Goal: Obtain resource: Download file/media

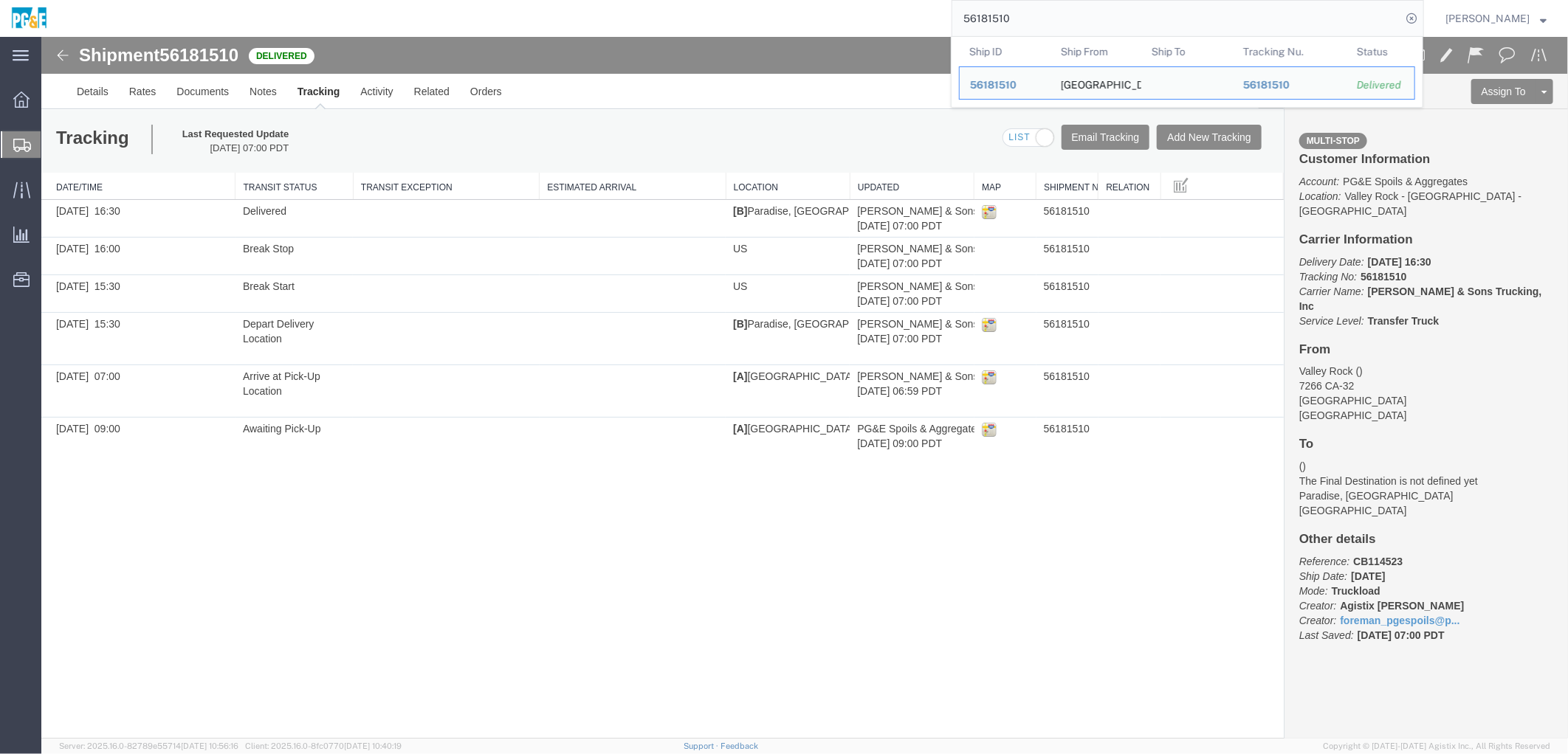
click at [997, 26] on input "56181510" at bounding box center [1176, 18] width 449 height 35
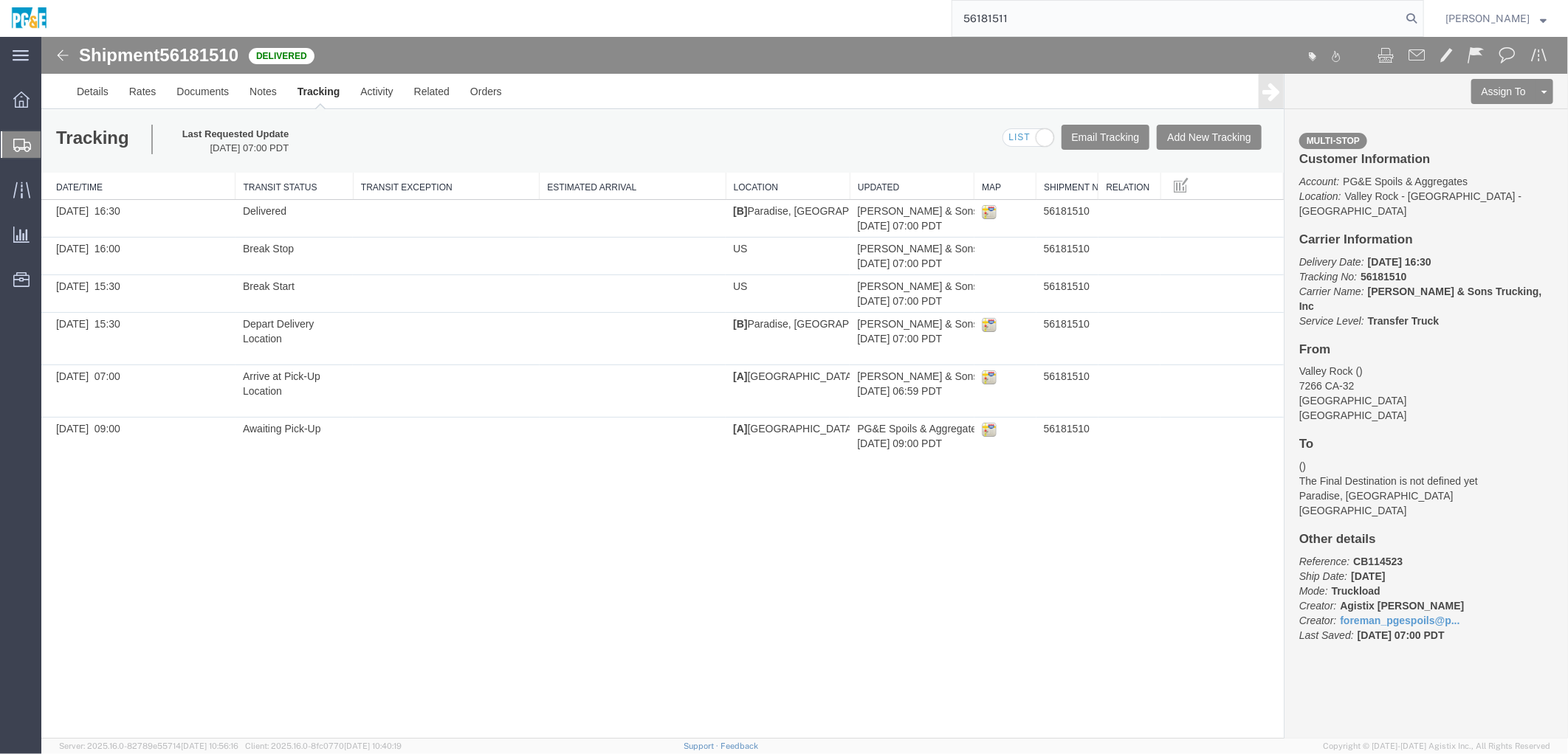
type input "56181511"
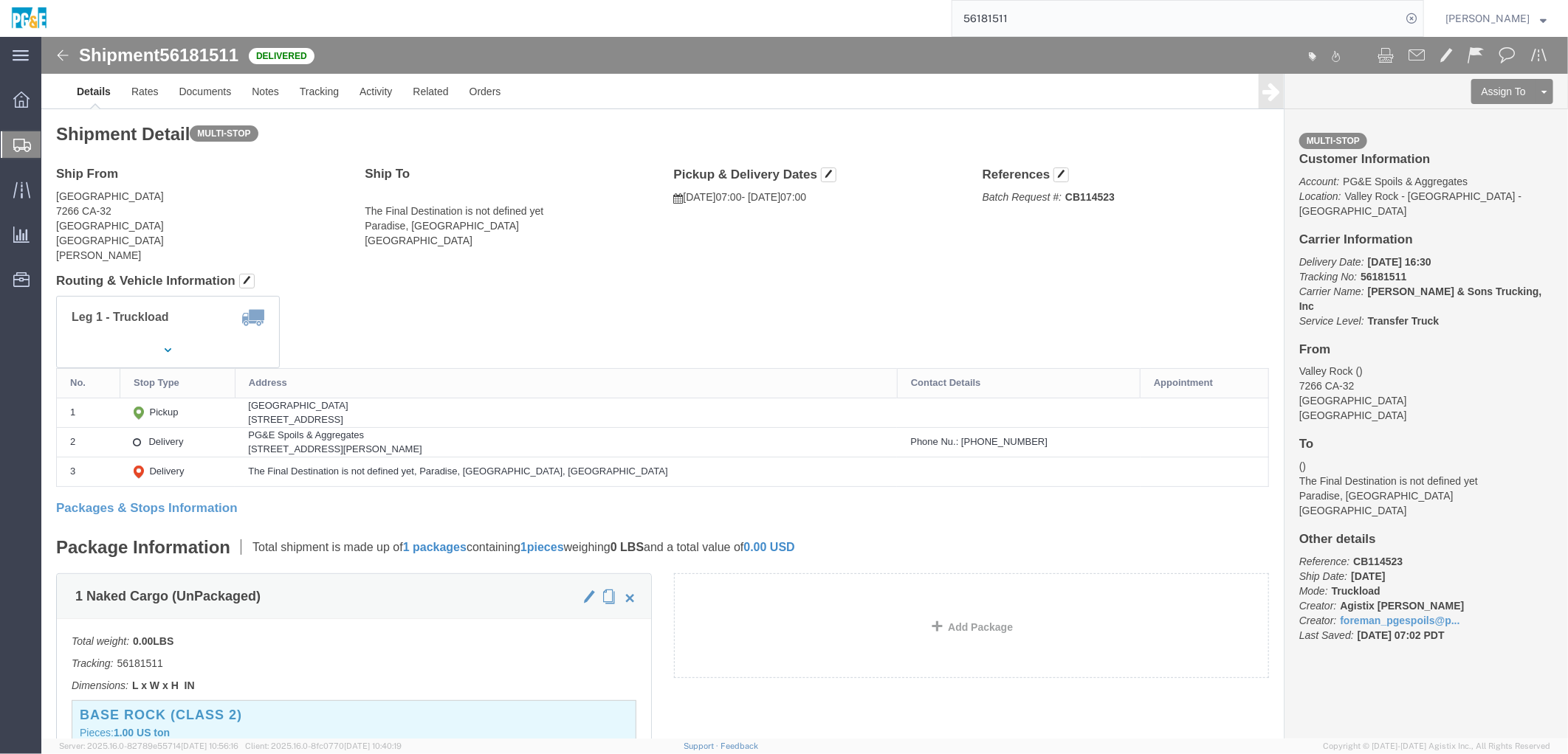
drag, startPoint x: 605, startPoint y: 253, endPoint x: 590, endPoint y: 253, distance: 15.0
click div "Shipment Detail Multi-stop Ship From [GEOGRAPHIC_DATA] [STREET_ADDRESS] [PERSON…"
click link "Documents"
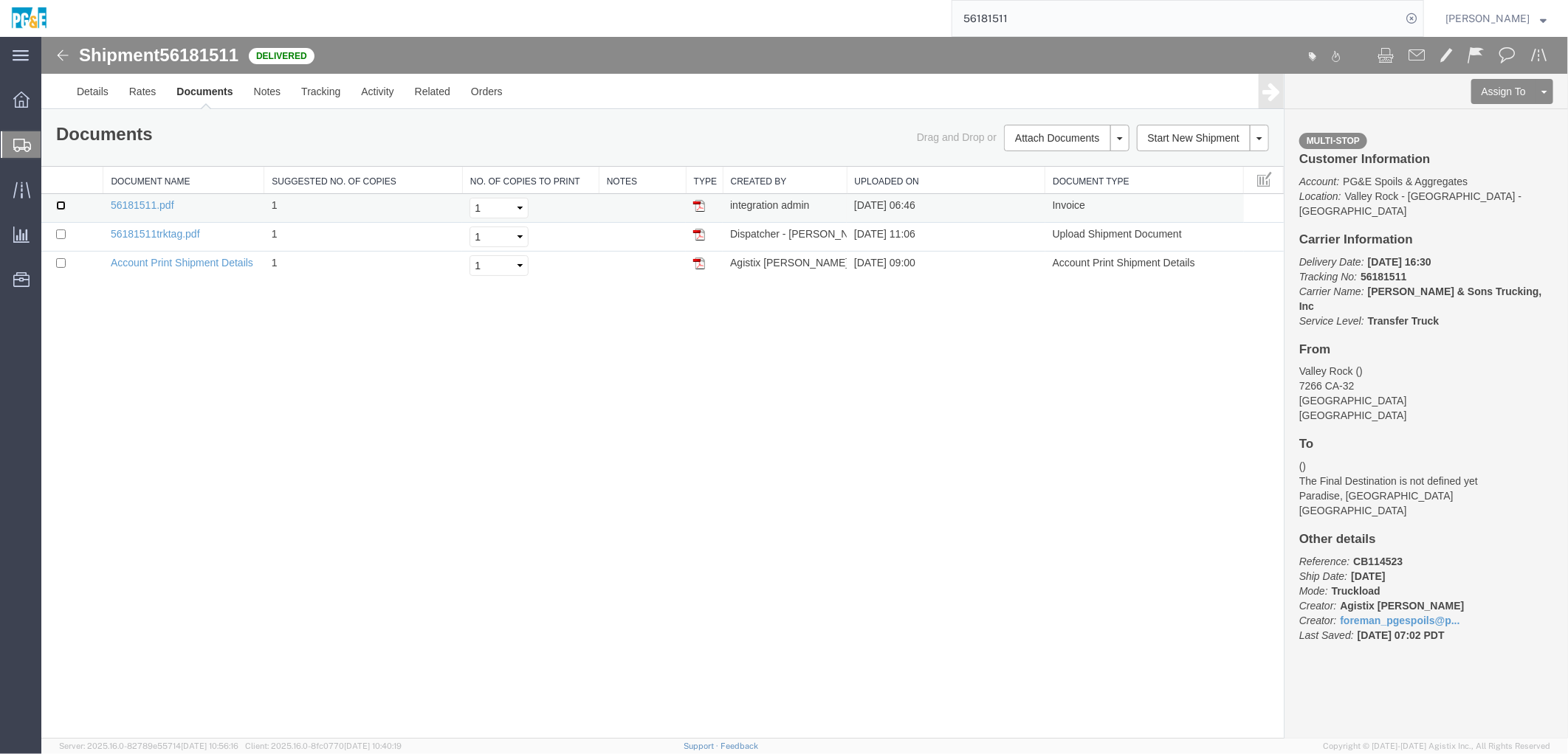
click at [61, 208] on input "checkbox" at bounding box center [60, 204] width 10 height 10
checkbox input "true"
click at [62, 232] on input "checkbox" at bounding box center [60, 233] width 10 height 10
checkbox input "true"
click at [1072, 155] on link "Print Documents" at bounding box center [1063, 163] width 128 height 22
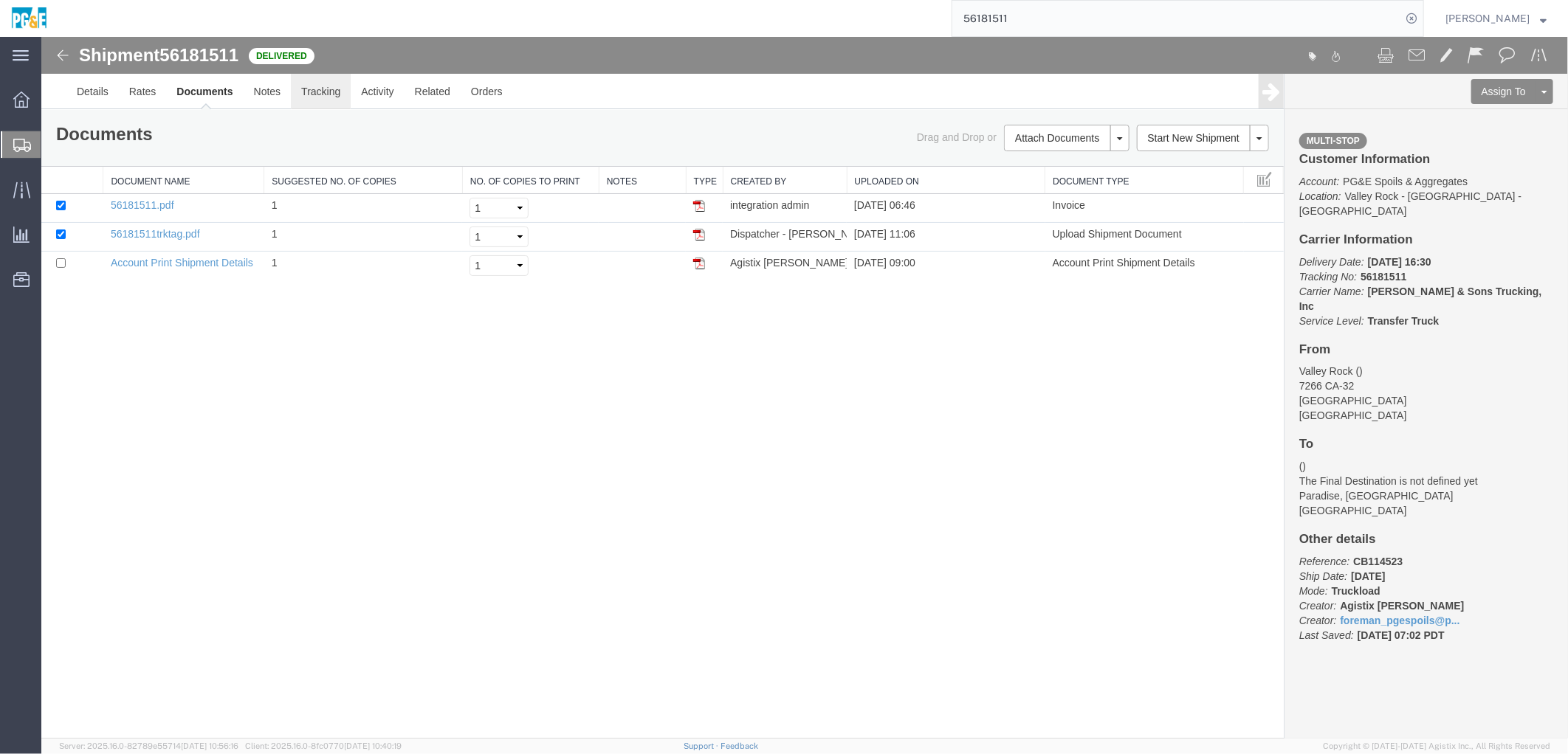
click at [321, 88] on link "Tracking" at bounding box center [320, 90] width 60 height 35
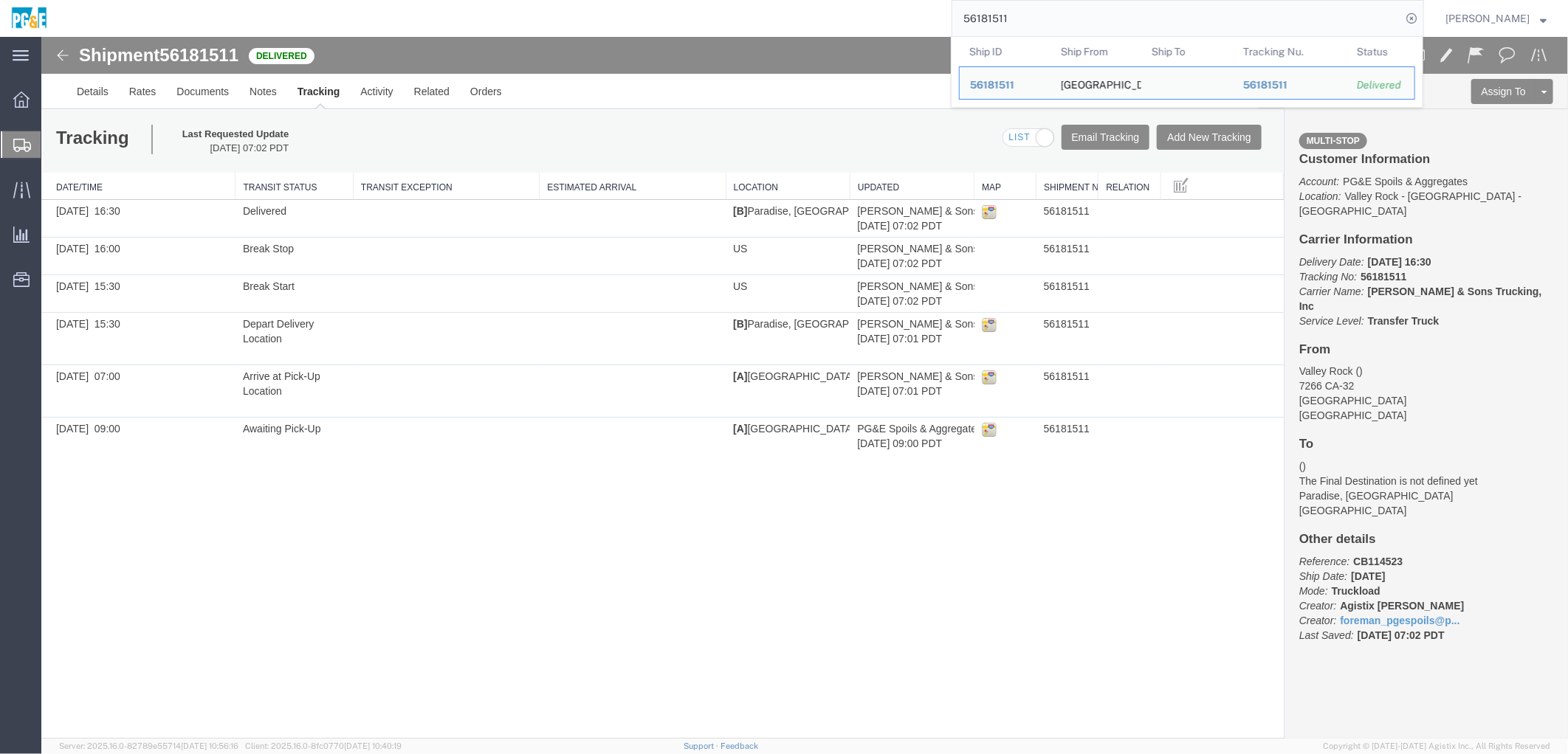
click at [1017, 18] on input "56181511" at bounding box center [1176, 18] width 449 height 35
paste input "227949"
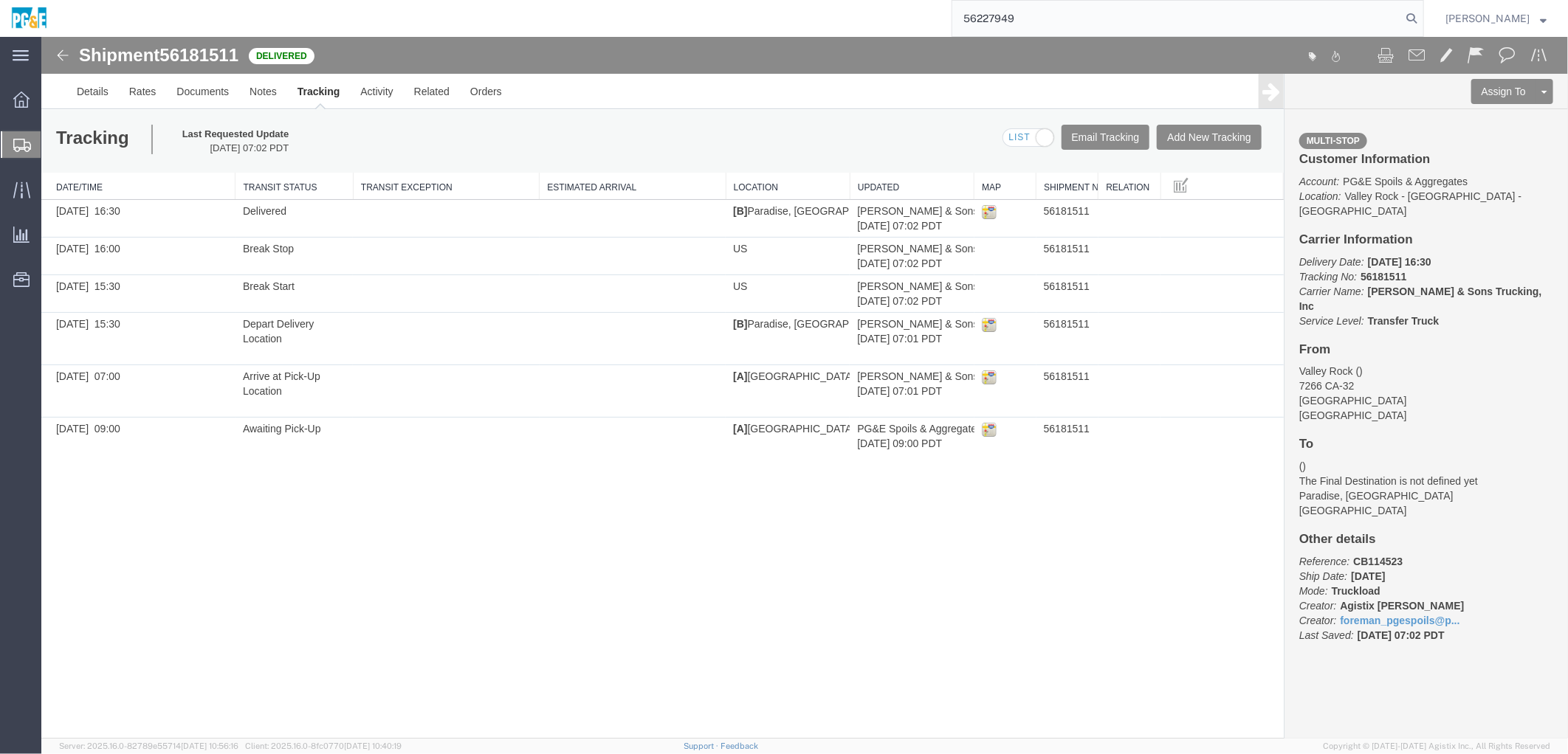
type input "56227949"
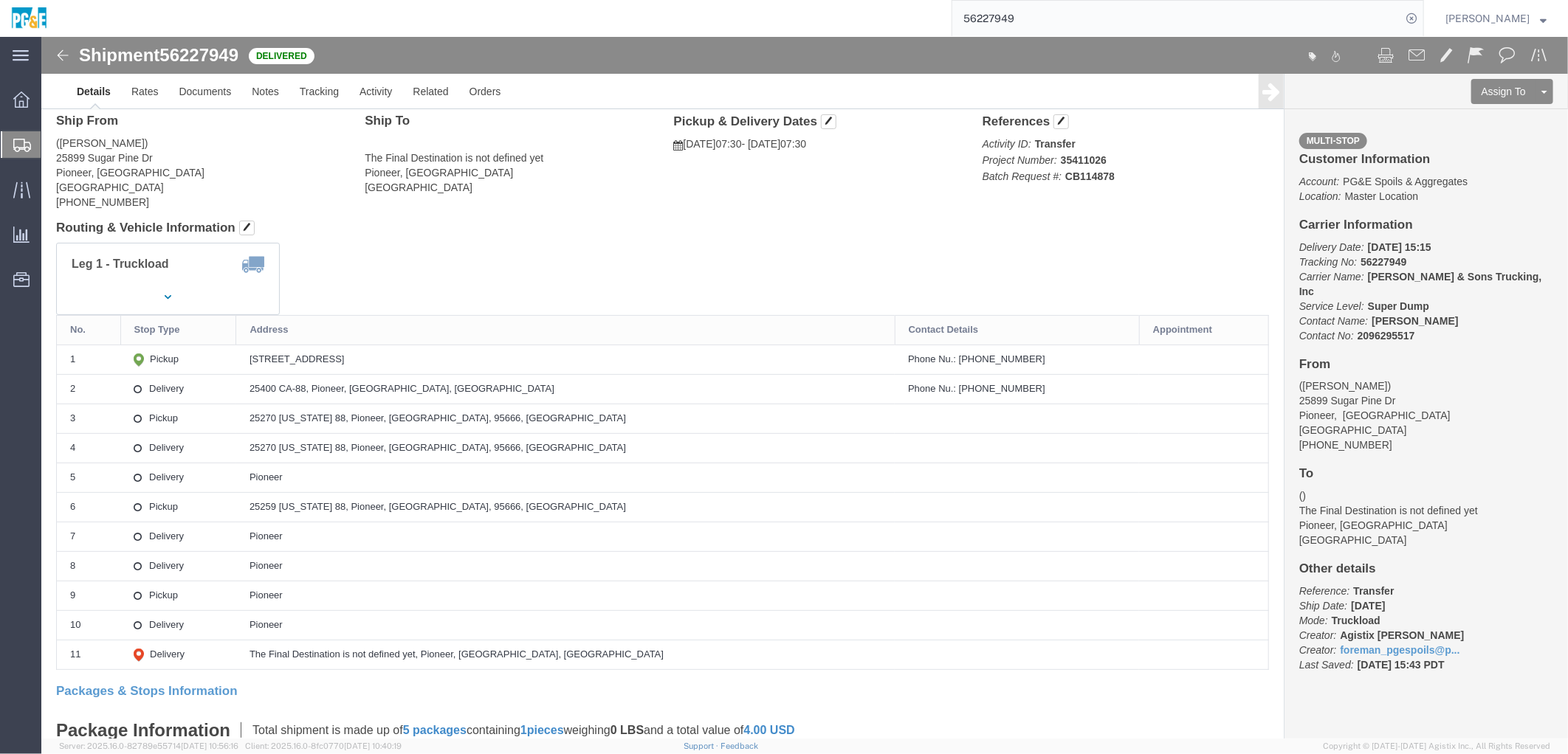
scroll to position [82, 0]
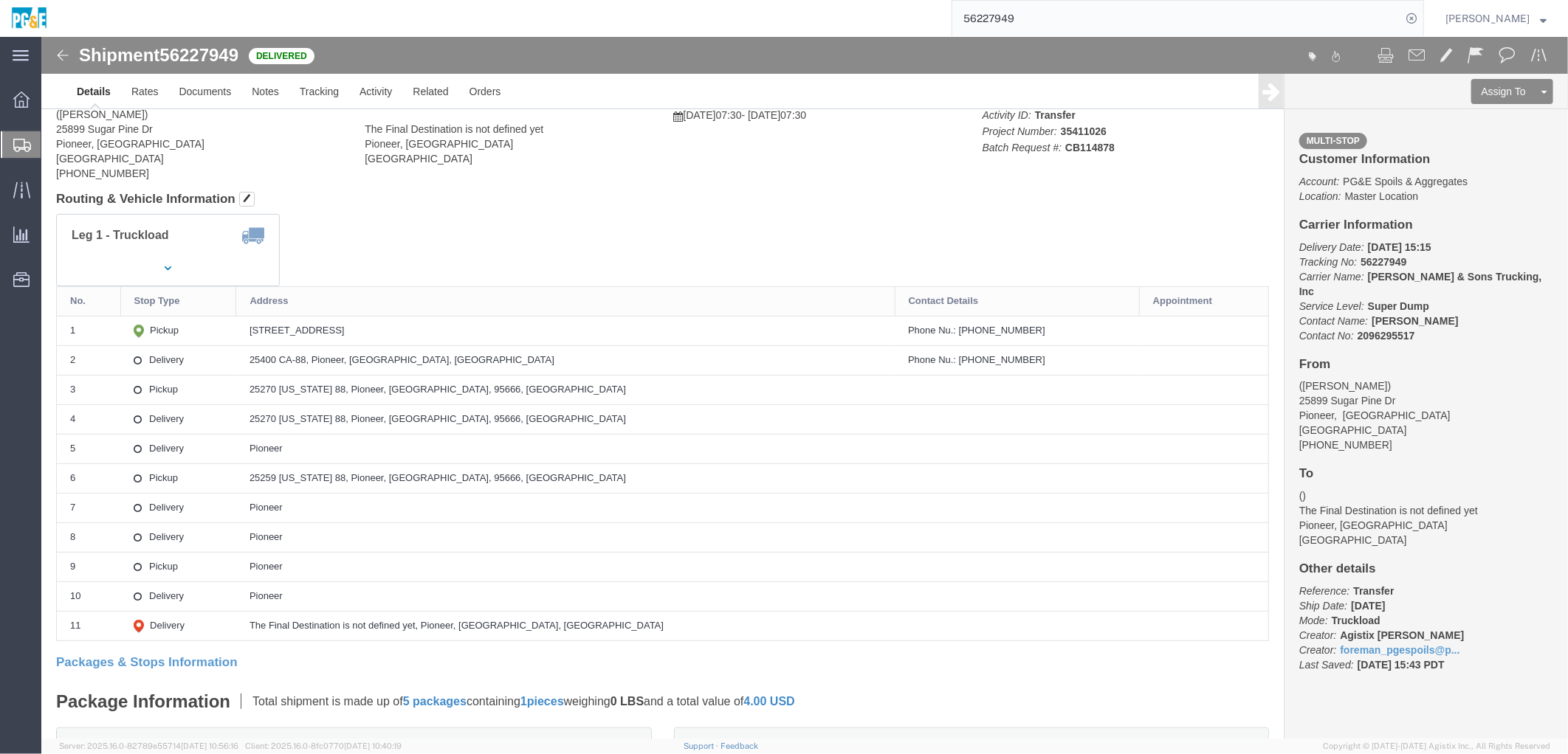
drag, startPoint x: 264, startPoint y: 292, endPoint x: 442, endPoint y: 296, distance: 178.0
click div "[STREET_ADDRESS]"
copy div "[STREET_ADDRESS]"
drag, startPoint x: 263, startPoint y: 323, endPoint x: 410, endPoint y: 318, distance: 147.1
click td "25400 CA-88, Pioneer, [GEOGRAPHIC_DATA], [GEOGRAPHIC_DATA]"
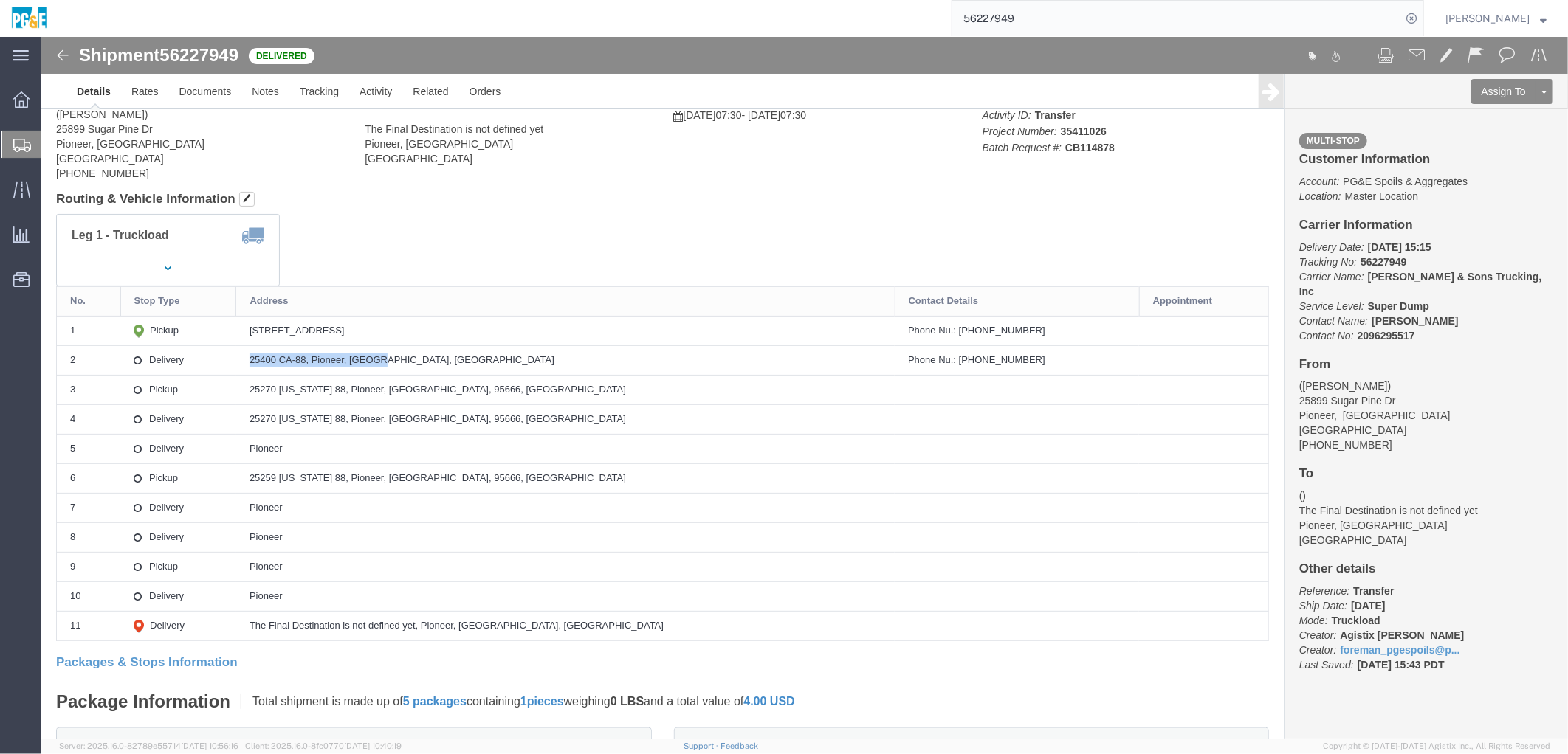
copy div "25400 CA-88, Pioneer, [GEOGRAPHIC_DATA], [GEOGRAPHIC_DATA]"
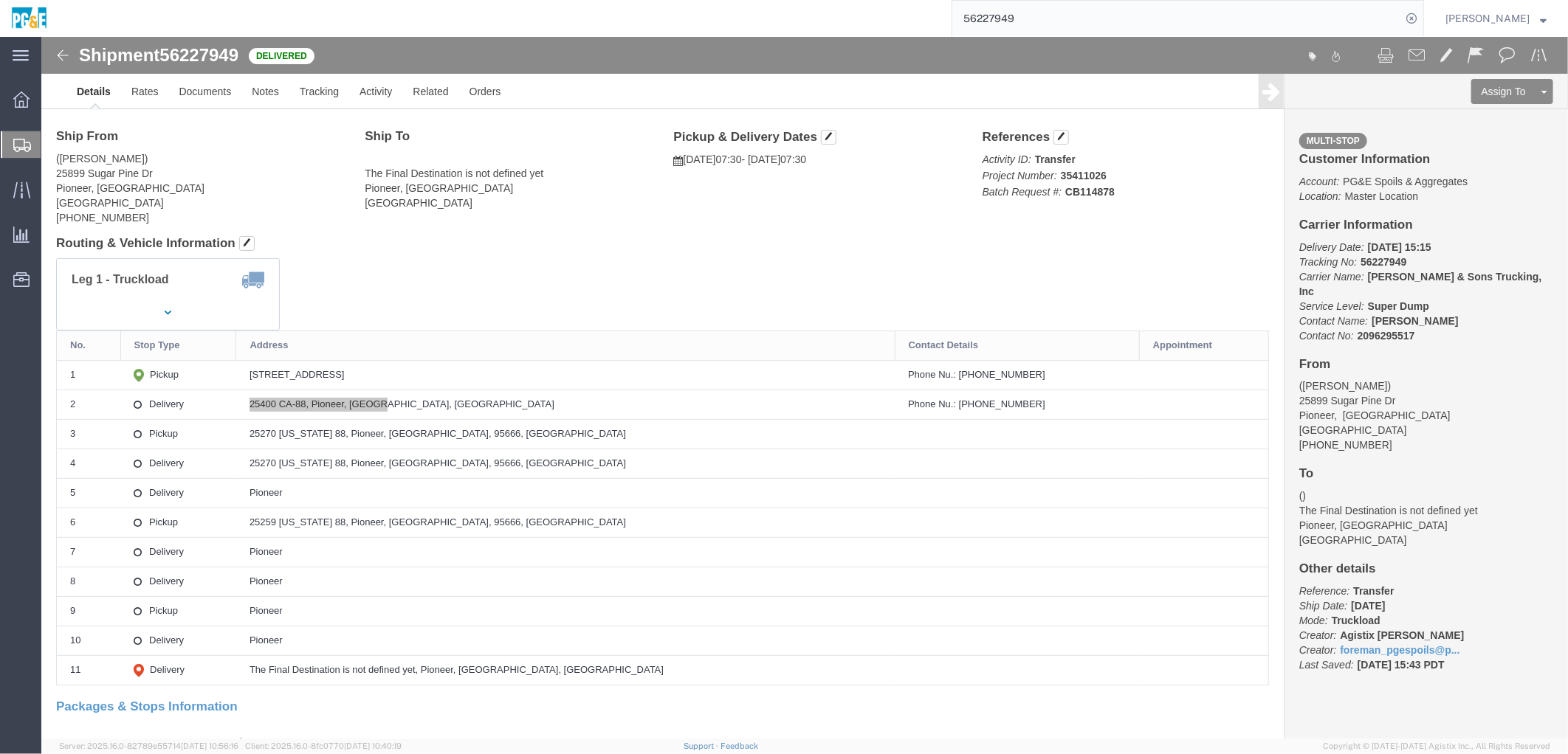
scroll to position [0, 0]
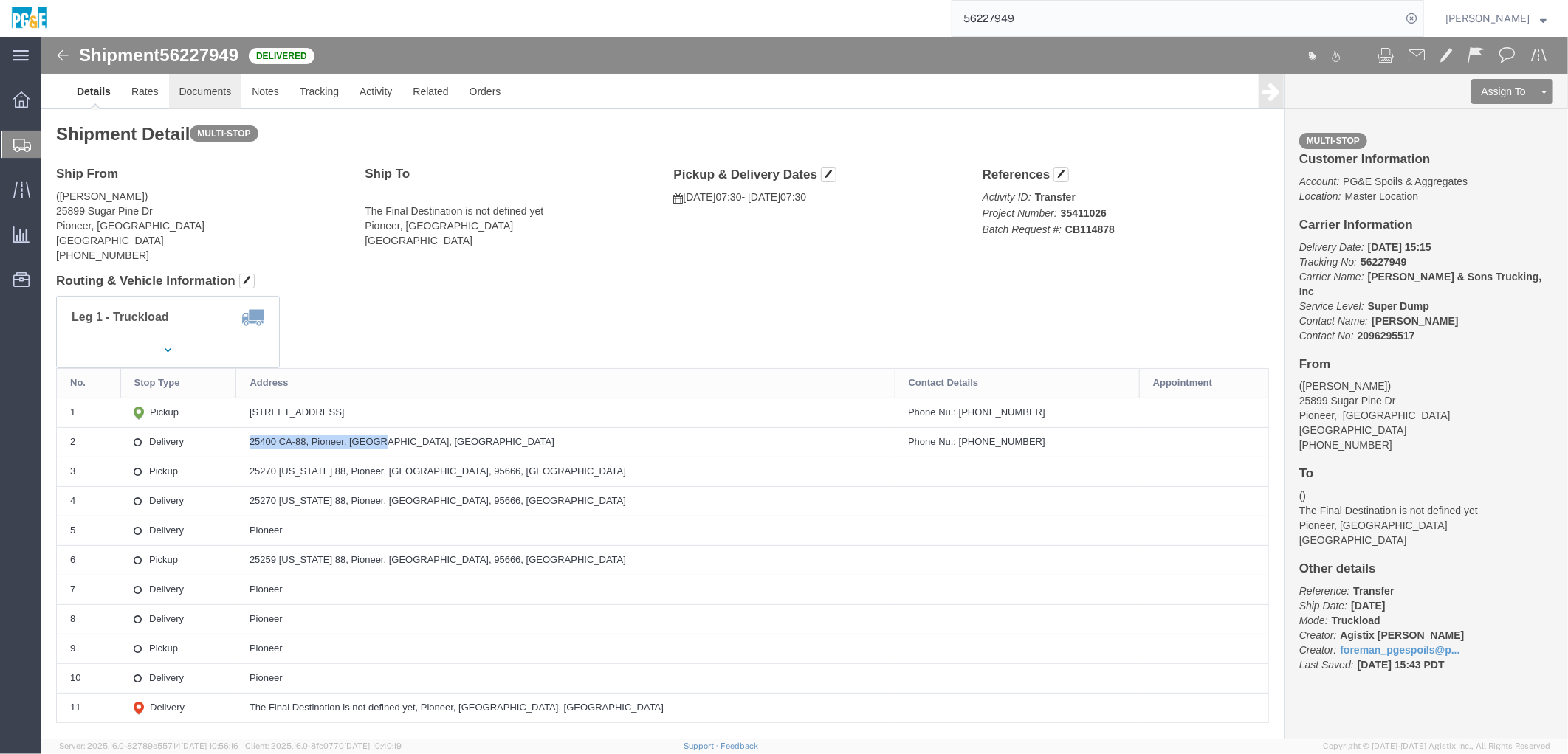
click link "Documents"
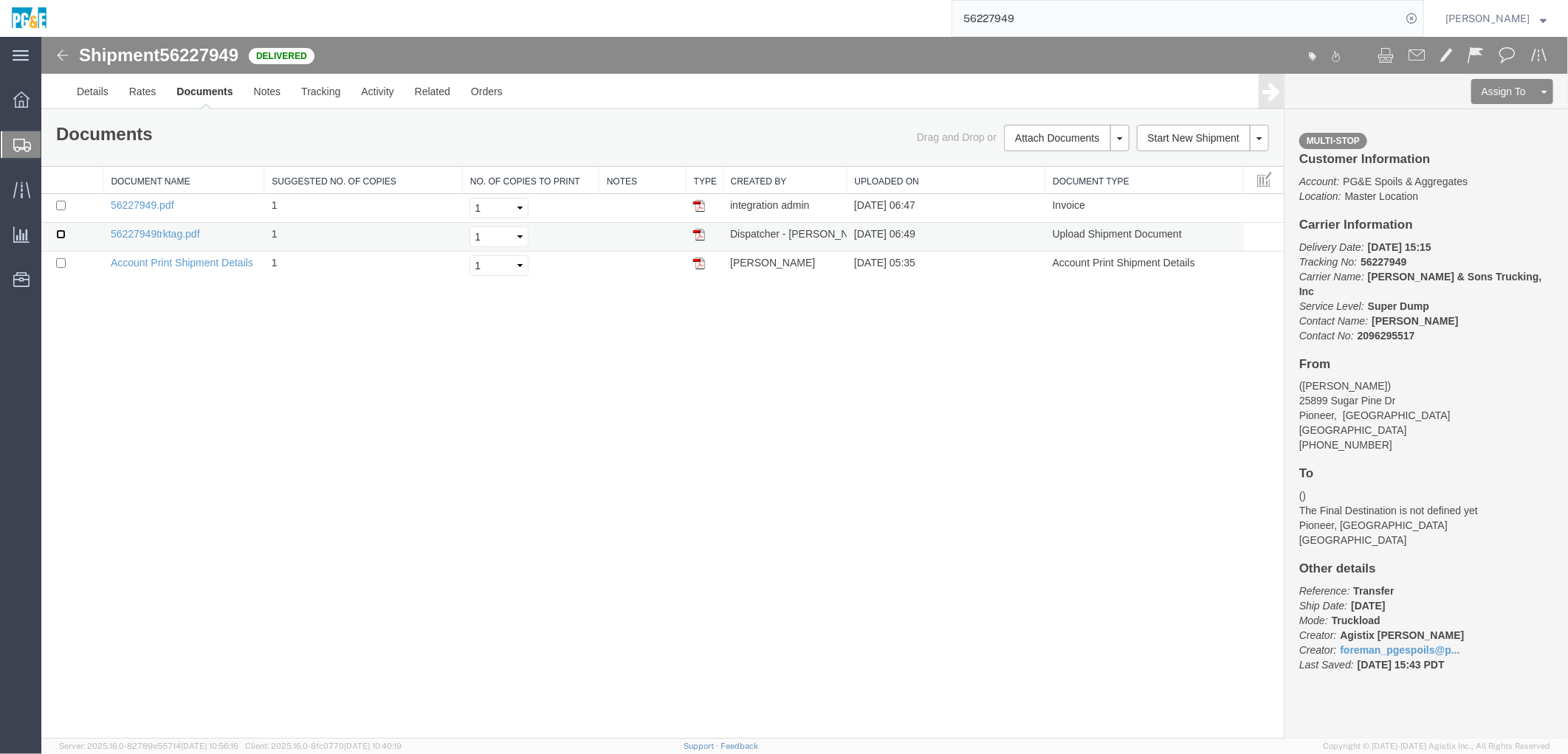
click at [61, 230] on input "checkbox" at bounding box center [60, 233] width 10 height 10
checkbox input "true"
click at [61, 201] on input "checkbox" at bounding box center [60, 204] width 10 height 10
checkbox input "true"
click at [1040, 155] on link "Print Documents" at bounding box center [1063, 163] width 128 height 22
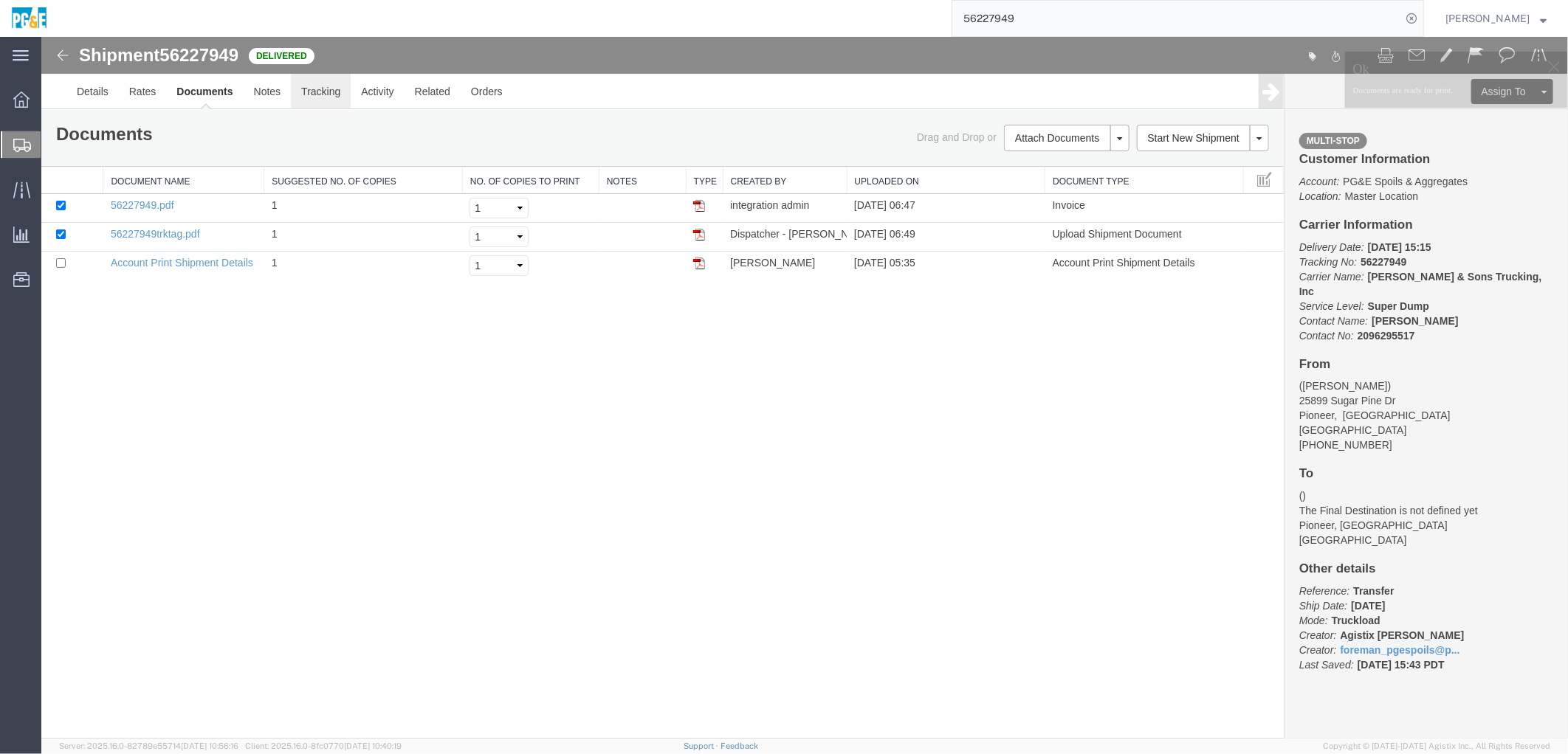
click at [332, 97] on link "Tracking" at bounding box center [320, 90] width 60 height 35
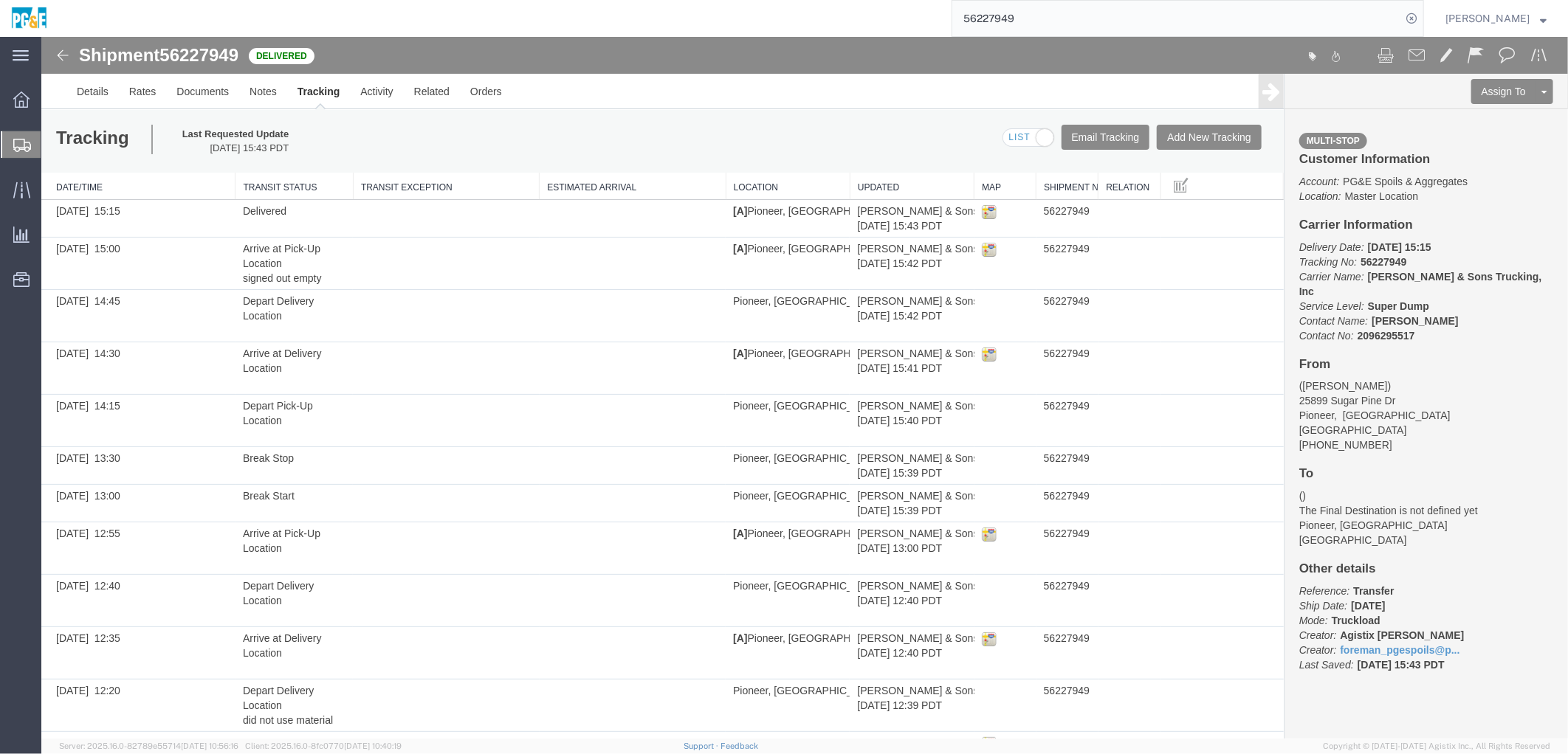
click at [1031, 15] on input "56227949" at bounding box center [1176, 18] width 449 height 35
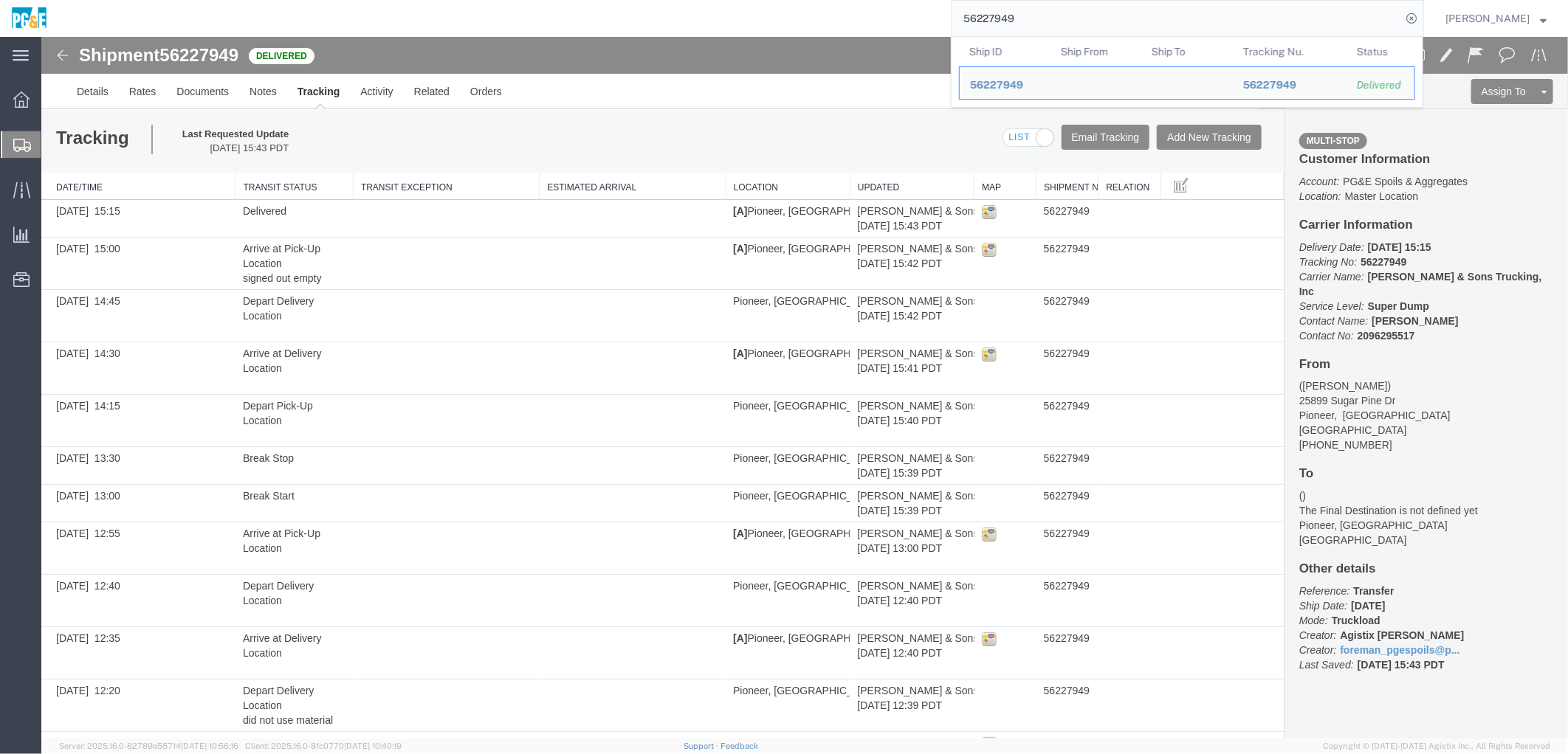
click at [1031, 15] on input "56227949" at bounding box center [1176, 18] width 449 height 35
paste input "40210"
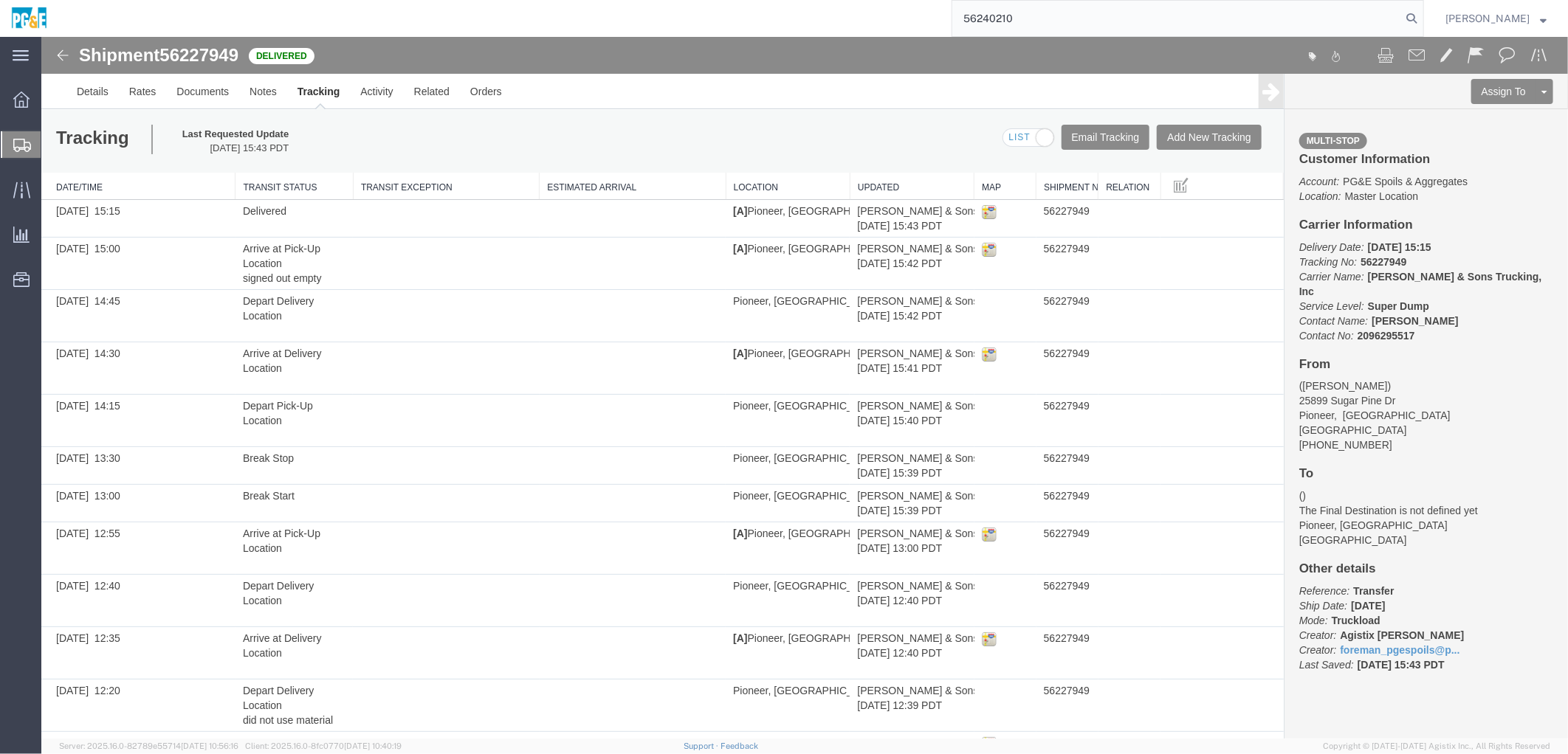
type input "56240210"
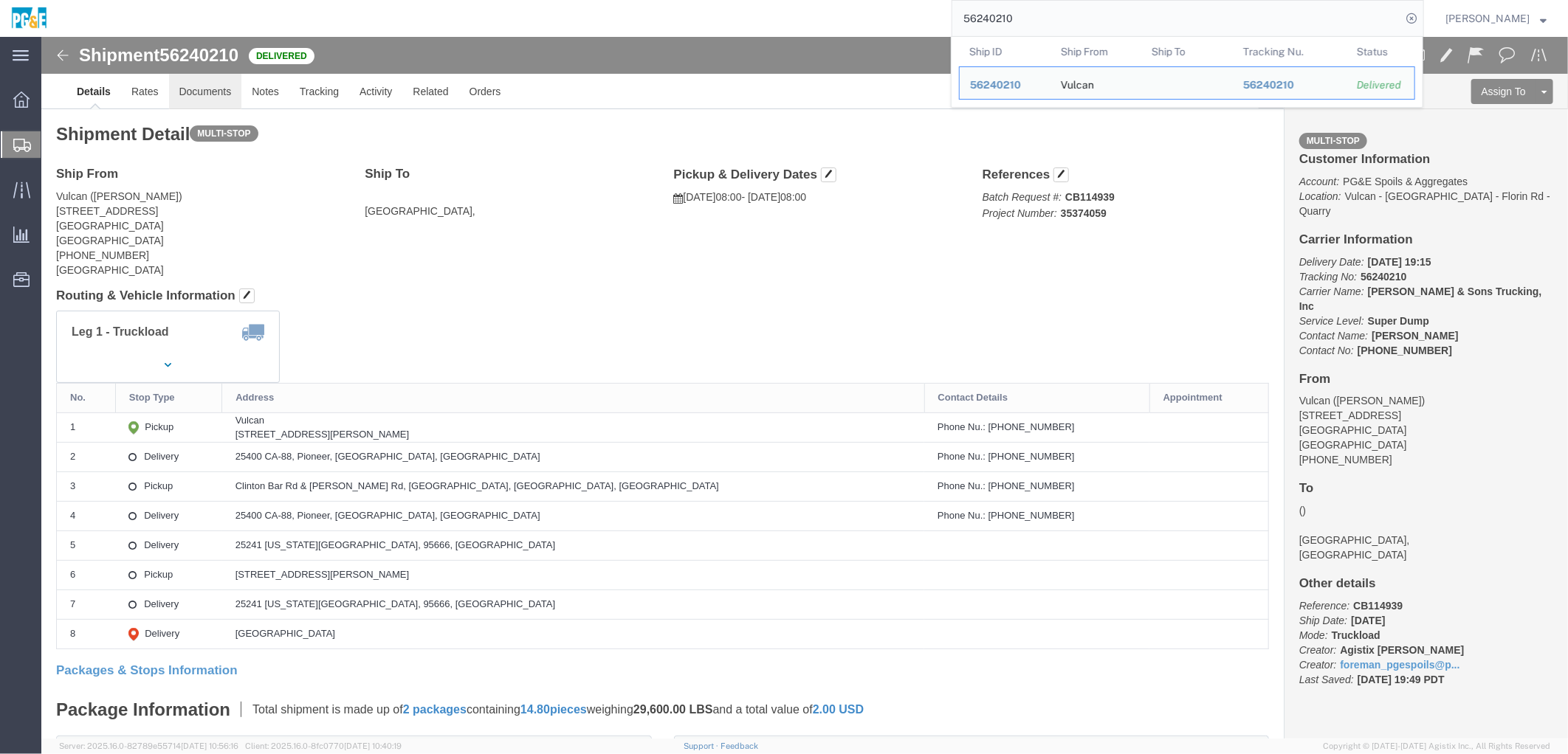
click link "Documents"
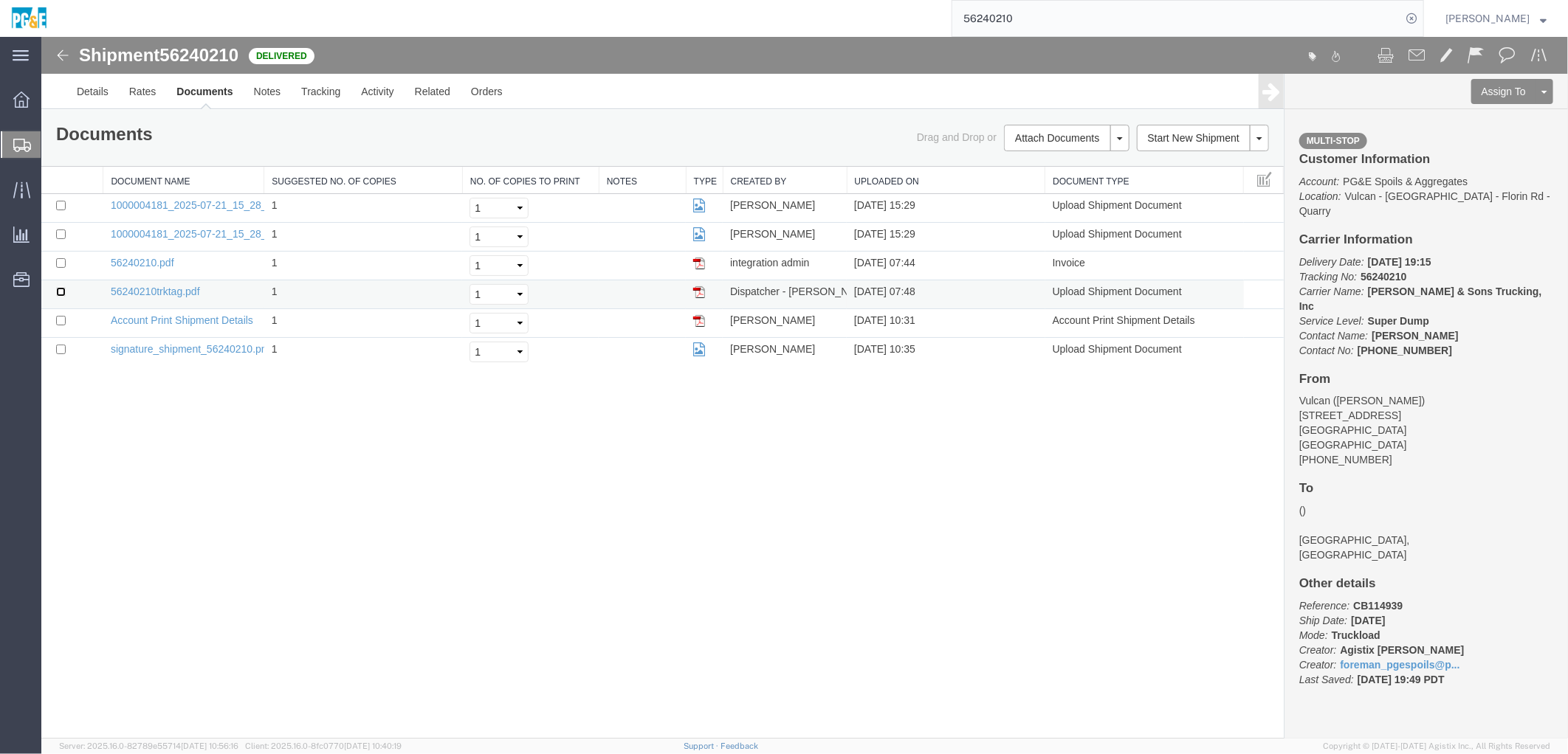
click at [59, 289] on input "checkbox" at bounding box center [60, 291] width 10 height 10
checkbox input "true"
click at [60, 263] on input "checkbox" at bounding box center [60, 263] width 10 height 10
checkbox input "true"
click at [61, 234] on input "checkbox" at bounding box center [60, 233] width 10 height 10
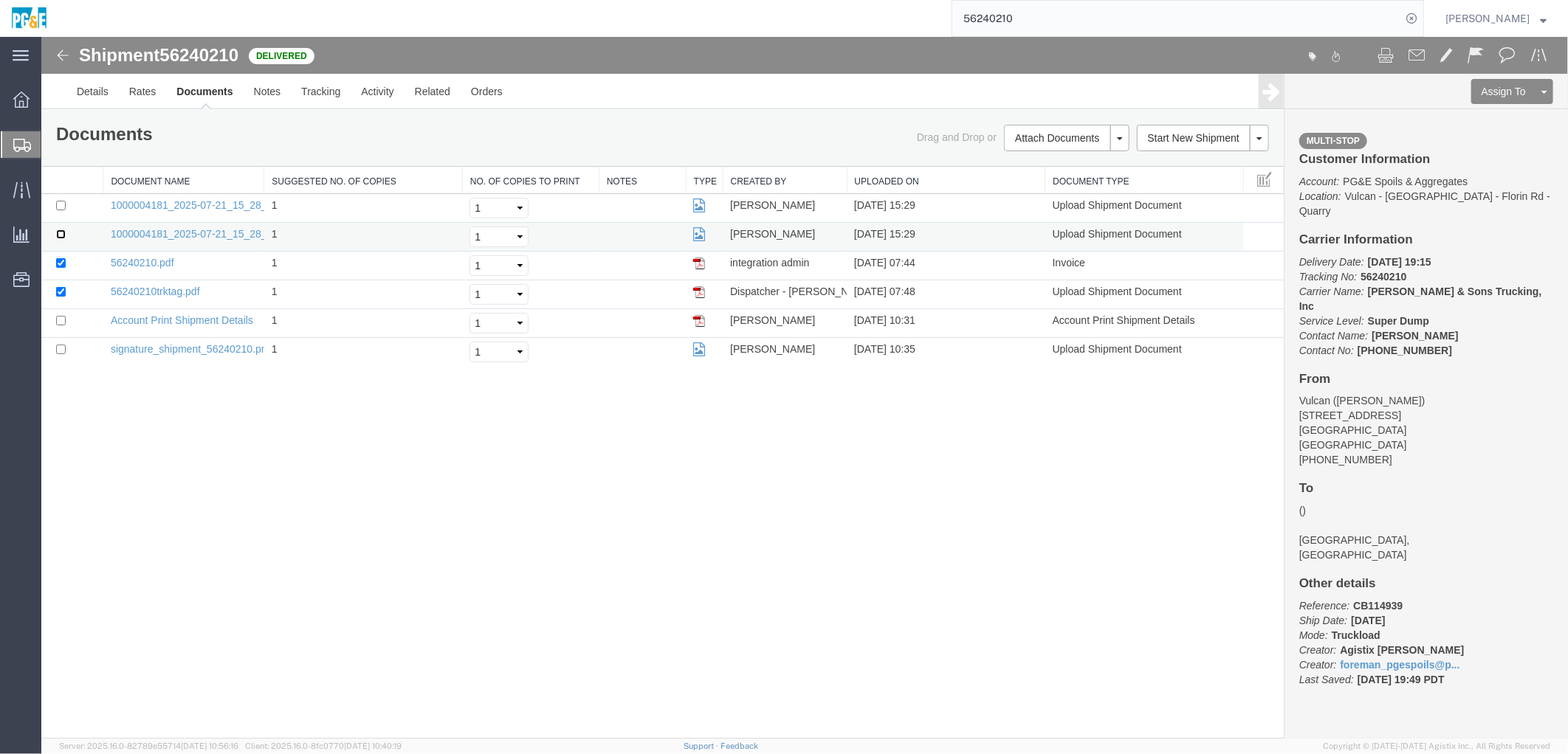
checkbox input "true"
click at [61, 209] on input "checkbox" at bounding box center [60, 204] width 10 height 10
checkbox input "true"
click at [1046, 164] on link "Print Documents" at bounding box center [1063, 163] width 128 height 22
click at [301, 96] on link "Tracking" at bounding box center [320, 90] width 60 height 35
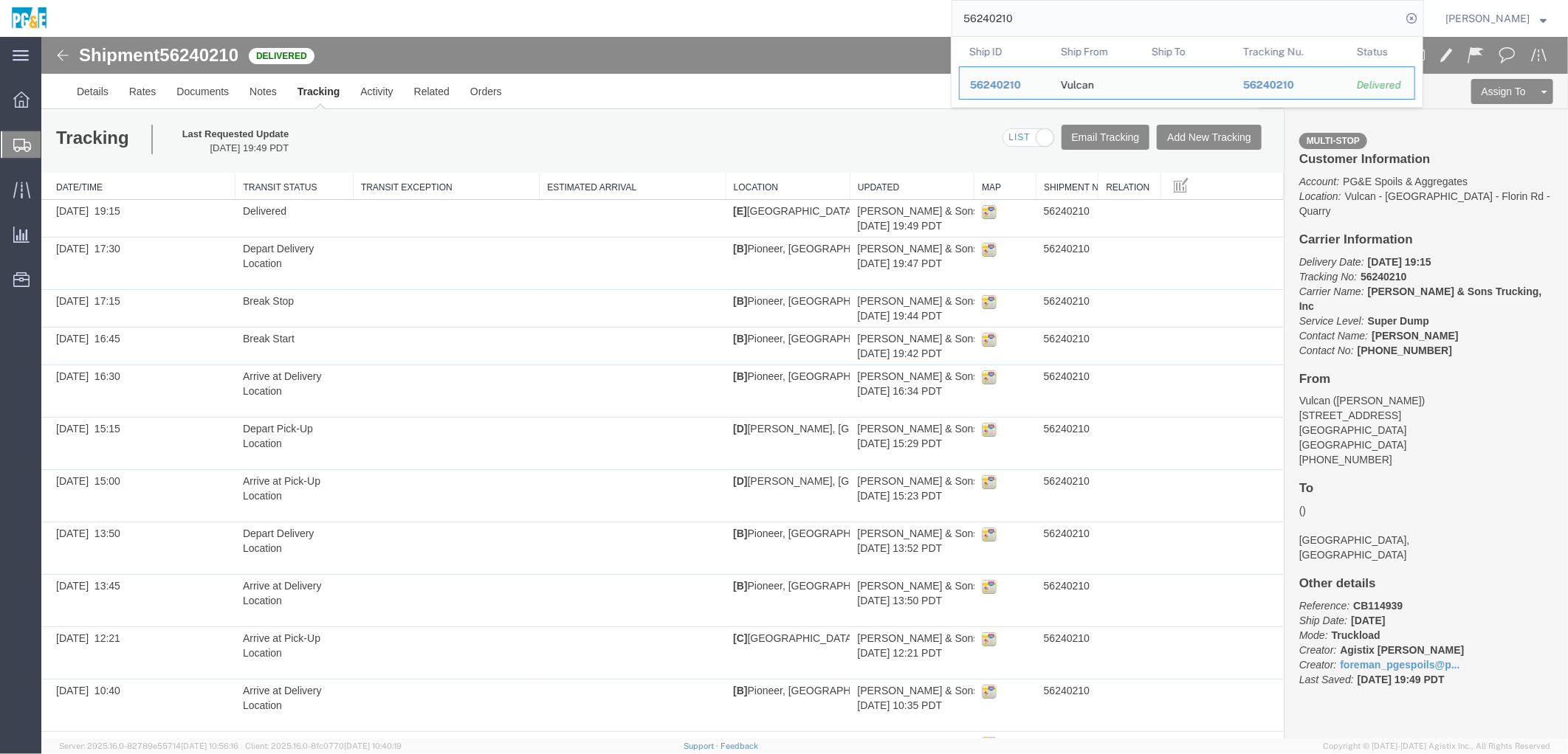
click at [1009, 15] on input "56240210" at bounding box center [1176, 18] width 449 height 35
paste input "28002"
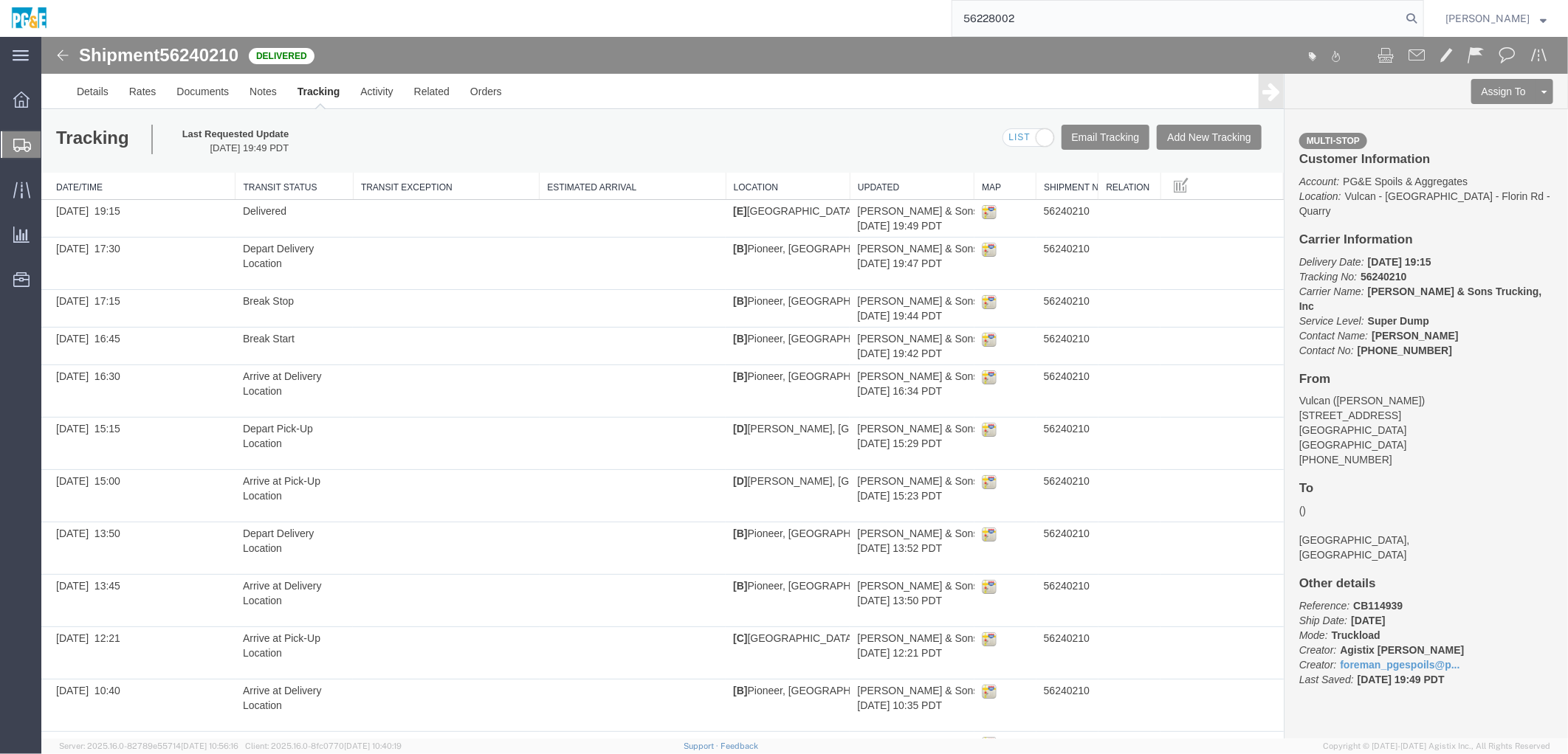
type input "56228002"
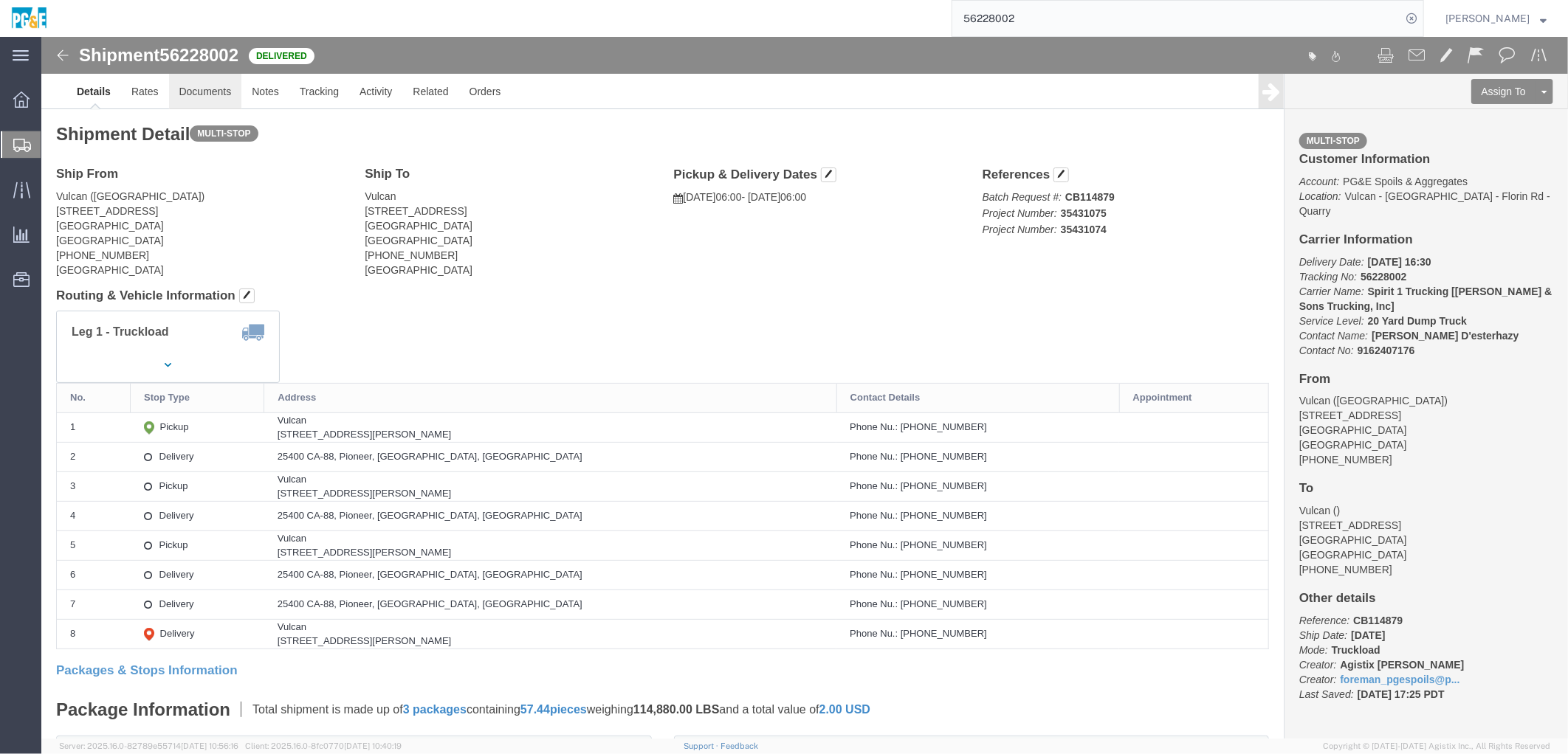
click link "Documents"
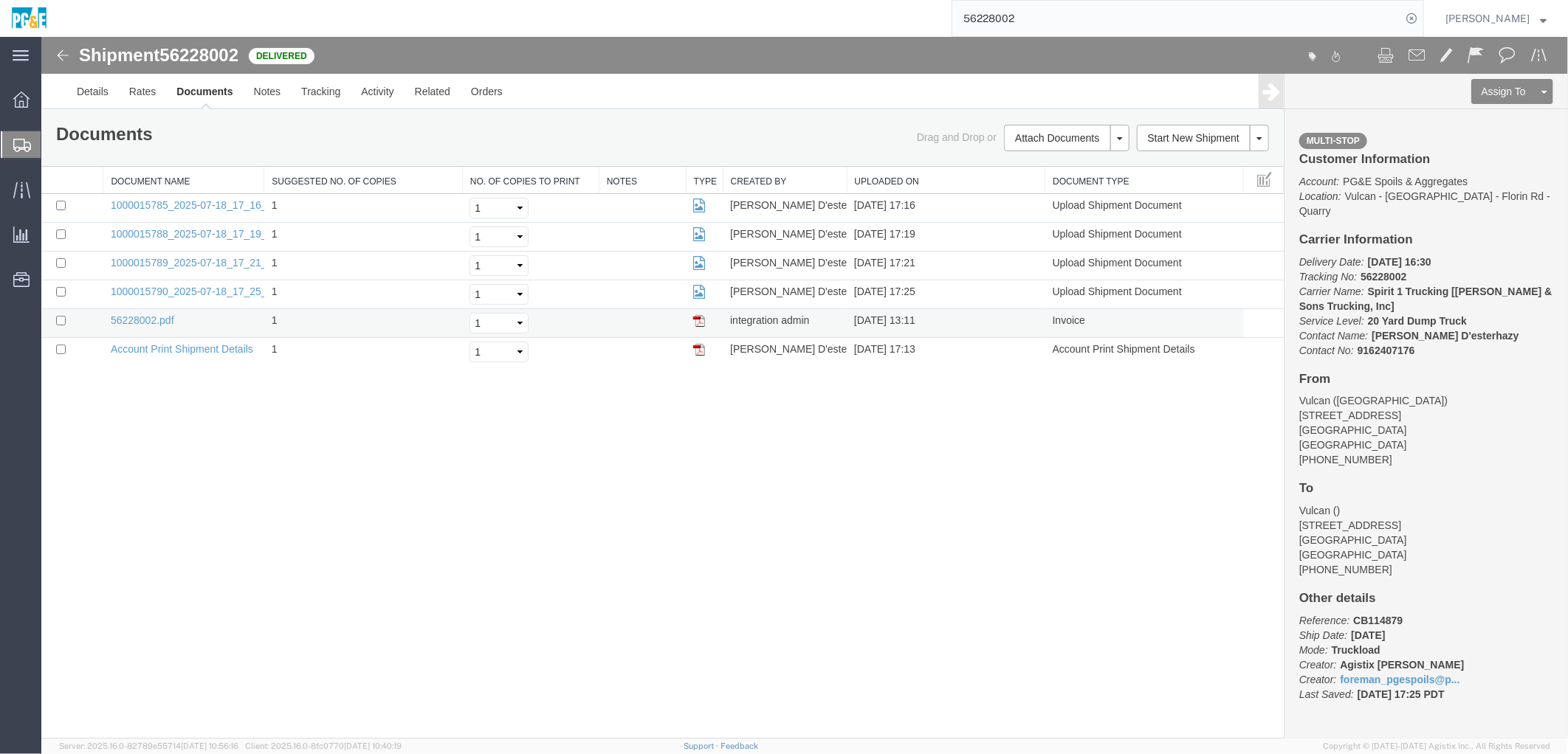
click at [54, 321] on td at bounding box center [72, 323] width 62 height 29
click at [60, 317] on input "checkbox" at bounding box center [60, 320] width 10 height 10
checkbox input "true"
click at [61, 289] on input "checkbox" at bounding box center [60, 291] width 10 height 10
checkbox input "true"
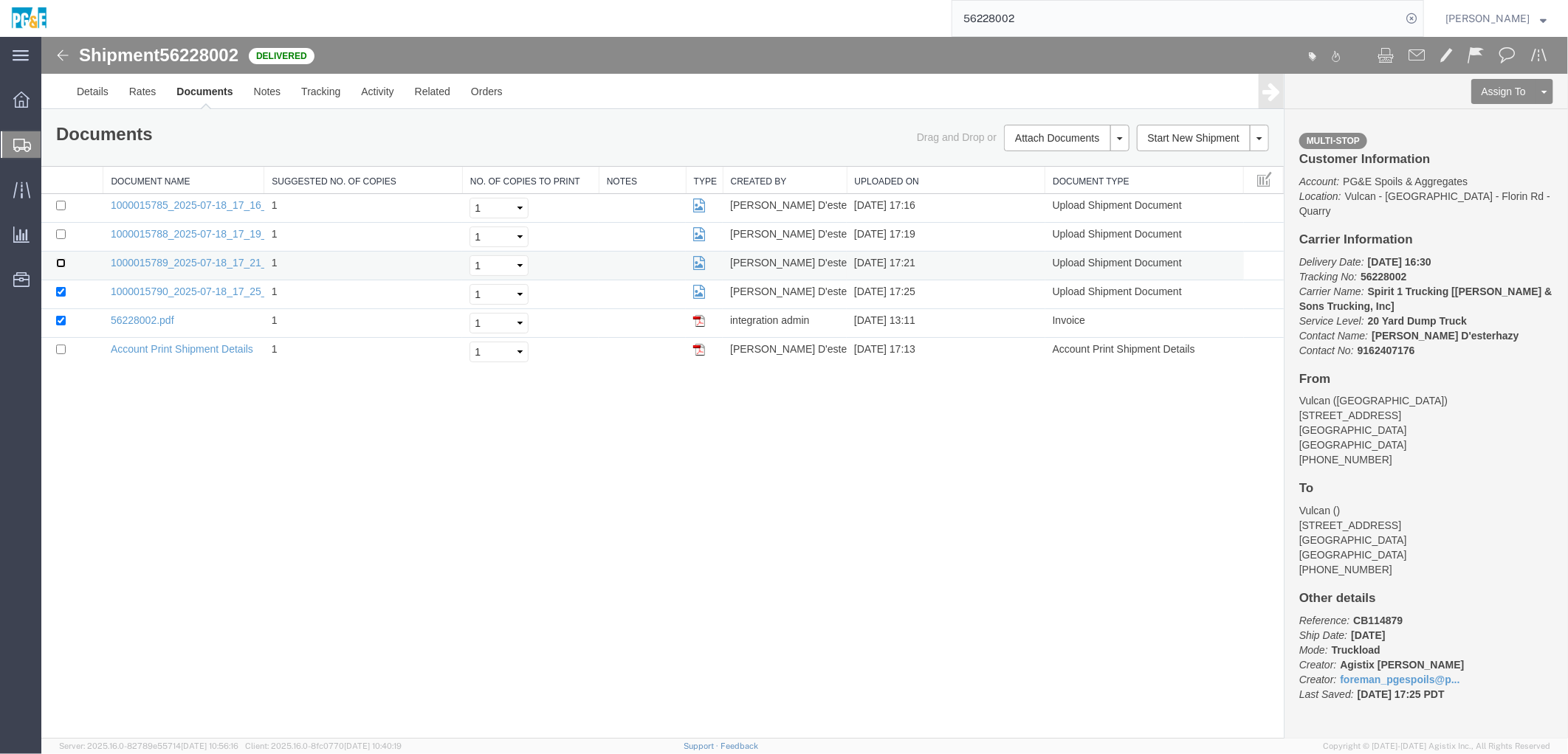
click at [61, 262] on input "checkbox" at bounding box center [60, 263] width 10 height 10
checkbox input "true"
click at [55, 233] on input "checkbox" at bounding box center [60, 233] width 10 height 10
checkbox input "true"
click at [61, 203] on input "checkbox" at bounding box center [60, 204] width 10 height 10
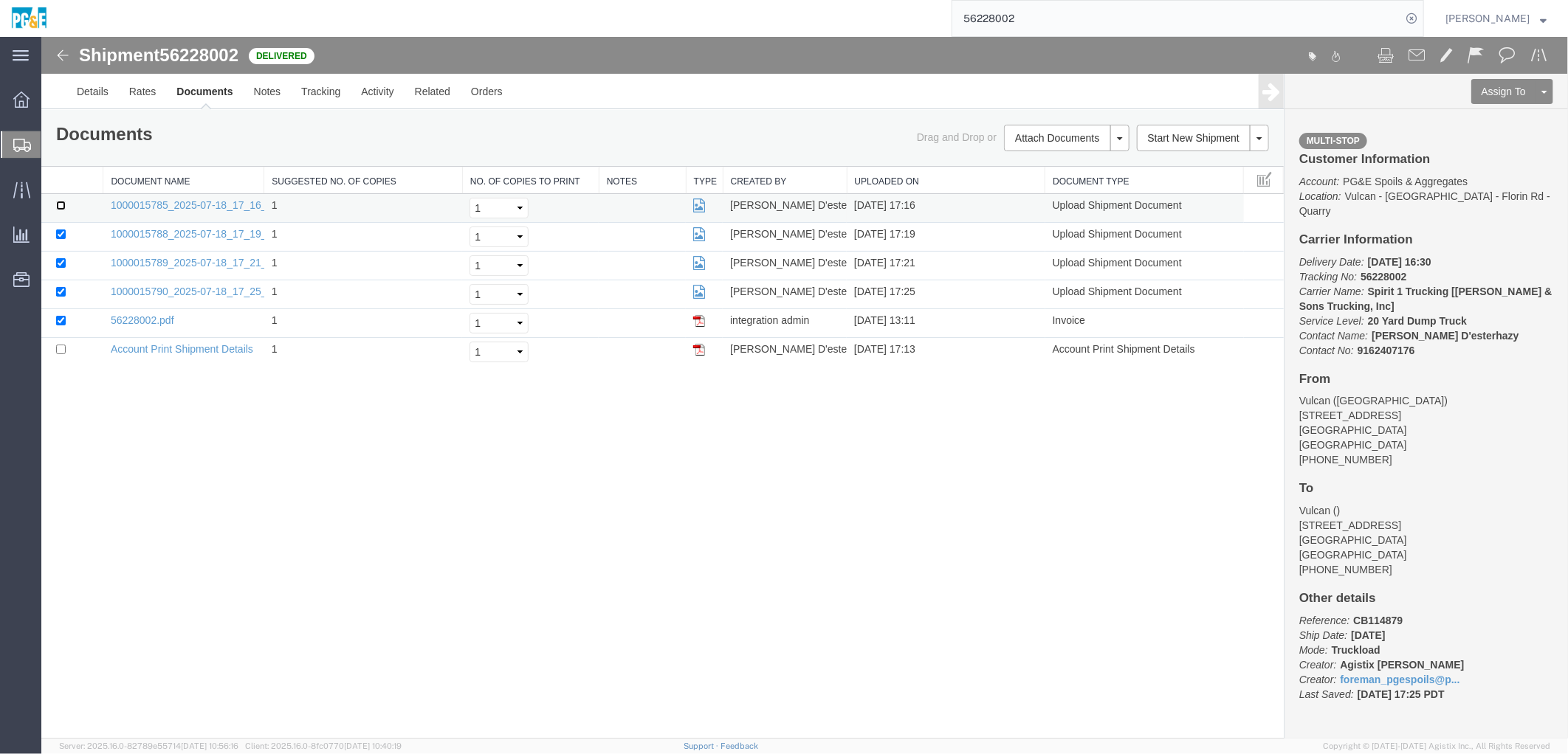
checkbox input "true"
click at [1034, 164] on link "Print Documents" at bounding box center [1063, 163] width 128 height 22
click at [310, 100] on link "Tracking" at bounding box center [320, 90] width 60 height 35
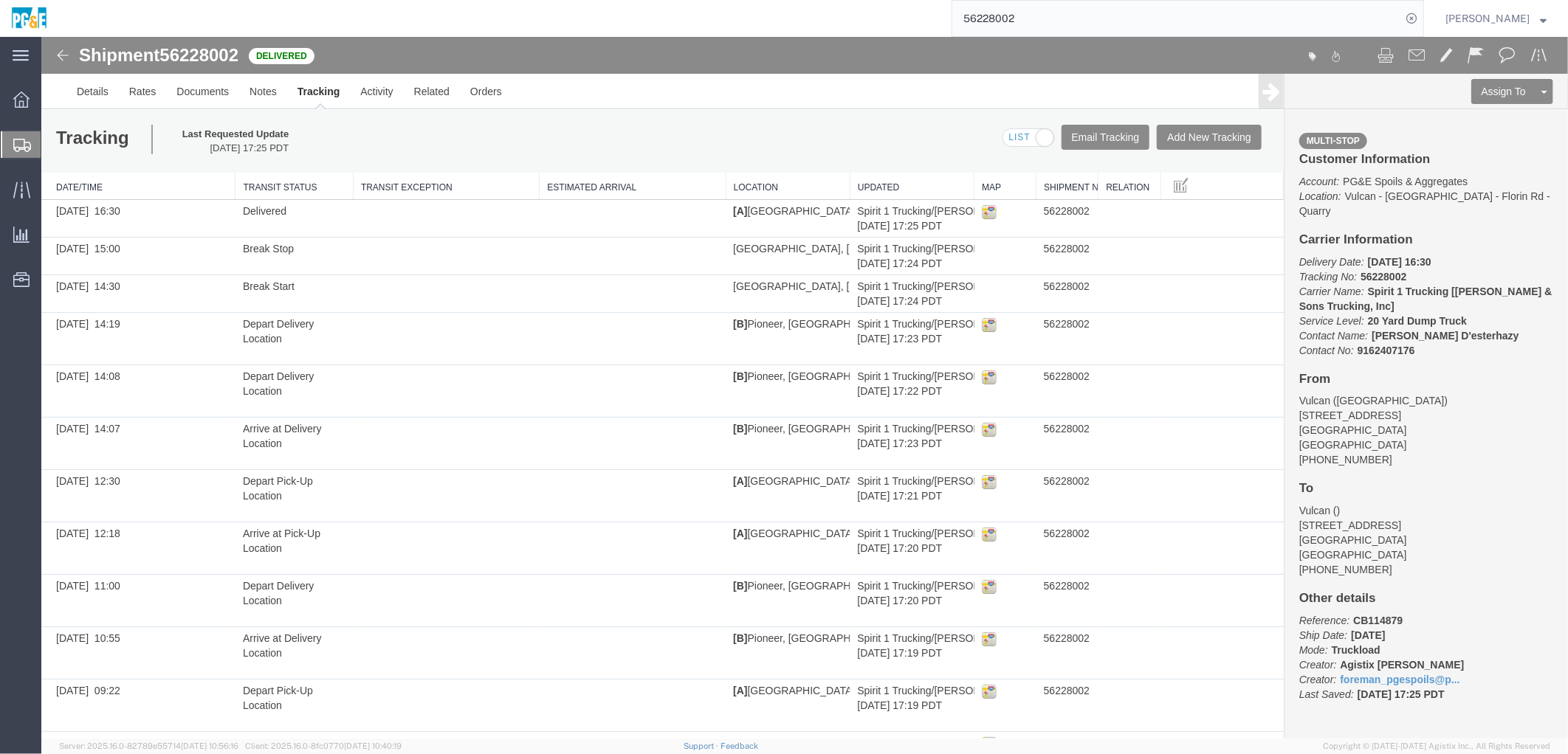
click at [1009, 25] on input "56228002" at bounding box center [1176, 18] width 449 height 35
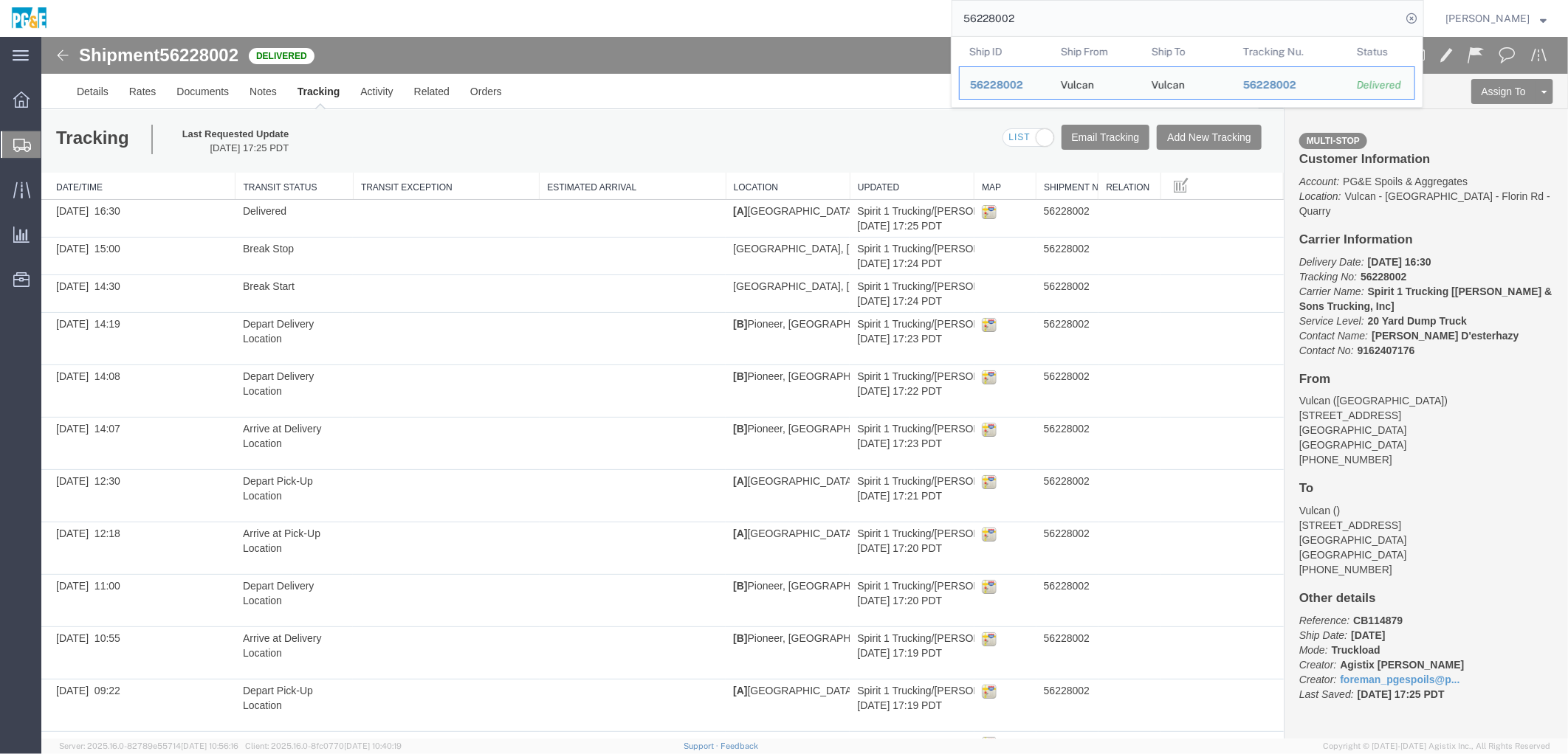
click at [1009, 25] on input "56228002" at bounding box center [1176, 18] width 449 height 35
paste input "52723"
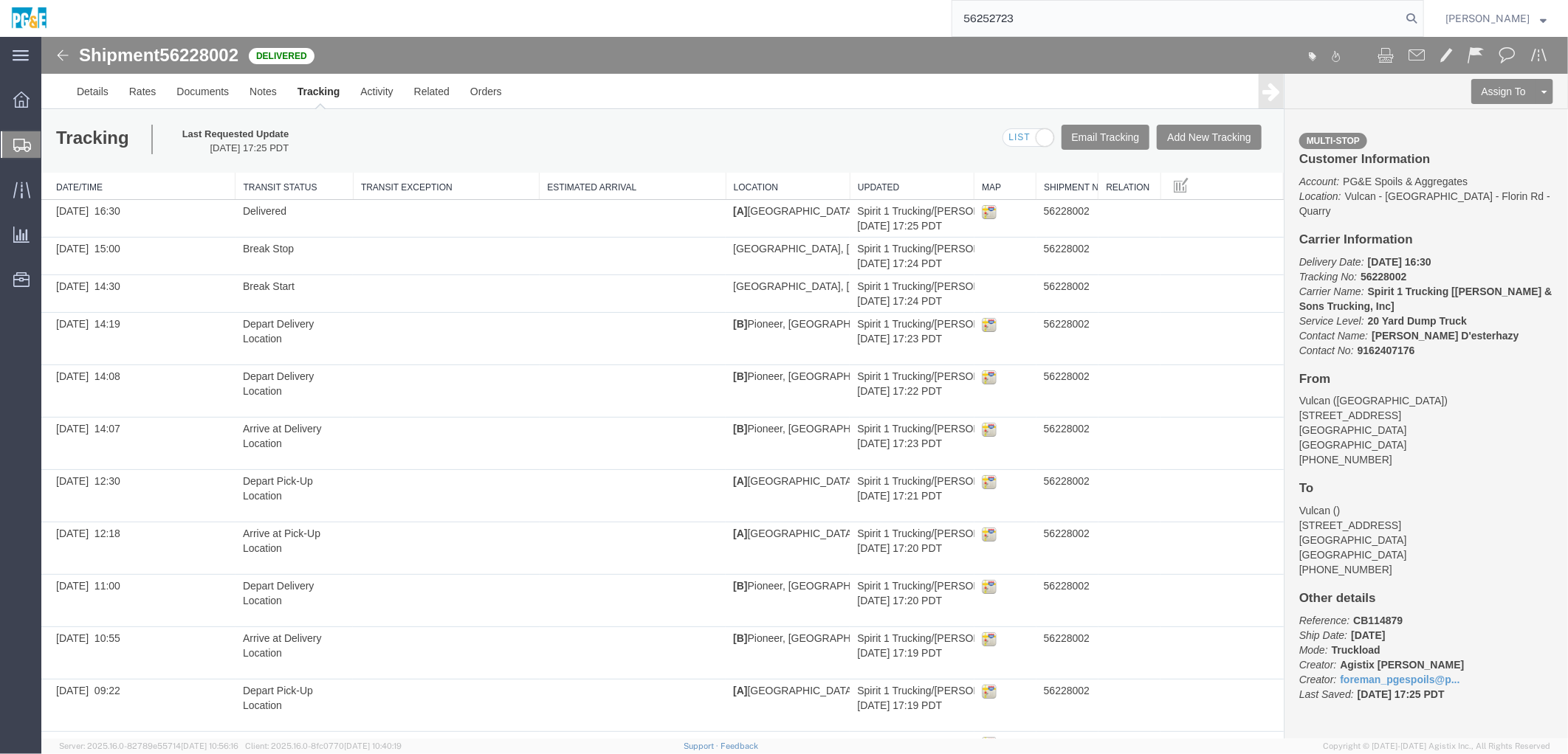
type input "56252723"
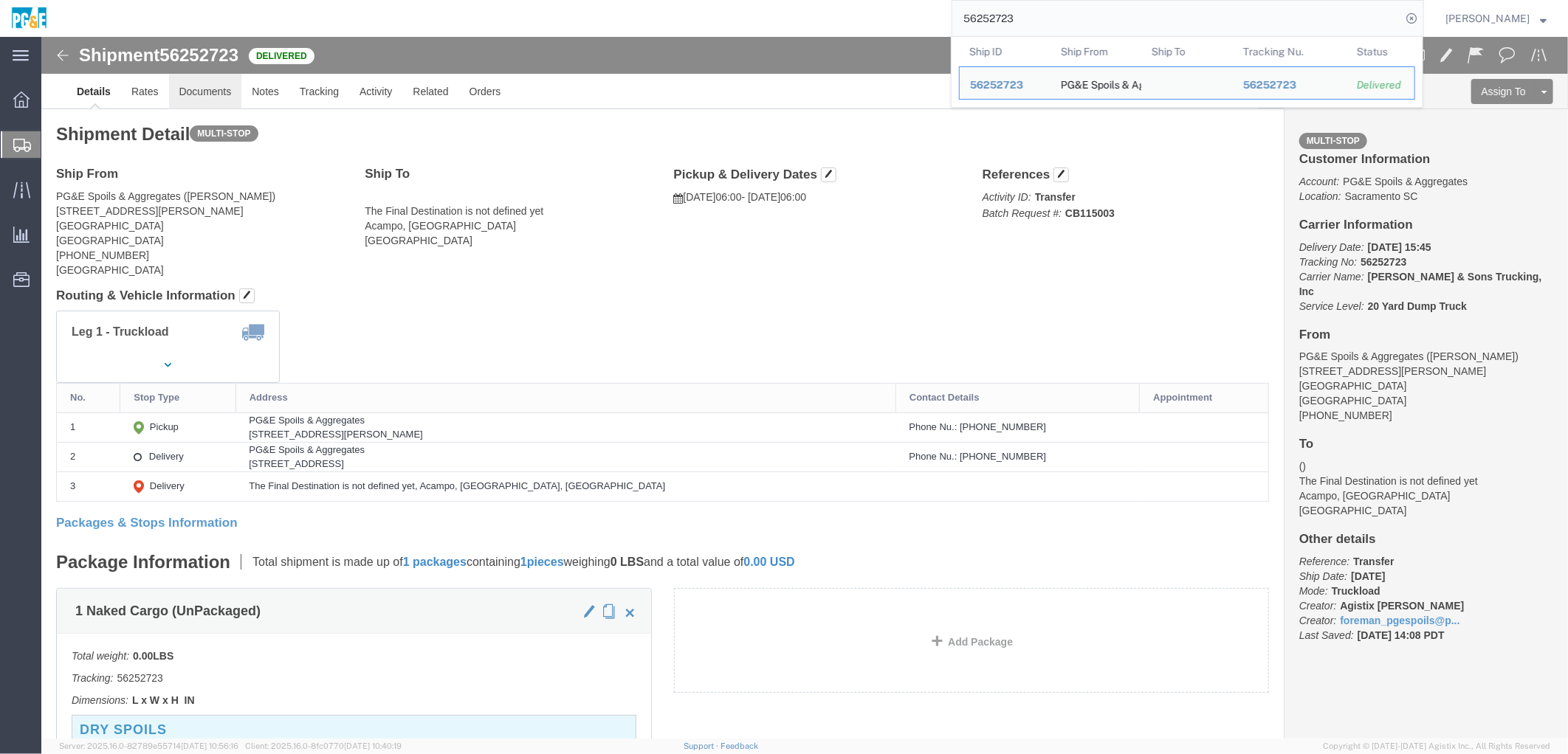
click link "Documents"
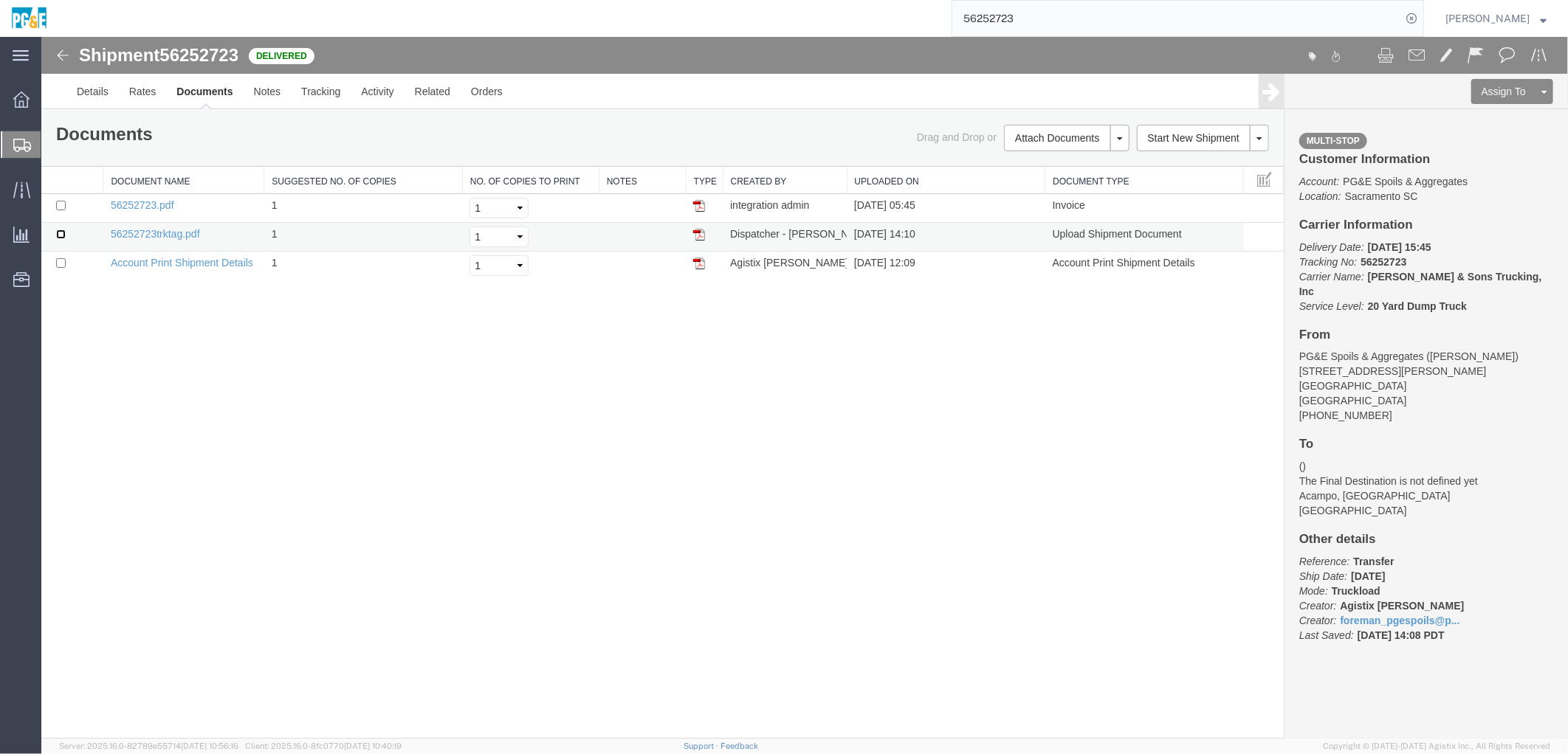
click at [60, 232] on input "checkbox" at bounding box center [60, 233] width 10 height 10
checkbox input "true"
click at [59, 203] on input "checkbox" at bounding box center [60, 204] width 10 height 10
checkbox input "true"
click at [1040, 158] on link "Print Documents" at bounding box center [1063, 163] width 128 height 22
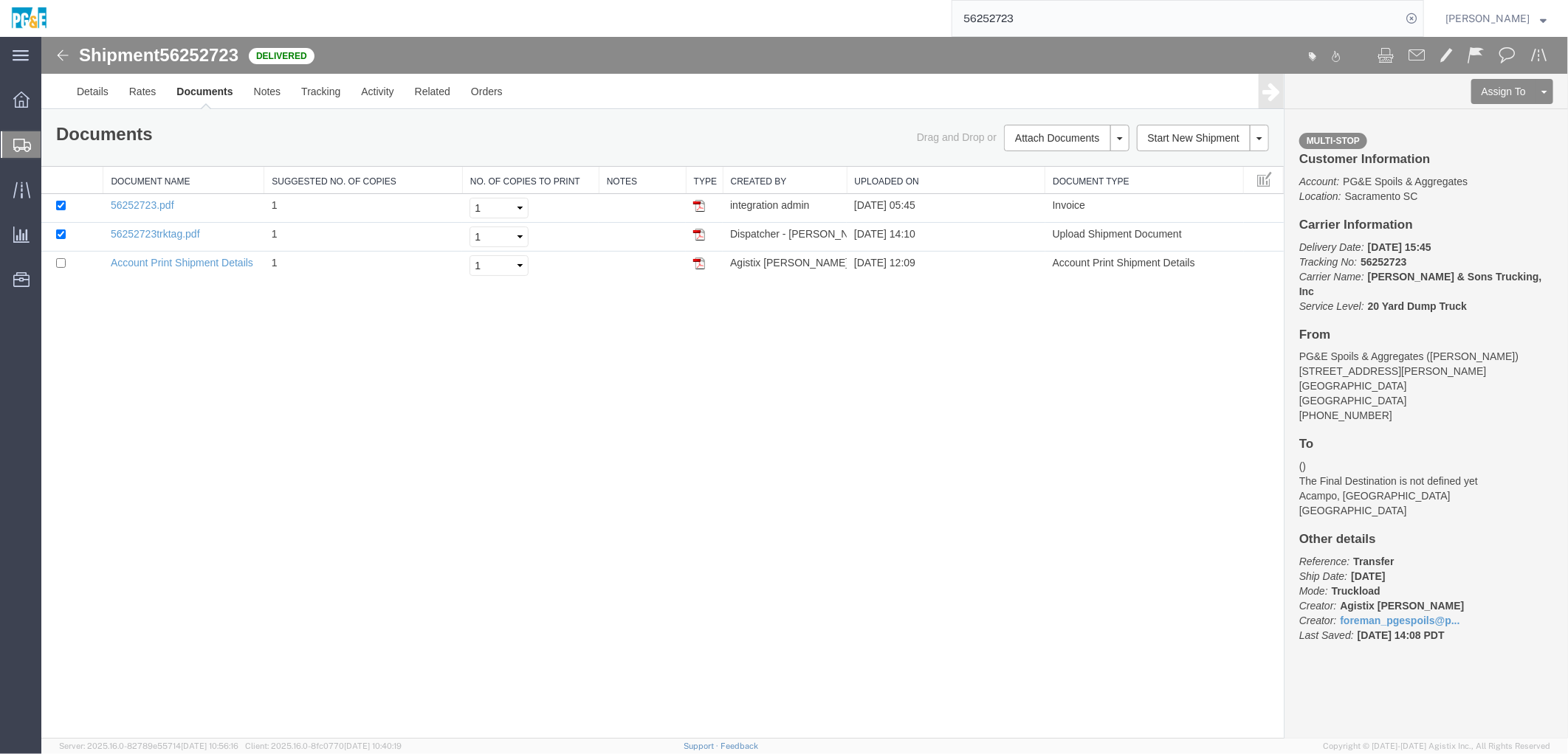
drag, startPoint x: 372, startPoint y: 402, endPoint x: 384, endPoint y: 314, distance: 88.8
click at [372, 398] on div "Shipment 56252723 3 of 3 Delivered Details Rates Documents Notes Tracking Activ…" at bounding box center [804, 387] width 1526 height 702
click at [318, 94] on link "Tracking" at bounding box center [320, 90] width 60 height 35
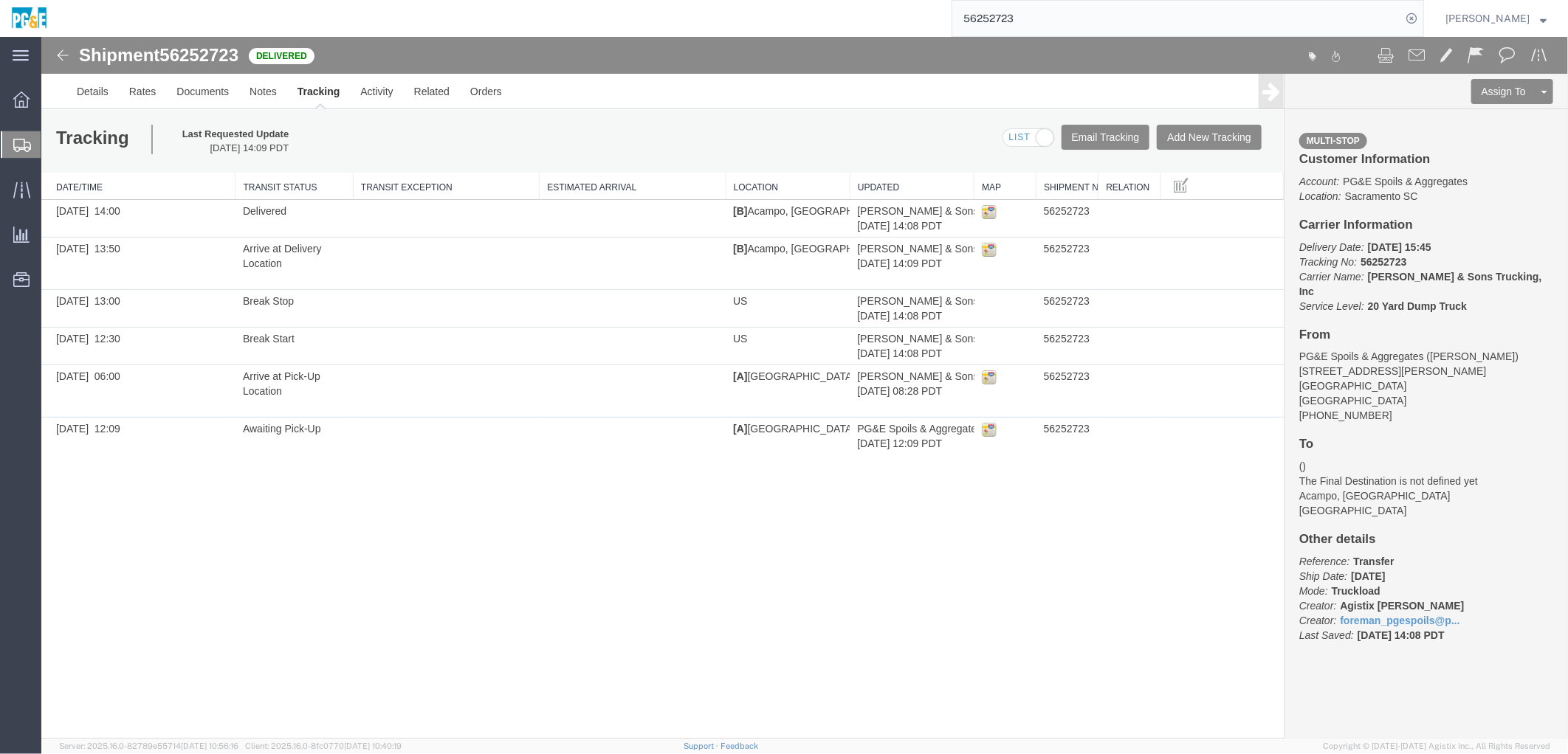
click at [1000, 24] on input "56252723" at bounding box center [1176, 18] width 449 height 35
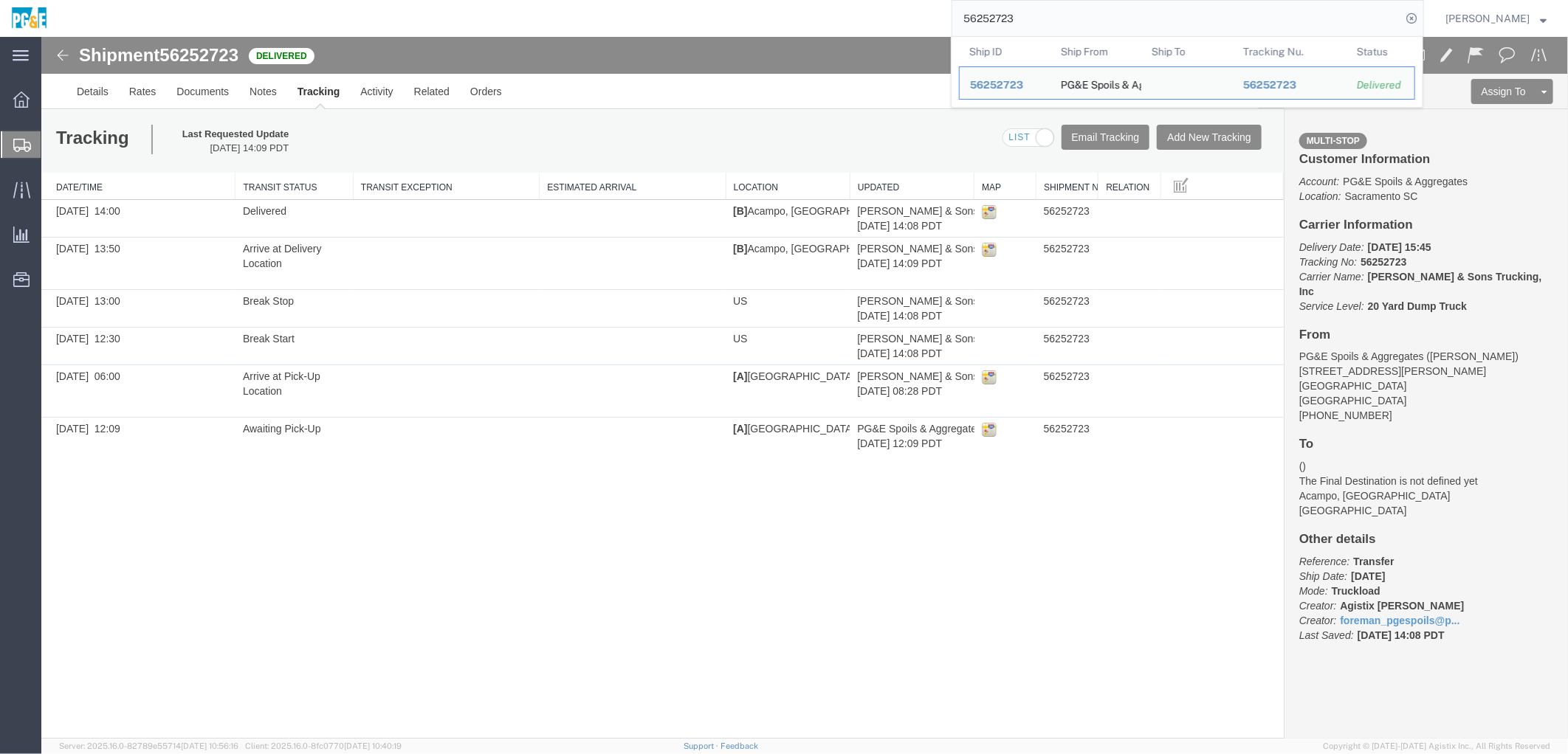
click at [997, 24] on input "56252723" at bounding box center [1176, 18] width 449 height 35
paste input "56253923"
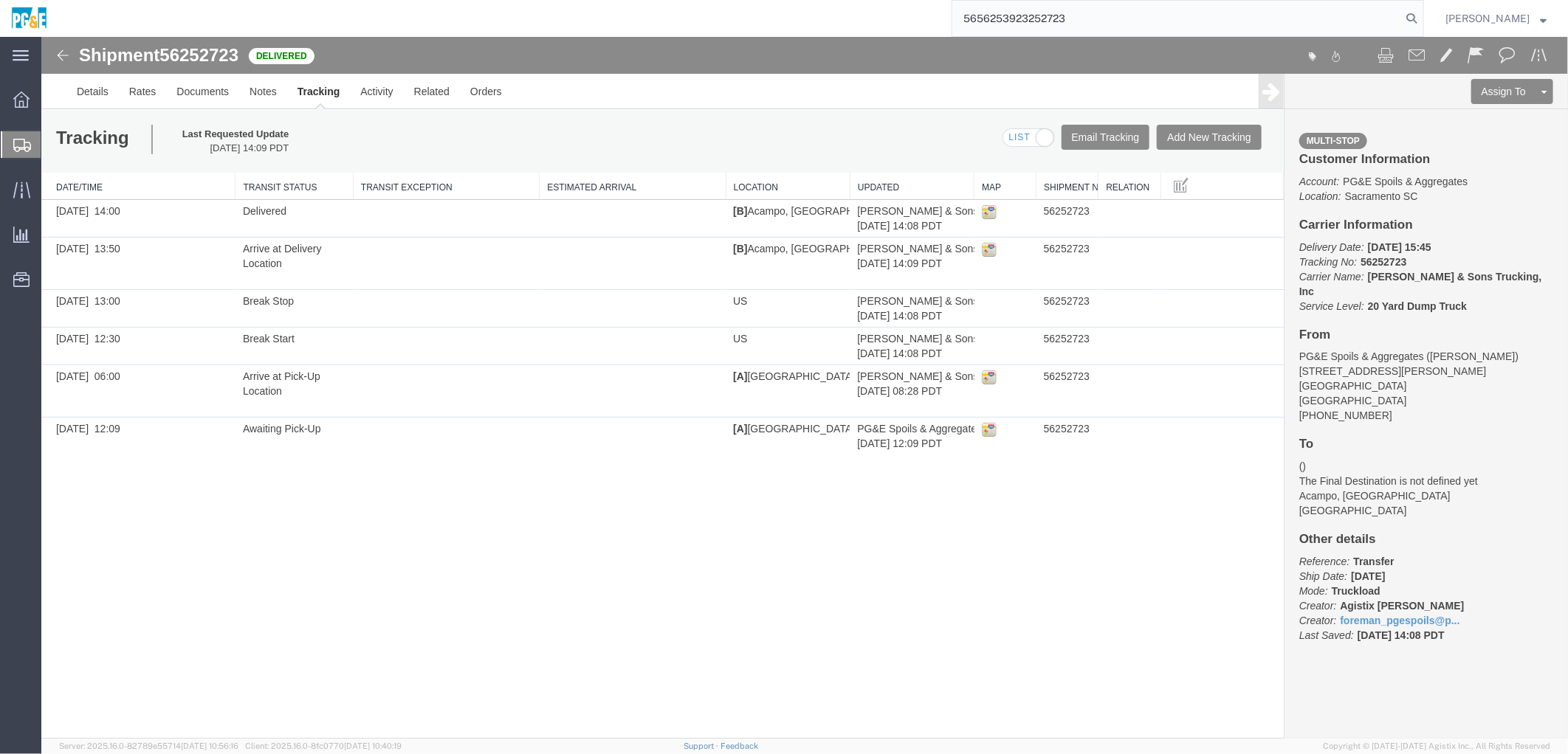
click at [997, 24] on input "5656253923252723" at bounding box center [1176, 18] width 449 height 35
paste input "2539"
type input "56253923"
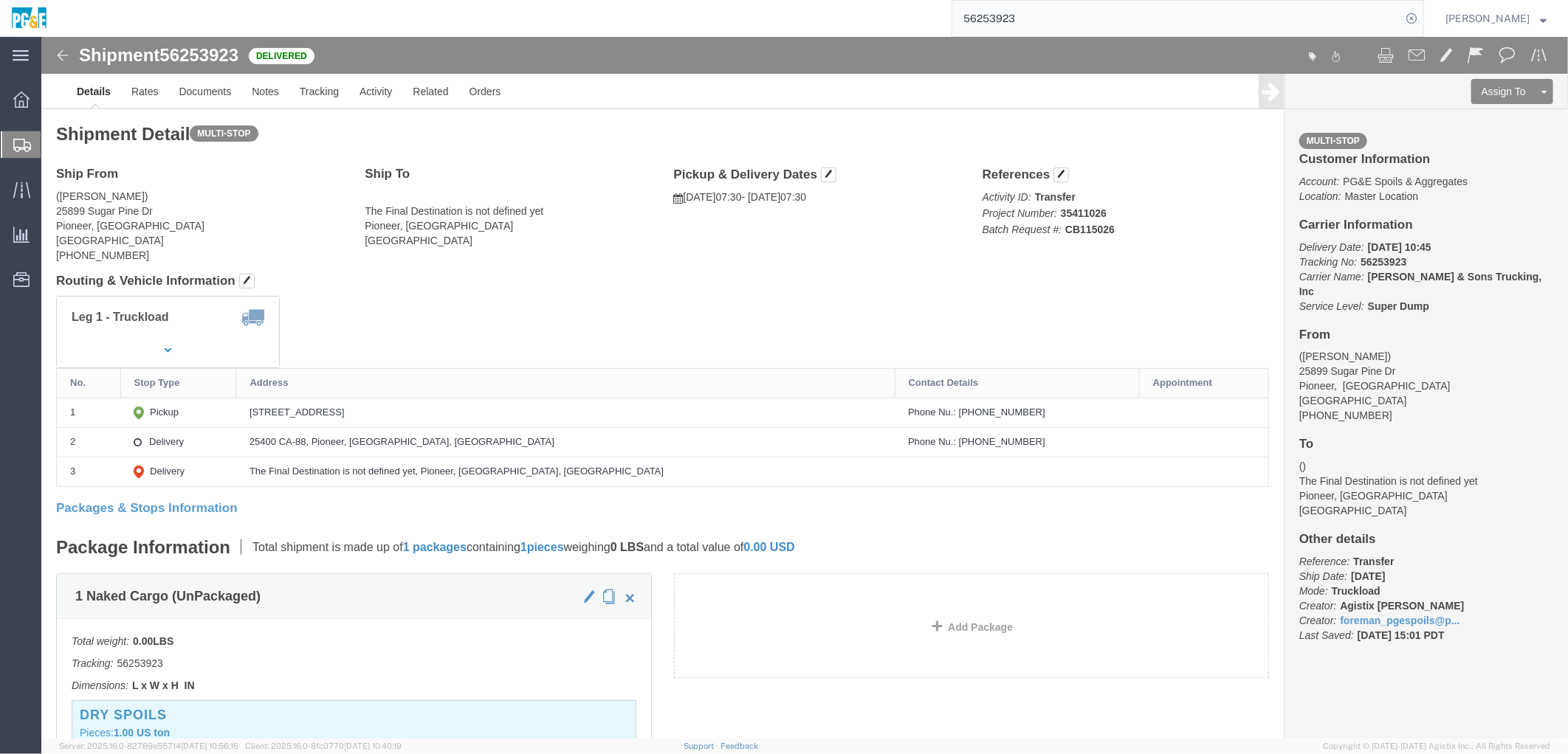
click div "Leg 1 - Truckload Vehicle 1: Super Dump Number of trucks: 1"
click link "Documents"
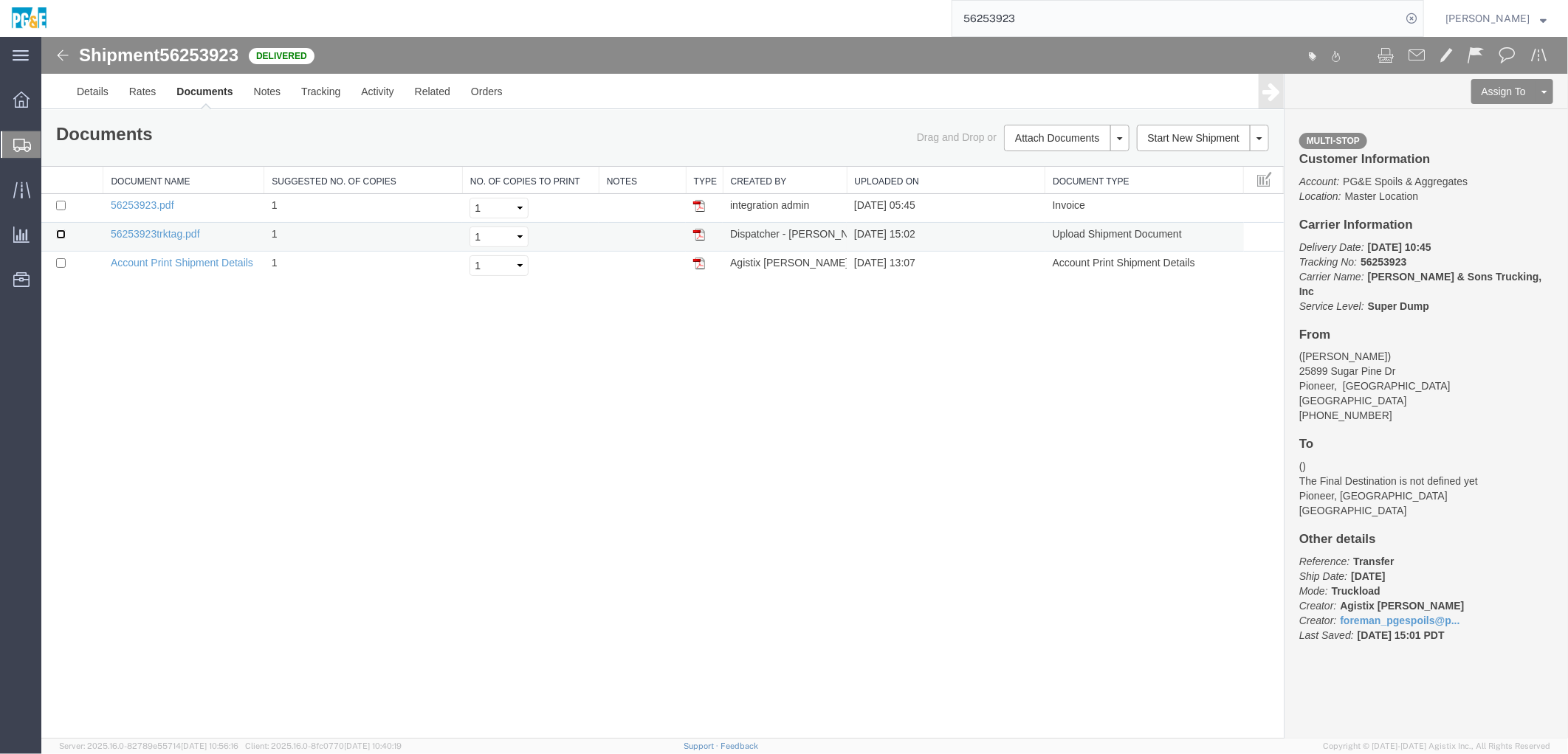
click at [59, 232] on input "checkbox" at bounding box center [60, 233] width 10 height 10
checkbox input "true"
click at [60, 196] on td at bounding box center [72, 208] width 62 height 29
click at [60, 207] on input "checkbox" at bounding box center [60, 204] width 10 height 10
checkbox input "true"
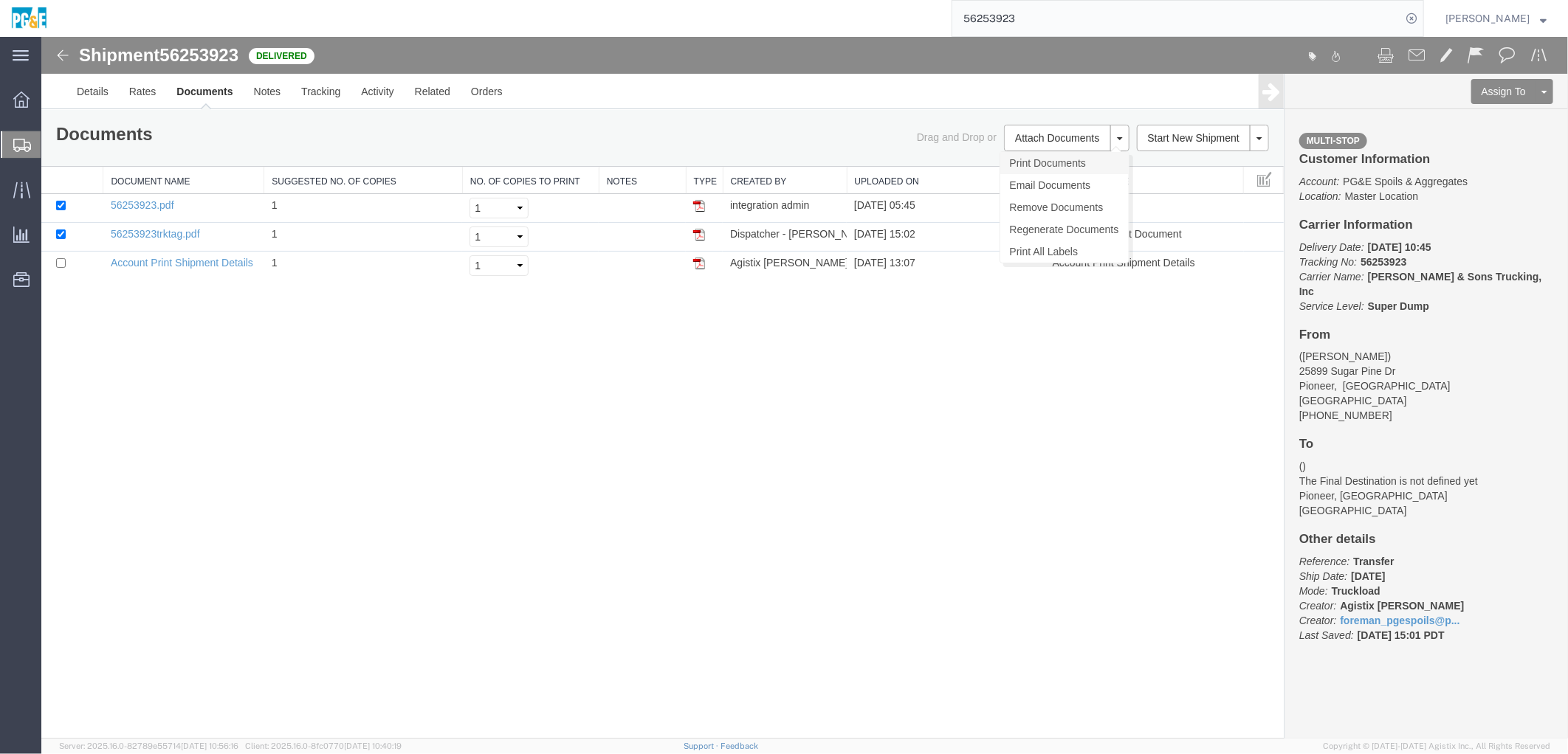
click at [1064, 156] on link "Print Documents" at bounding box center [1063, 163] width 128 height 22
click at [322, 100] on link "Tracking" at bounding box center [320, 90] width 60 height 35
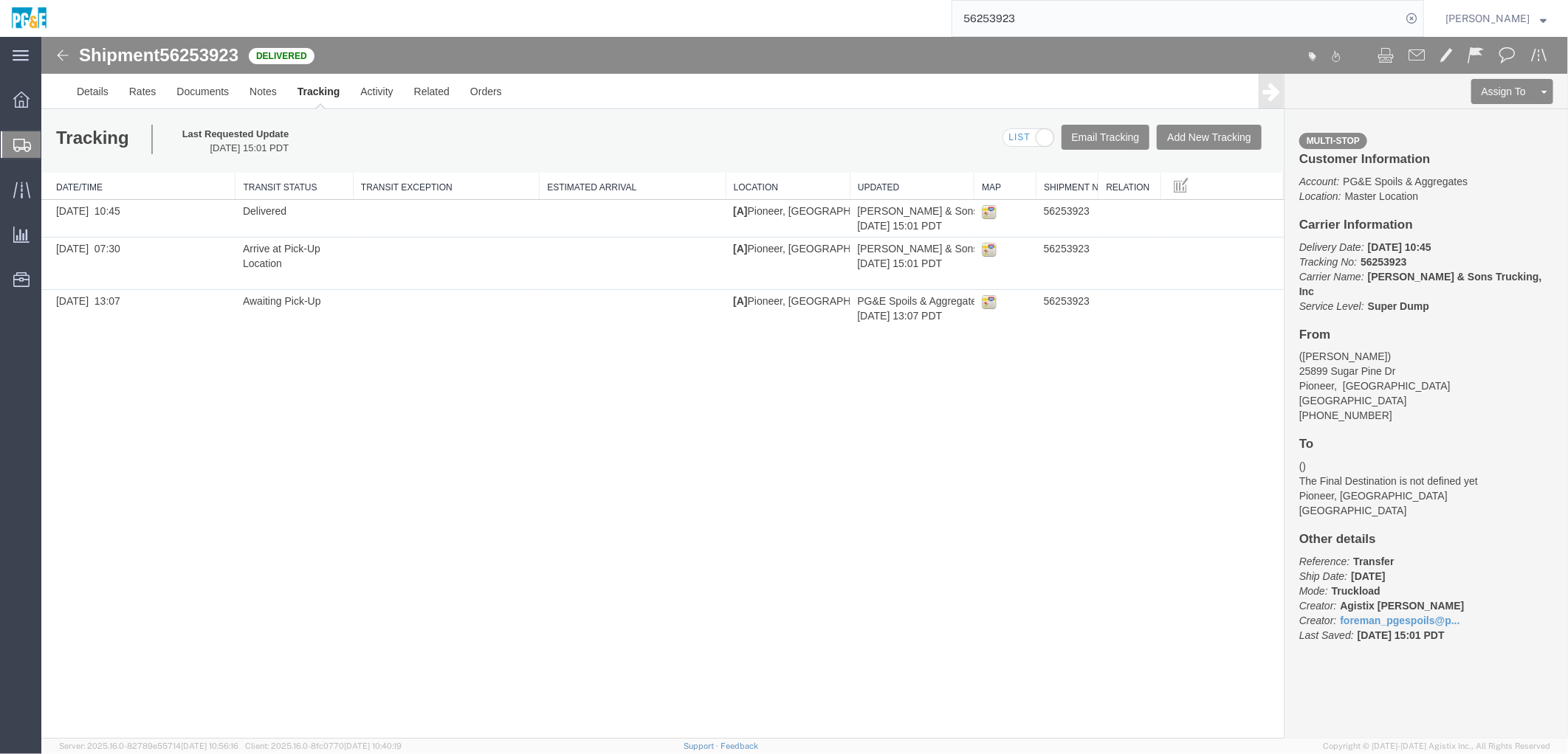
click at [1004, 15] on input "56253923" at bounding box center [1176, 18] width 449 height 35
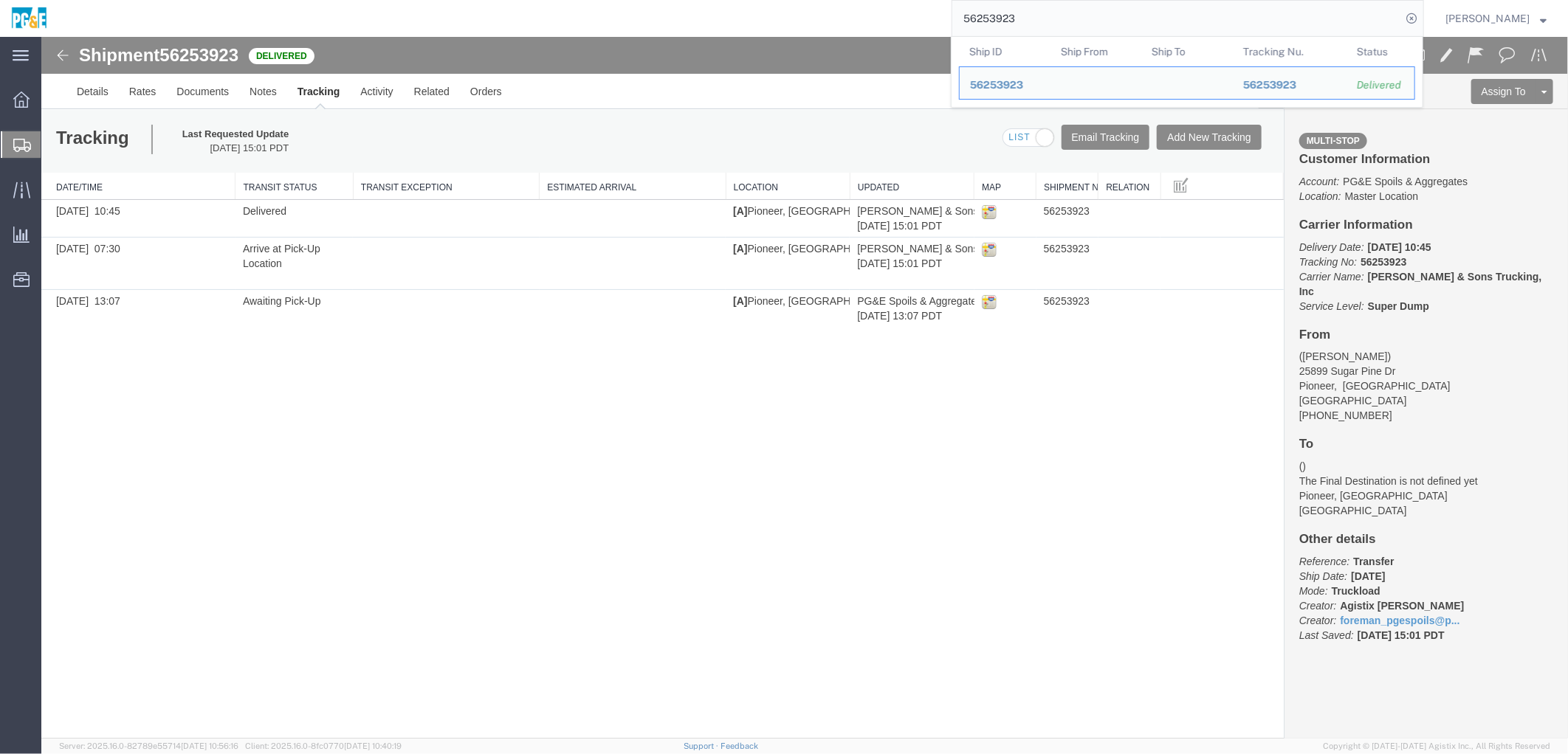
click at [1004, 15] on input "56253923" at bounding box center [1176, 18] width 449 height 35
paste input "67335"
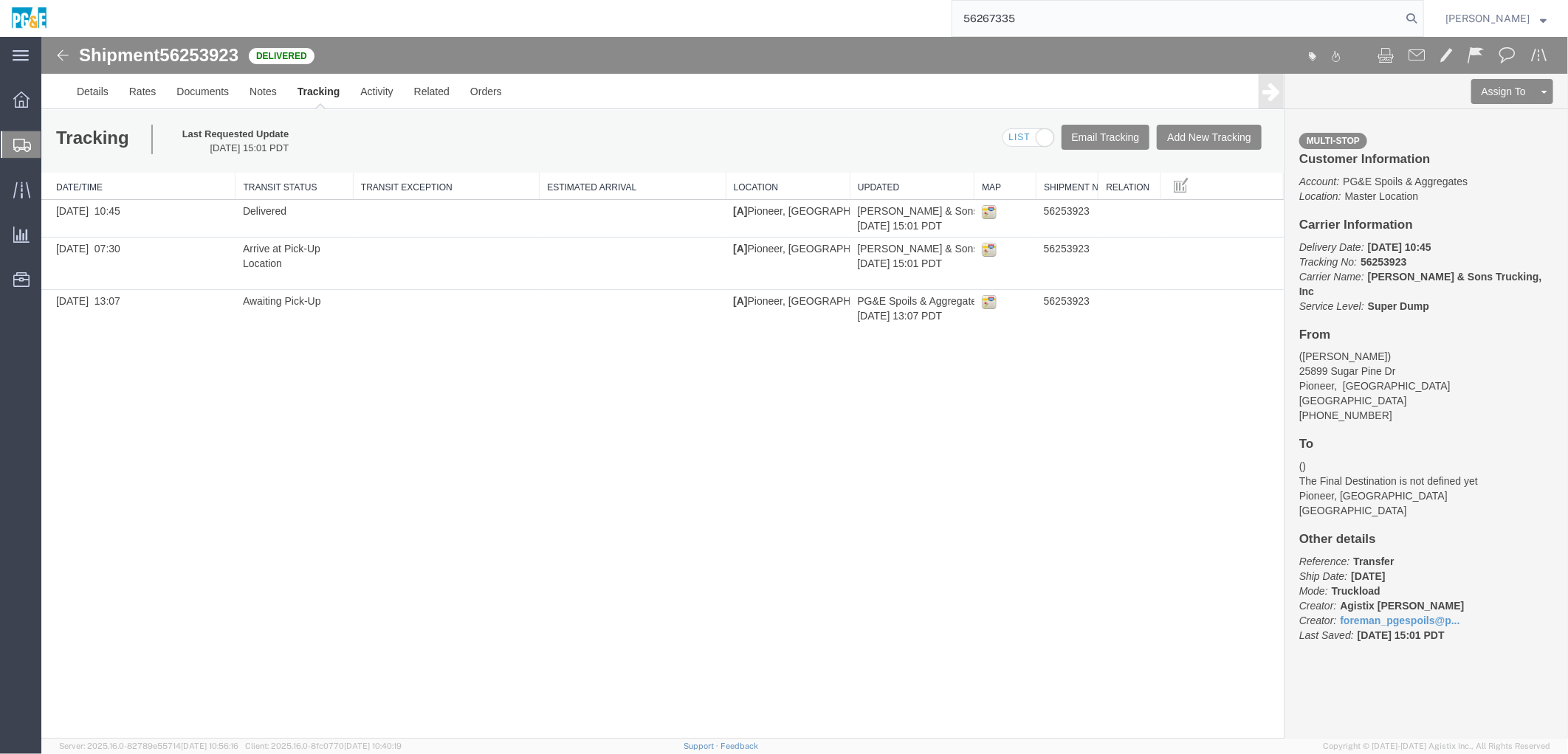
type input "56267335"
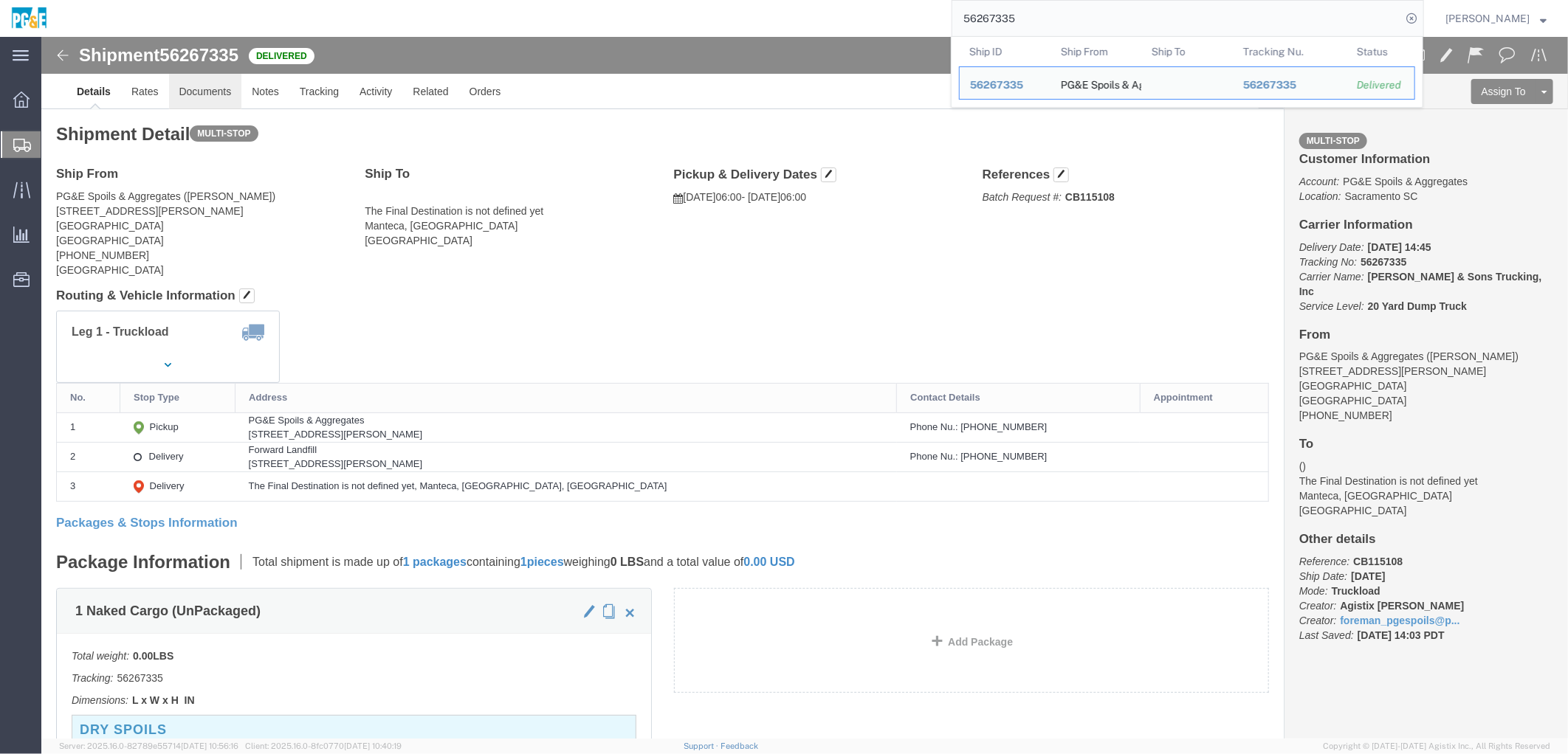
click link "Documents"
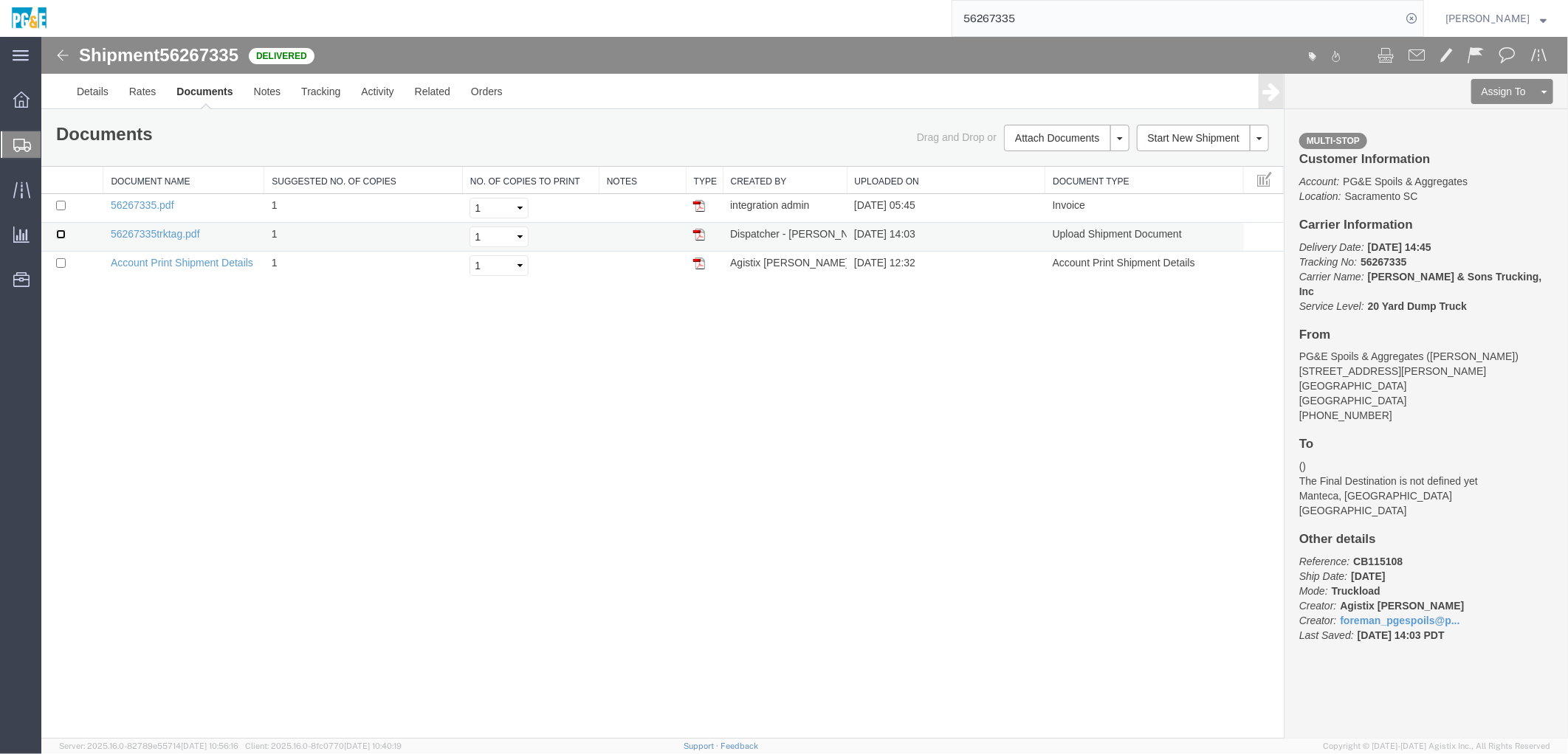
click at [59, 231] on input "checkbox" at bounding box center [60, 233] width 10 height 10
checkbox input "true"
click at [60, 207] on input "checkbox" at bounding box center [60, 204] width 10 height 10
checkbox input "true"
click at [1094, 165] on link "Print Documents" at bounding box center [1063, 163] width 128 height 22
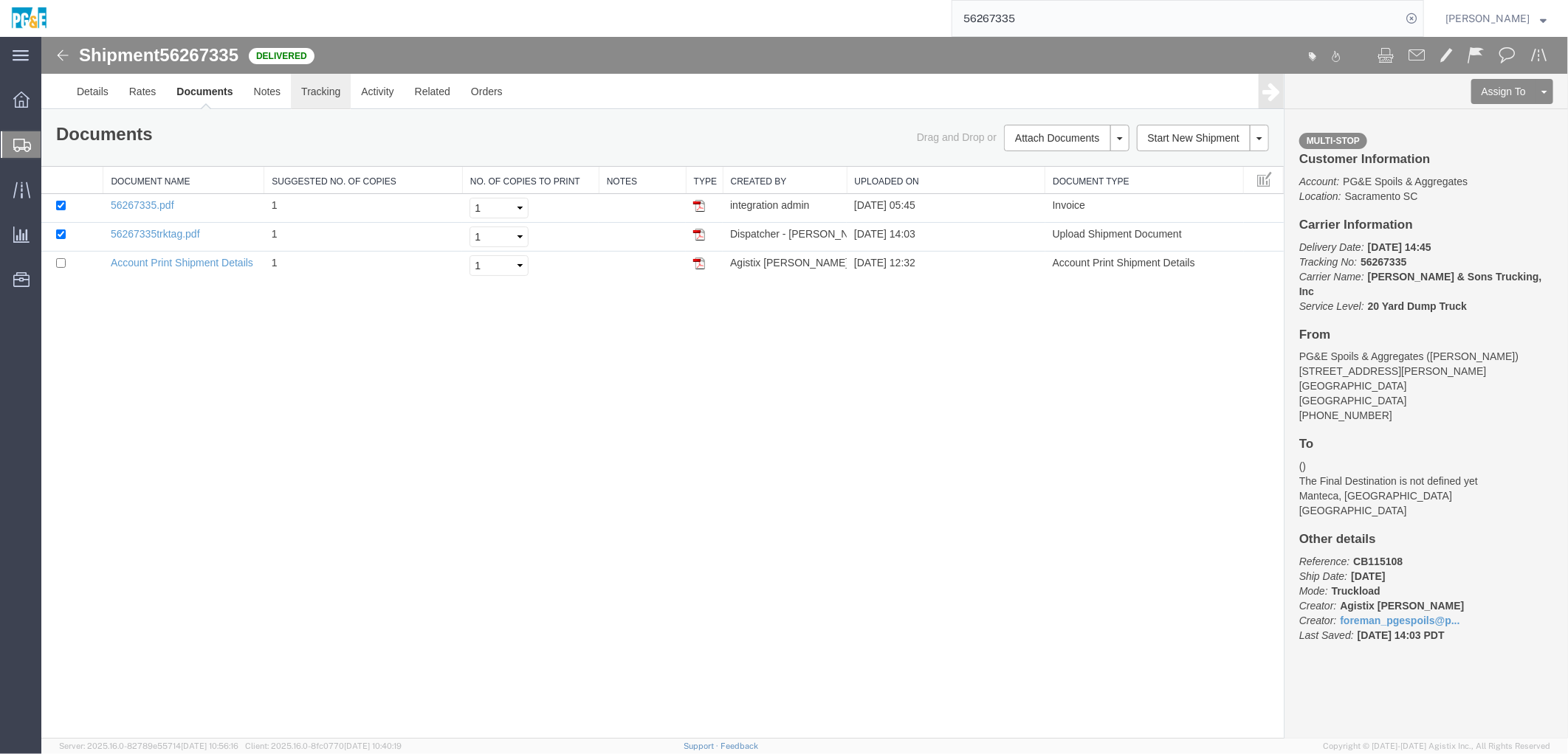
click at [325, 96] on link "Tracking" at bounding box center [320, 90] width 60 height 35
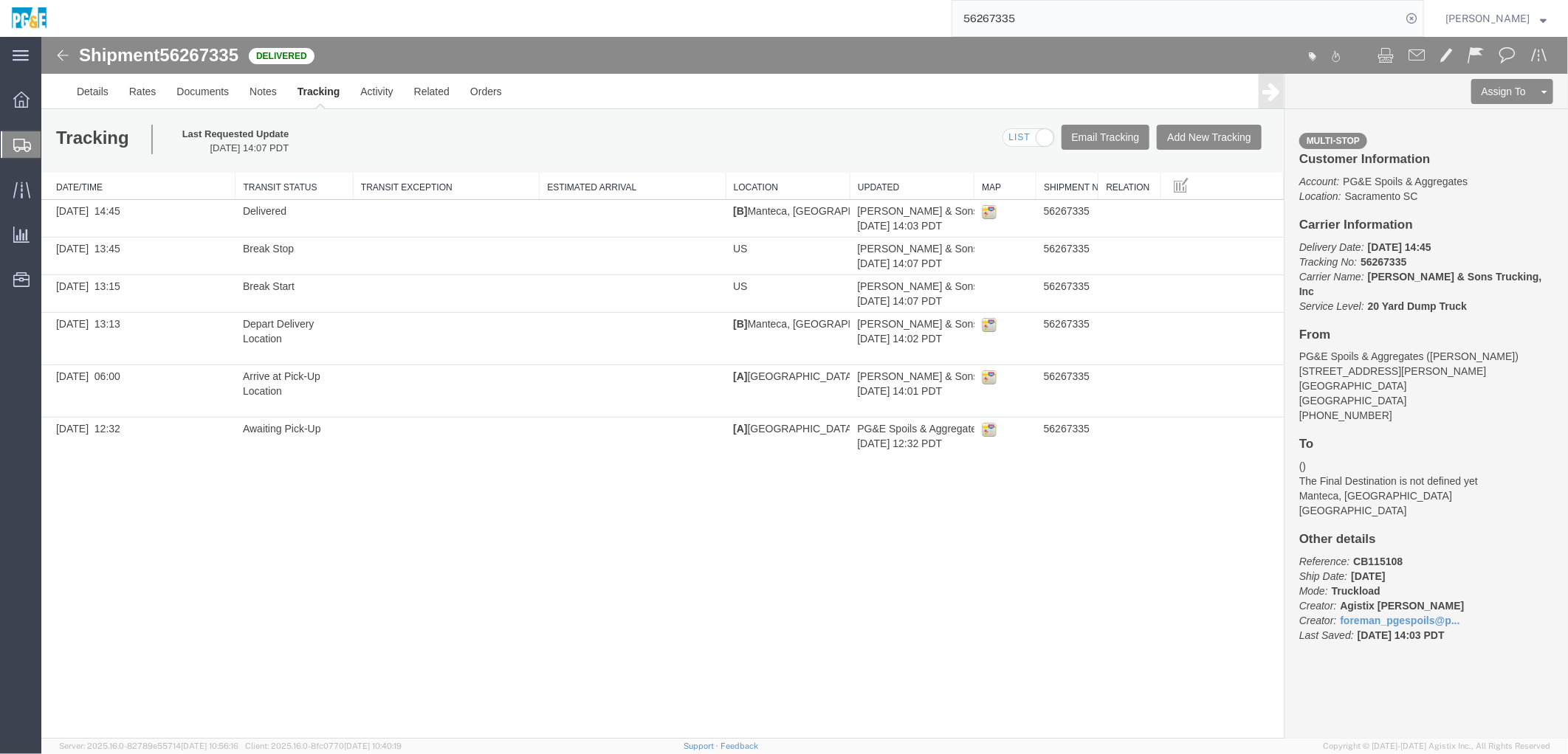
click at [1004, 11] on input "56267335" at bounding box center [1176, 18] width 449 height 35
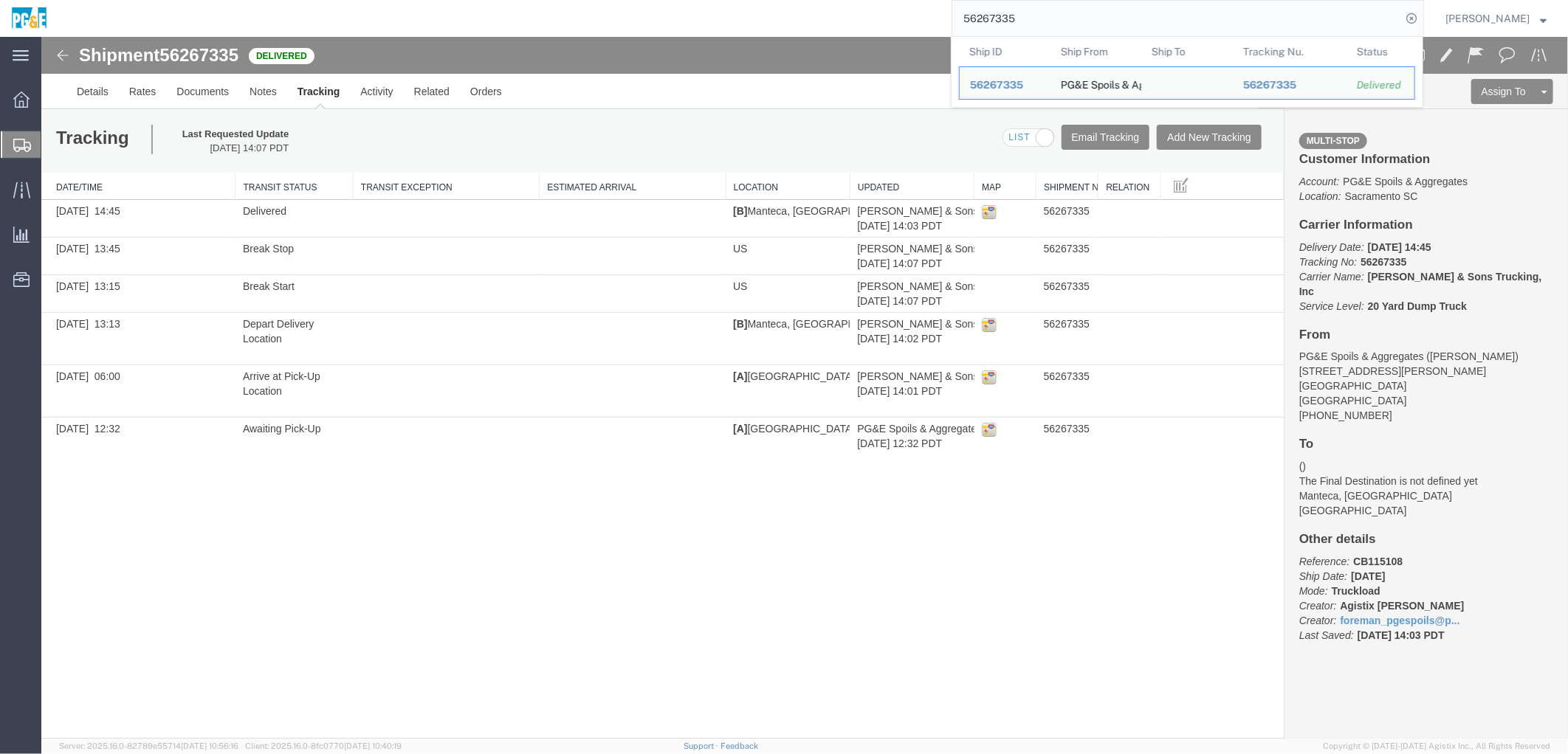
click at [1004, 11] on input "56267335" at bounding box center [1176, 18] width 449 height 35
paste input "6454"
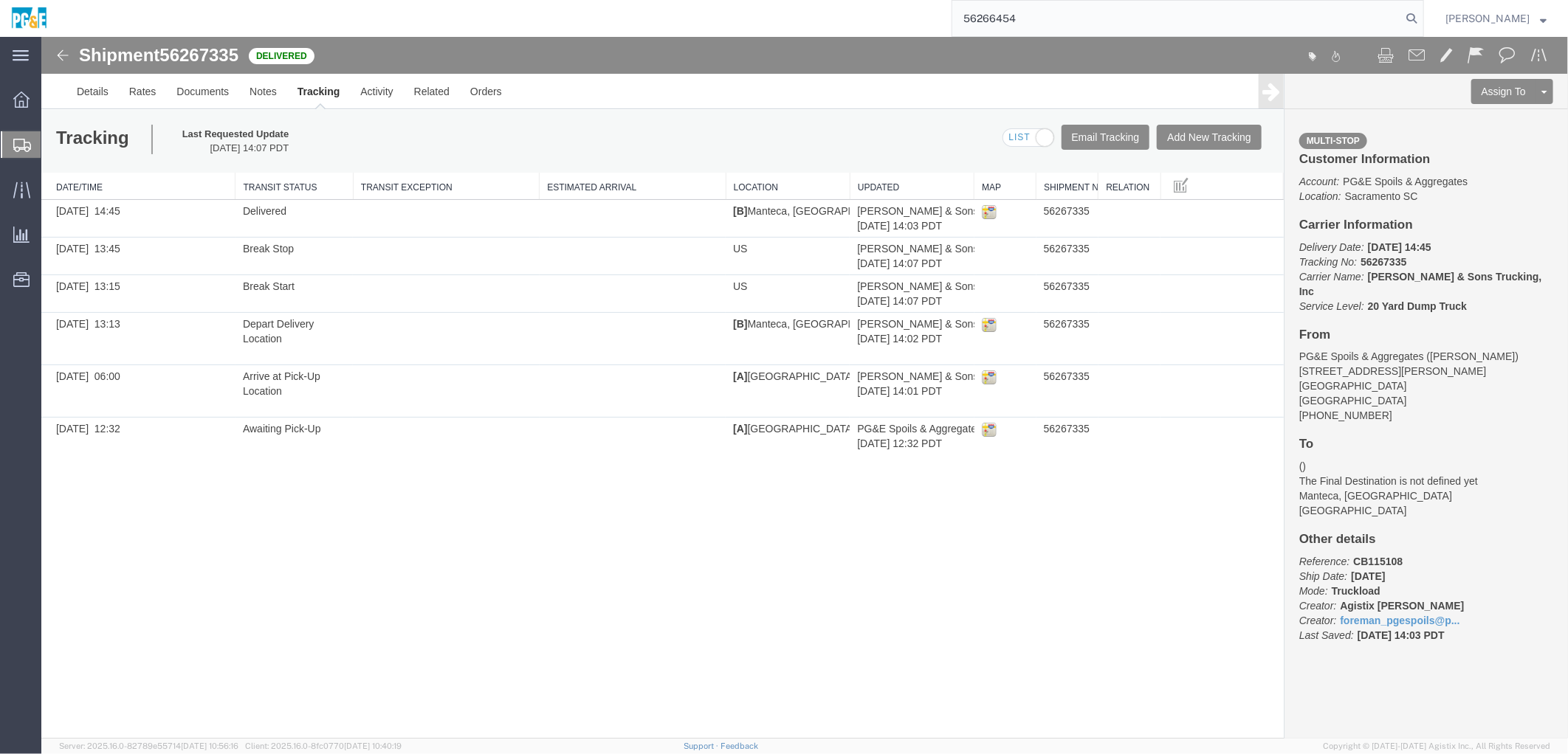
type input "56266454"
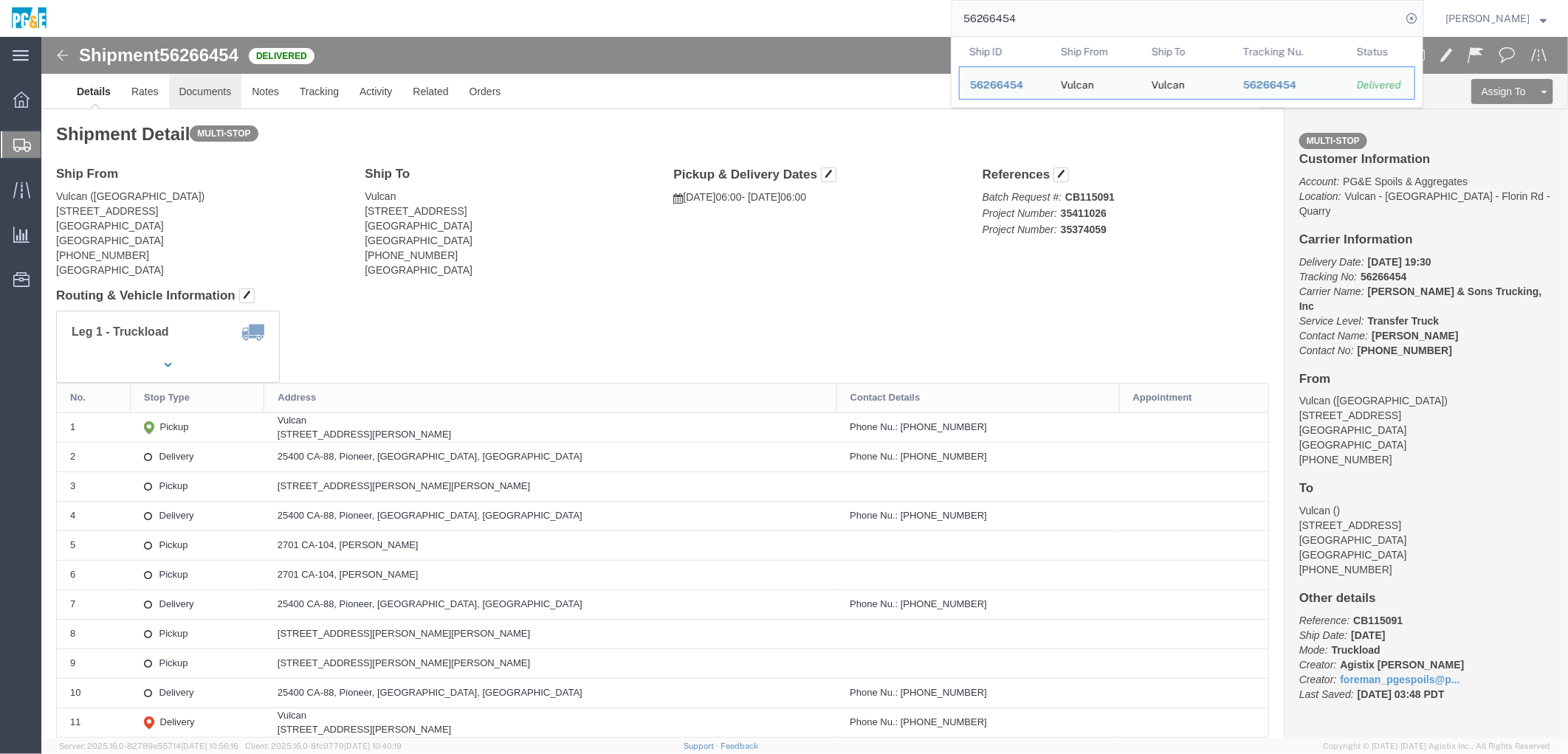
click link "Documents"
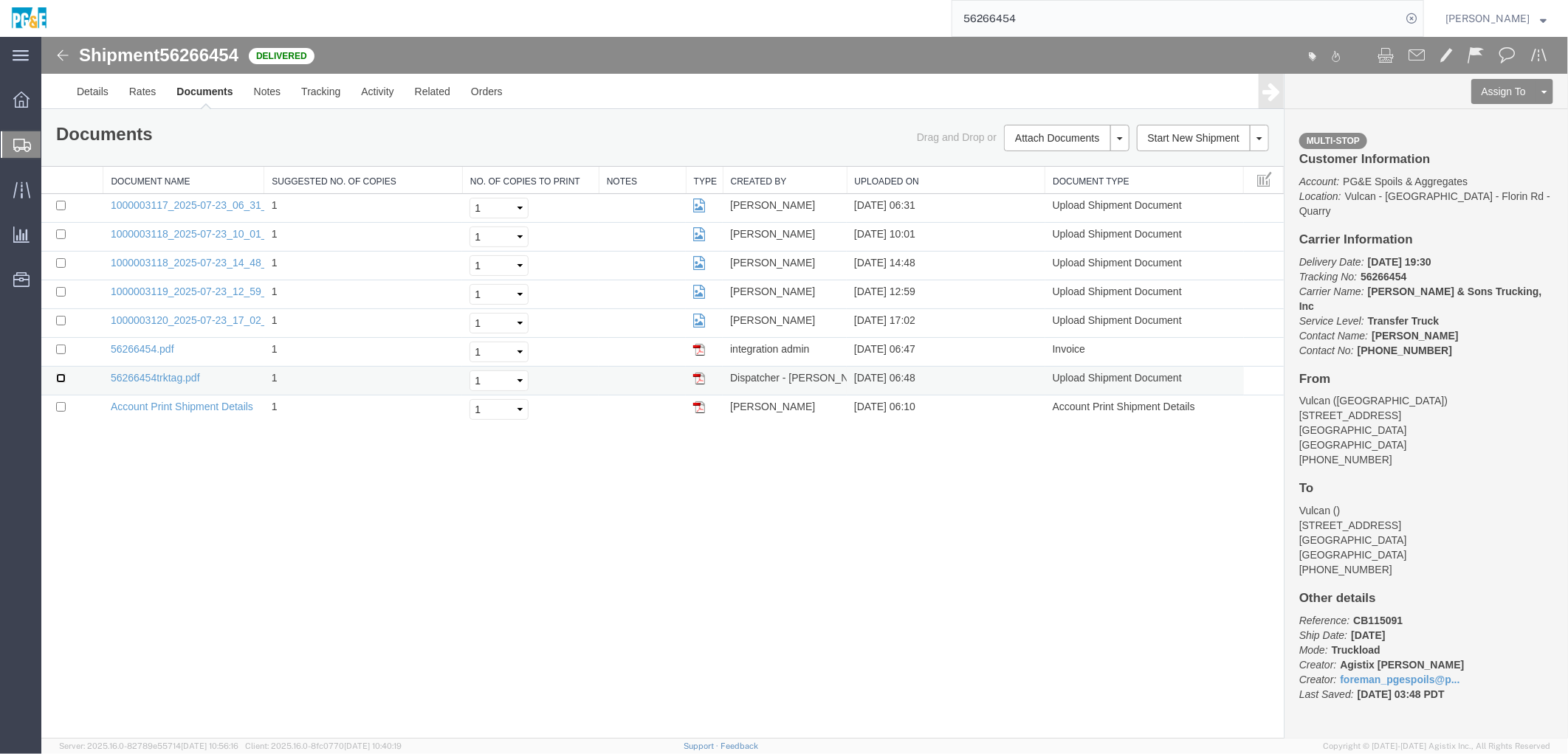
click at [57, 374] on input "checkbox" at bounding box center [60, 377] width 10 height 10
checkbox input "true"
click at [57, 352] on input "checkbox" at bounding box center [60, 349] width 10 height 10
checkbox input "true"
click at [60, 325] on td at bounding box center [72, 323] width 62 height 29
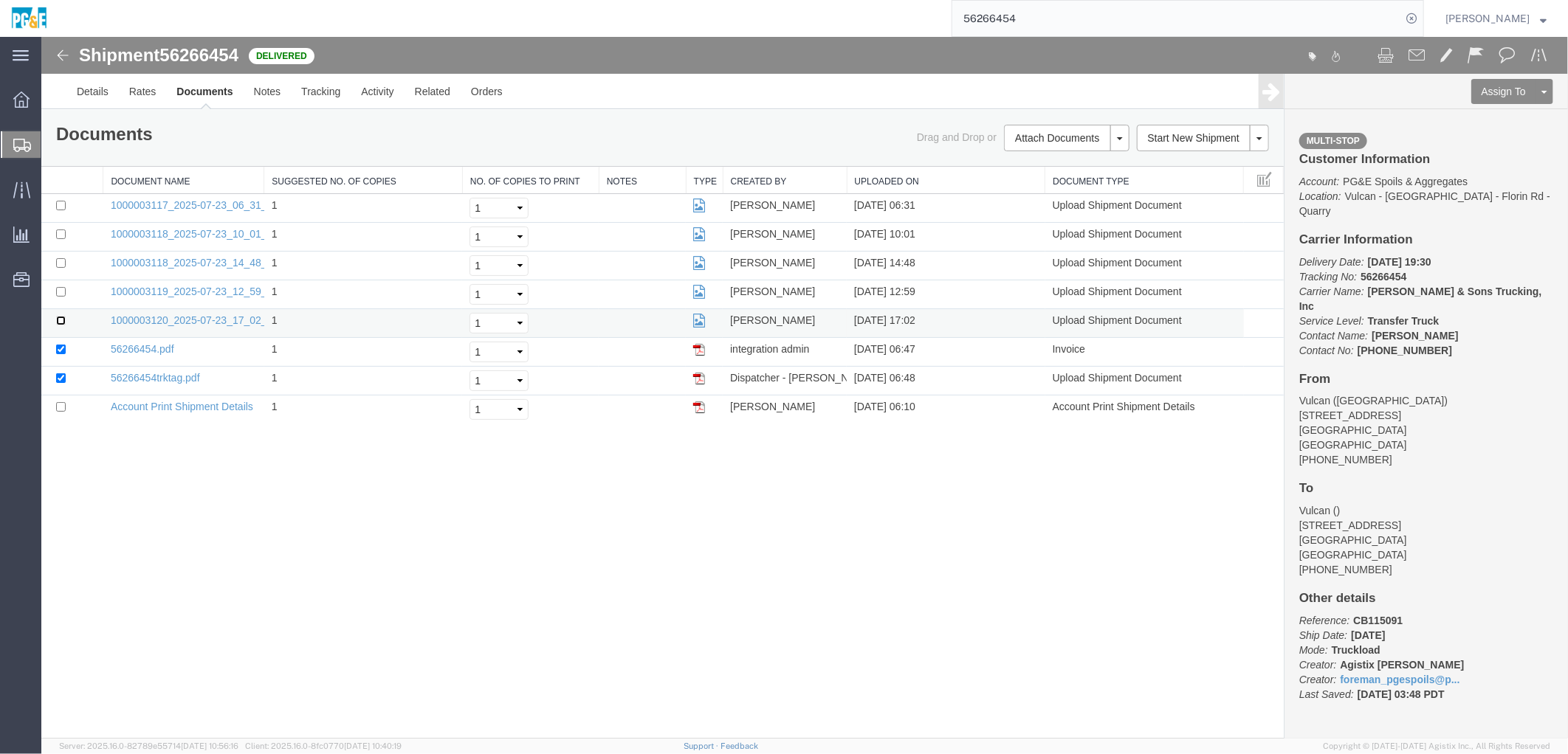
click at [60, 317] on input "checkbox" at bounding box center [60, 320] width 10 height 10
checkbox input "true"
click at [60, 293] on input "checkbox" at bounding box center [60, 291] width 10 height 10
checkbox input "true"
click at [57, 263] on input "checkbox" at bounding box center [60, 263] width 10 height 10
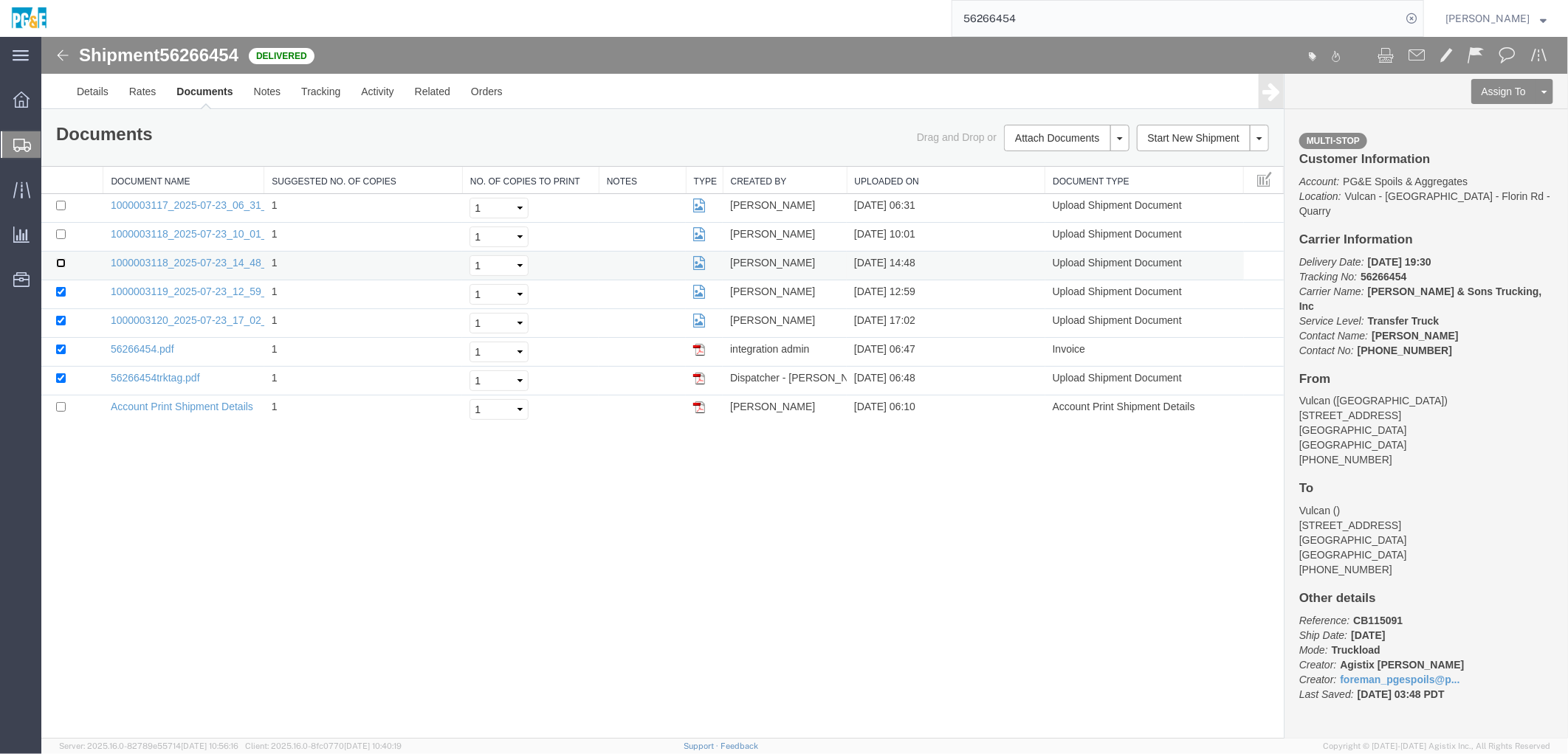
checkbox input "true"
click at [55, 231] on input "checkbox" at bounding box center [60, 233] width 10 height 10
checkbox input "true"
click at [61, 202] on input "checkbox" at bounding box center [60, 204] width 10 height 10
checkbox input "true"
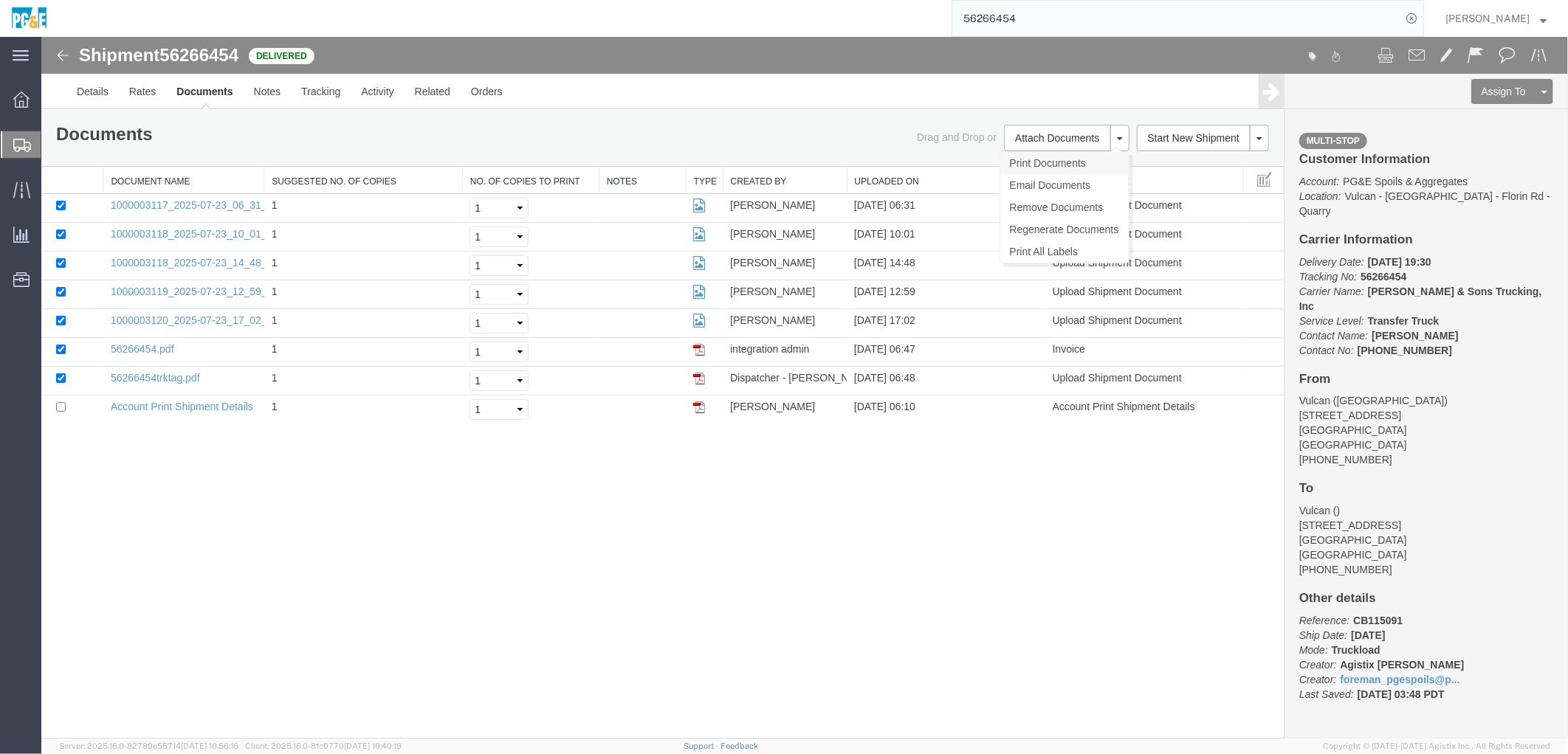
click at [1048, 159] on link "Print Documents" at bounding box center [1063, 163] width 128 height 22
click at [330, 96] on link "Tracking" at bounding box center [320, 90] width 60 height 35
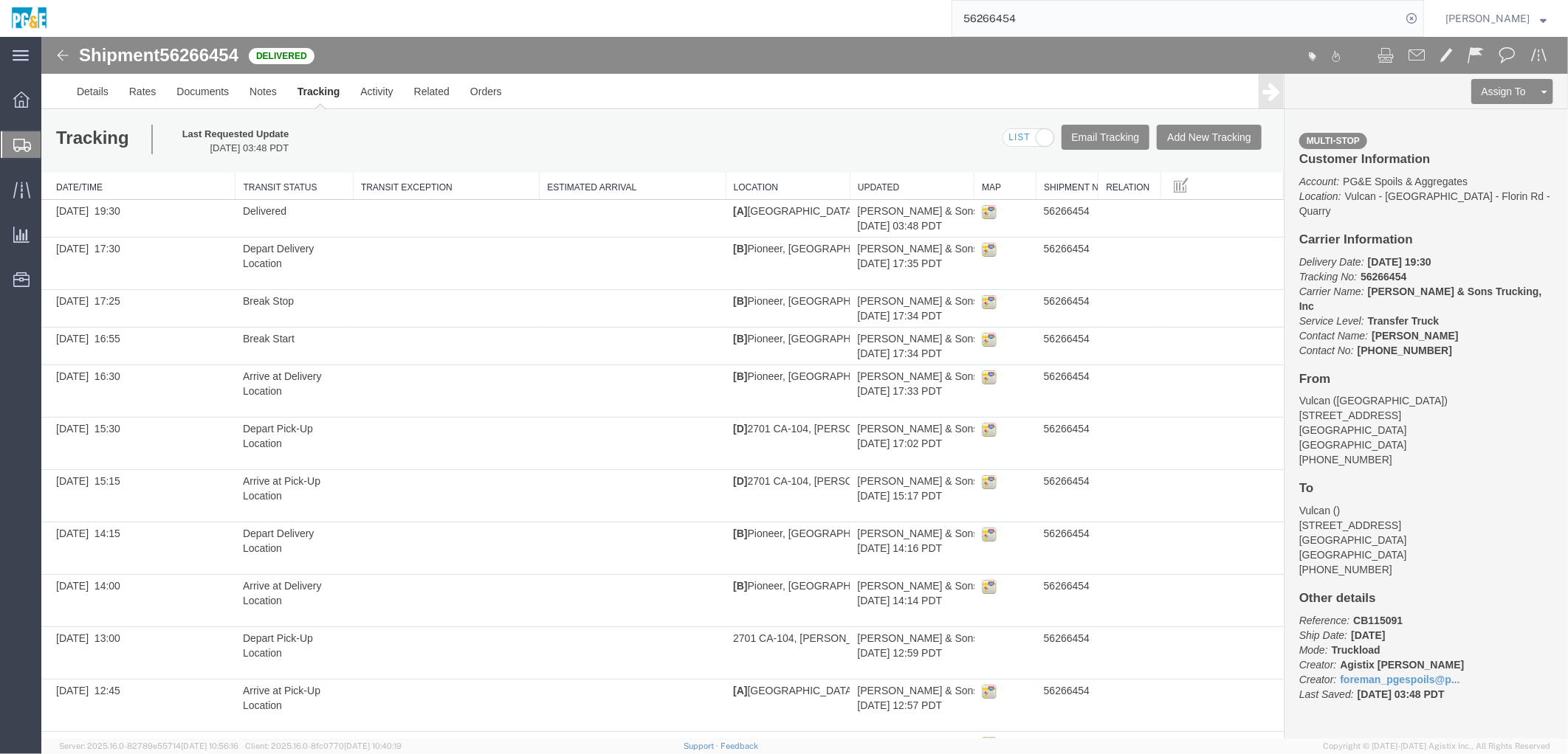
click at [1000, 25] on input "56266454" at bounding box center [1176, 18] width 449 height 35
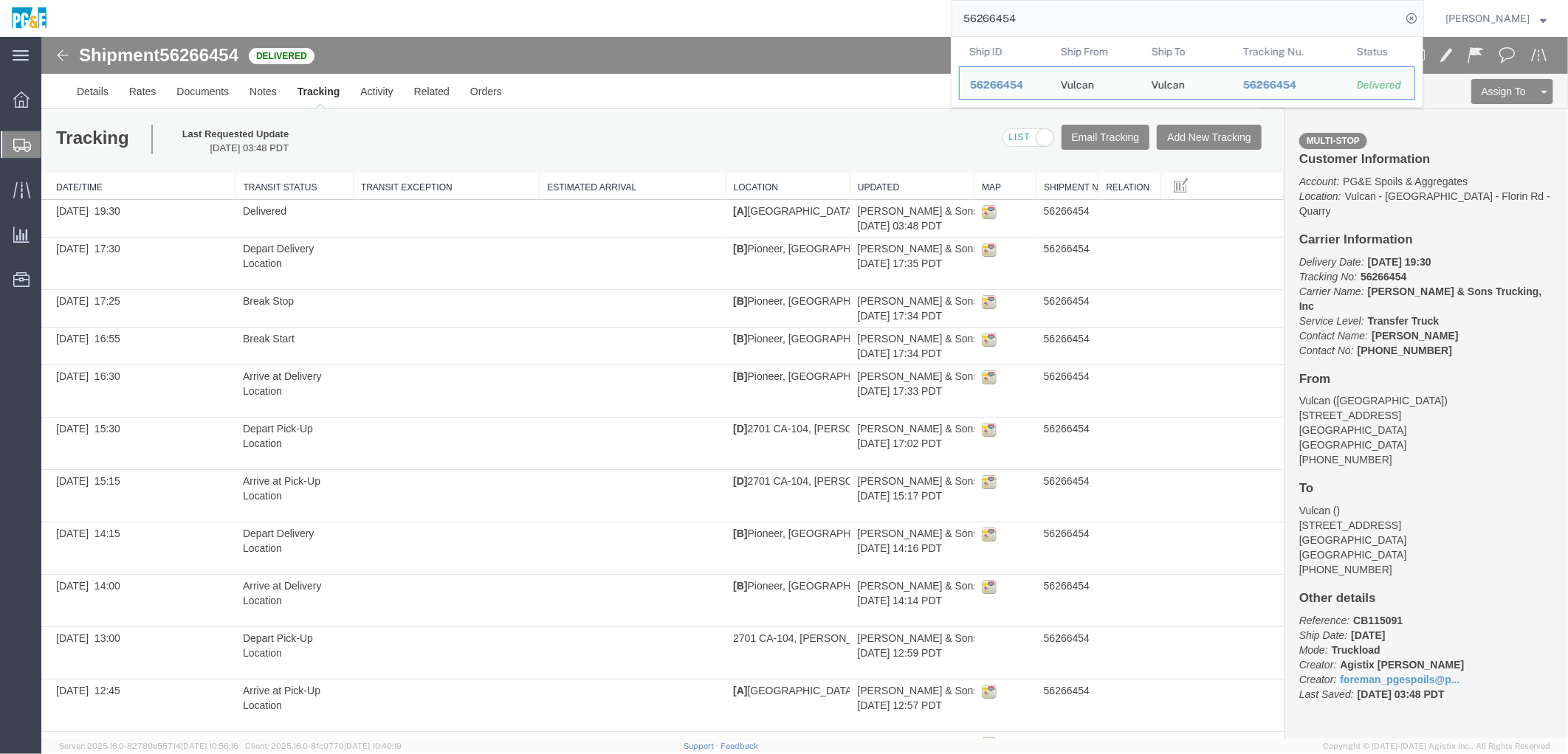
click at [999, 25] on input "56266454" at bounding box center [1176, 18] width 449 height 35
paste input "85431"
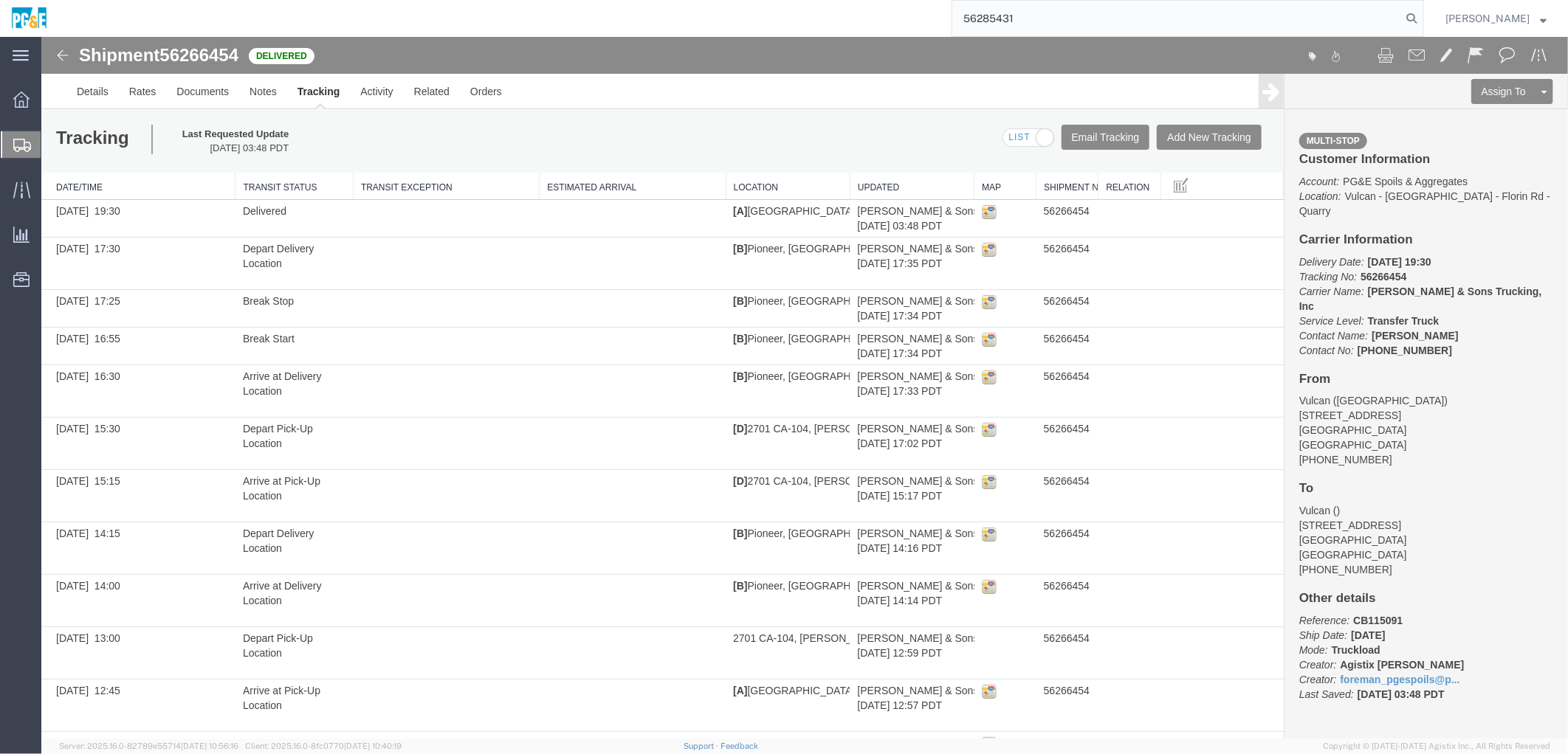
type input "56285431"
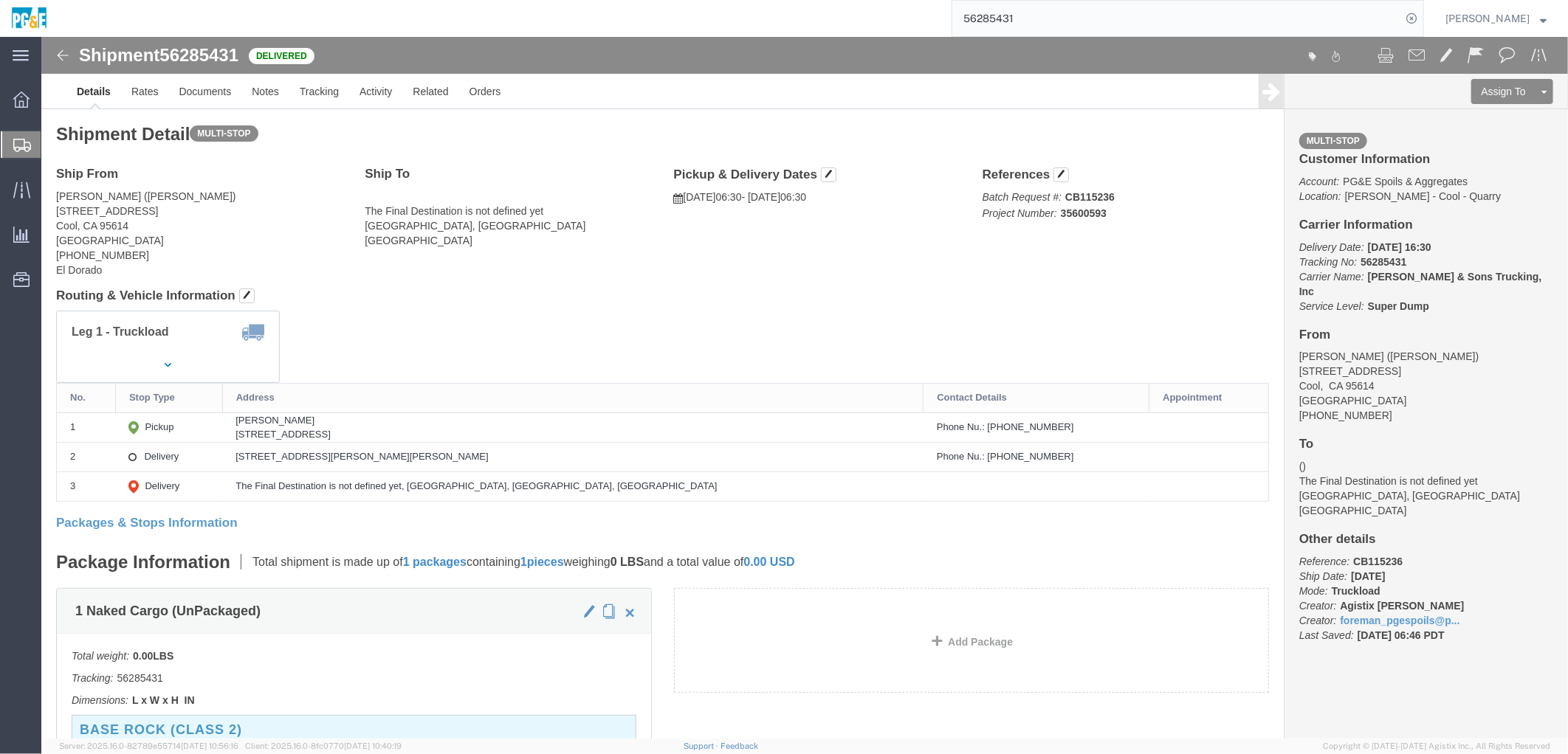
click div "Ship From [GEOGRAPHIC_DATA] ([PERSON_NAME]) [STREET_ADDRESS] [PHONE_NUMBER] [GE…"
click h4 "Routing & Vehicle Information"
click div "Leg 1 - Truckload Vehicle 1: Super Dump Number of trucks: 1"
click link "Documents"
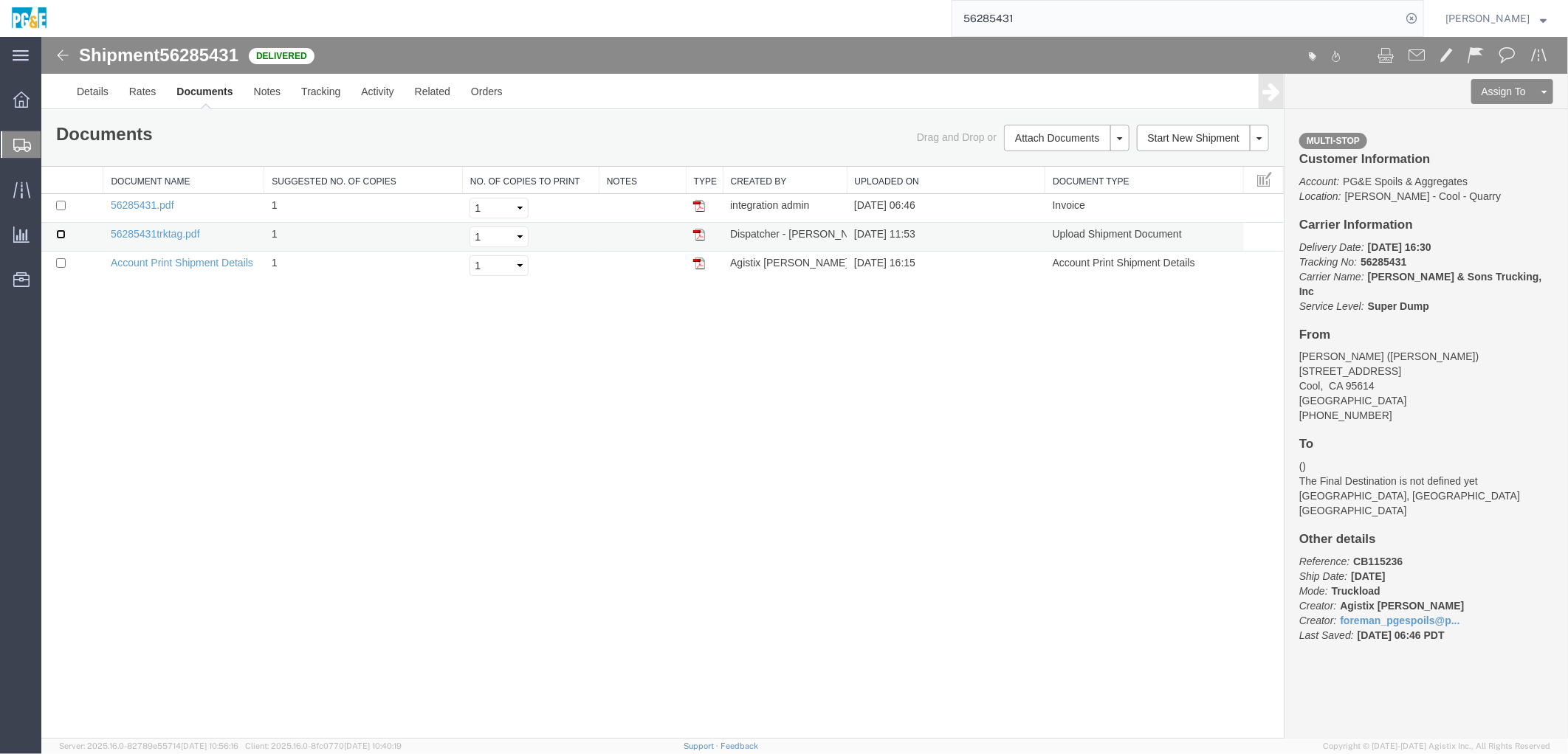
click at [59, 231] on input "checkbox" at bounding box center [60, 233] width 10 height 10
checkbox input "true"
click at [59, 203] on input "checkbox" at bounding box center [60, 204] width 10 height 10
checkbox input "true"
click at [1077, 159] on link "Print Documents" at bounding box center [1063, 163] width 128 height 22
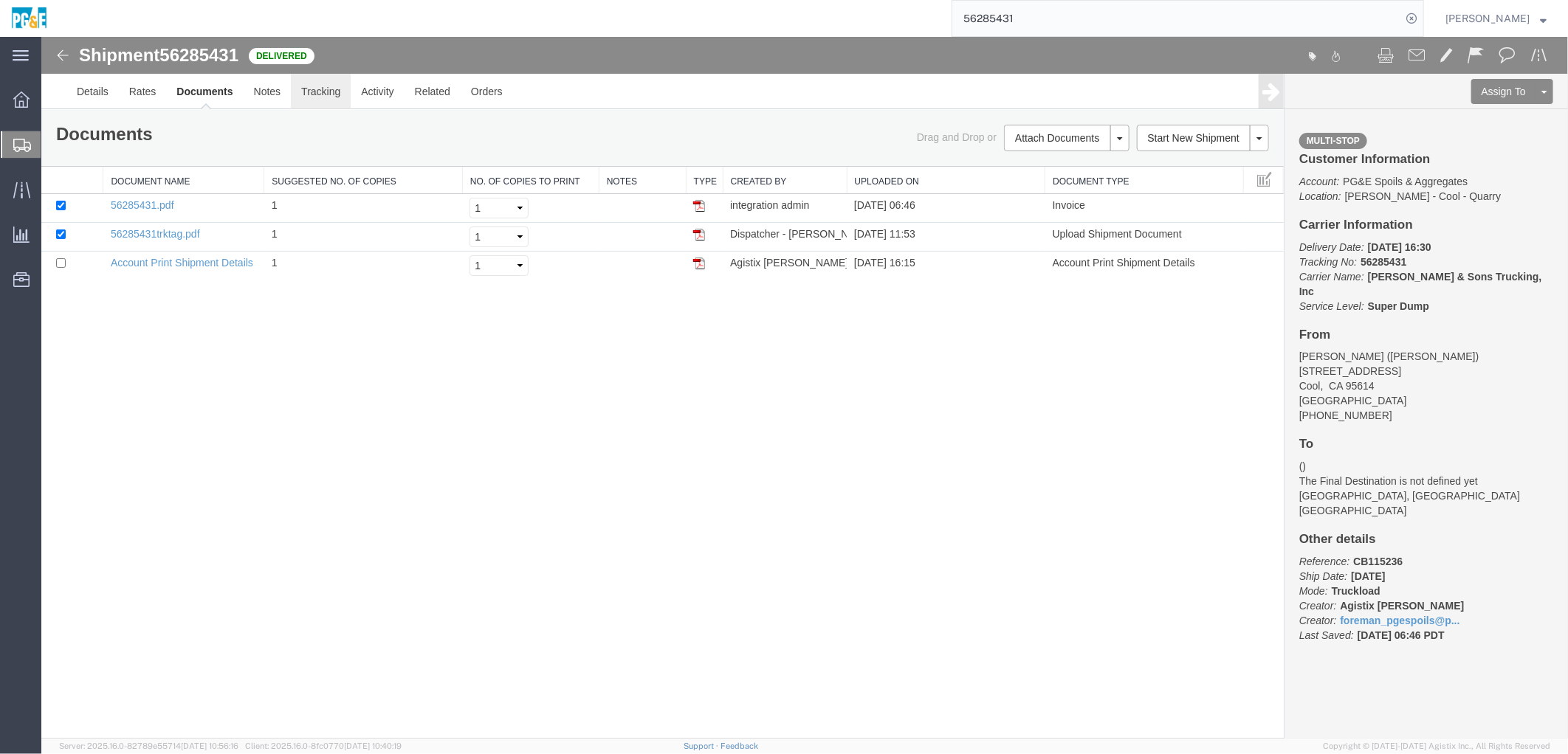
click at [315, 88] on link "Tracking" at bounding box center [320, 90] width 60 height 35
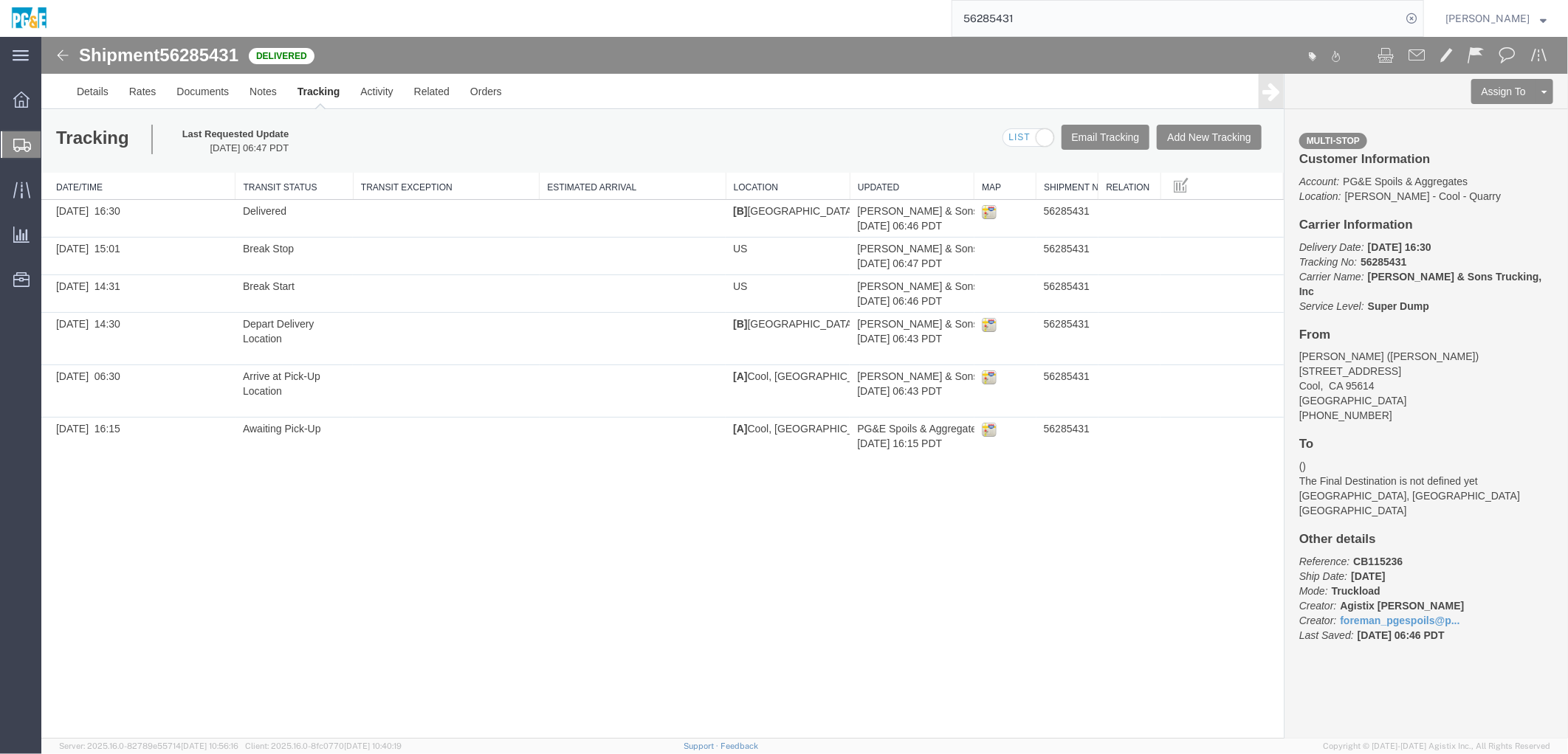
click at [1012, 23] on input "56285431" at bounding box center [1176, 18] width 449 height 35
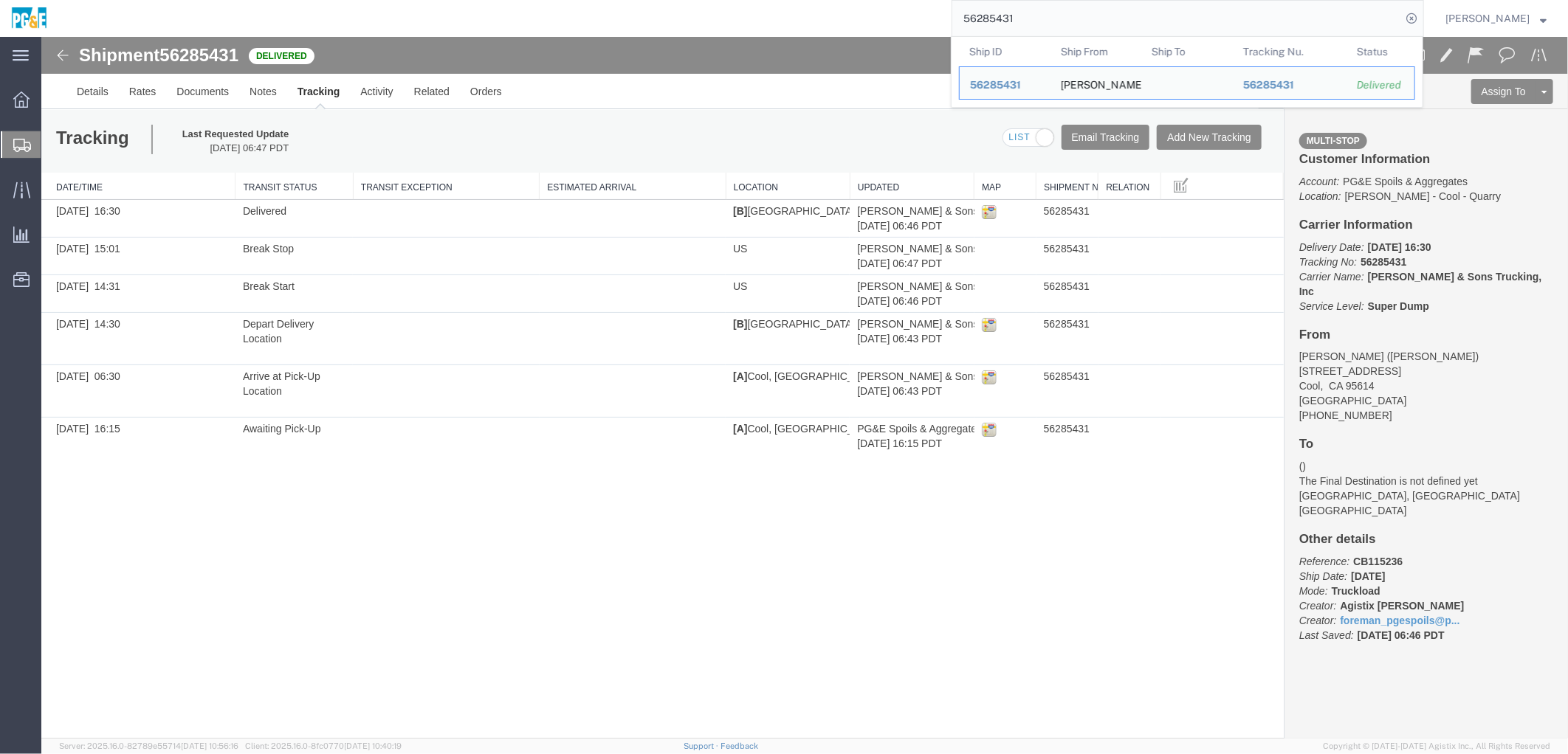
click at [1012, 23] on input "56285431" at bounding box center [1176, 18] width 449 height 35
paste input "66510"
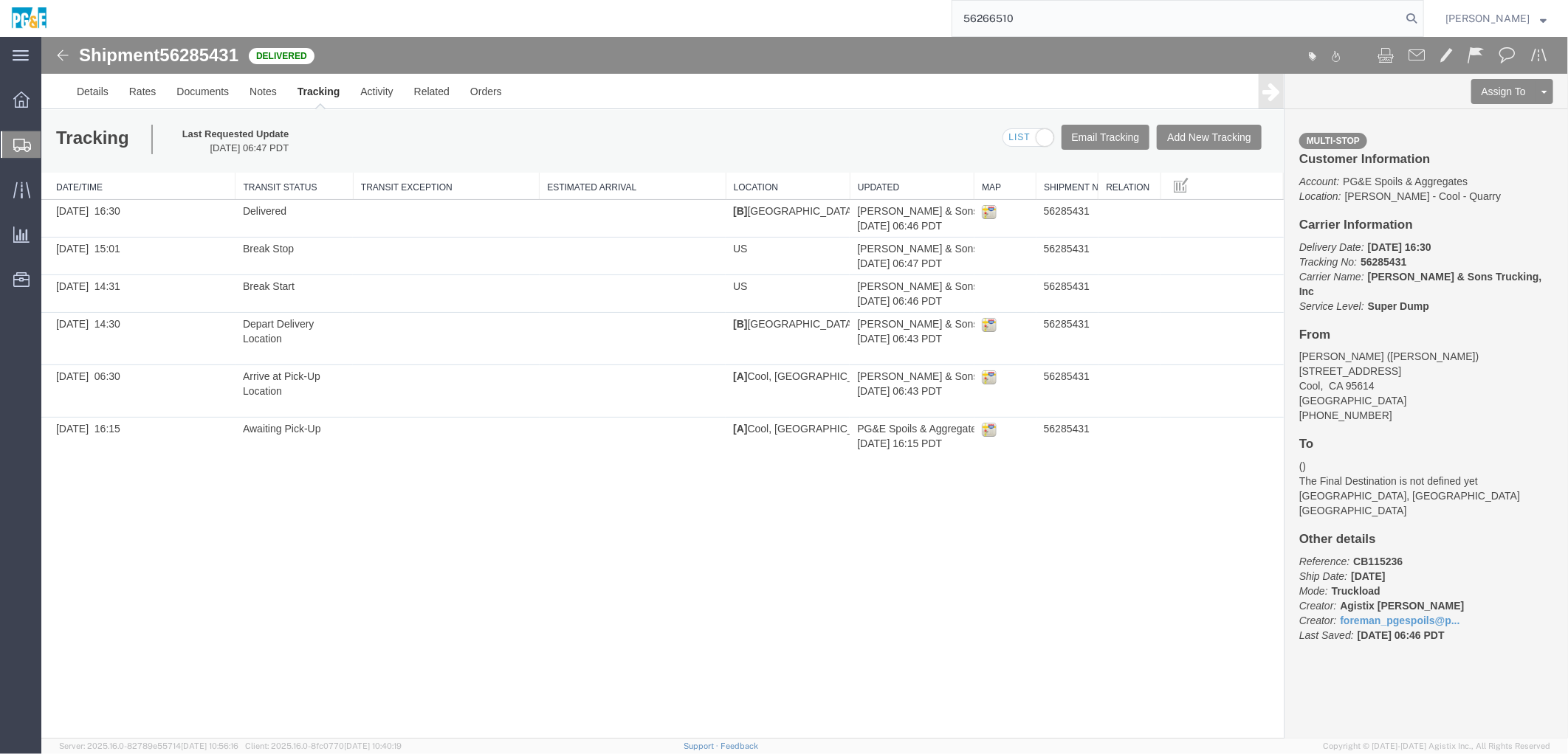
type input "56266510"
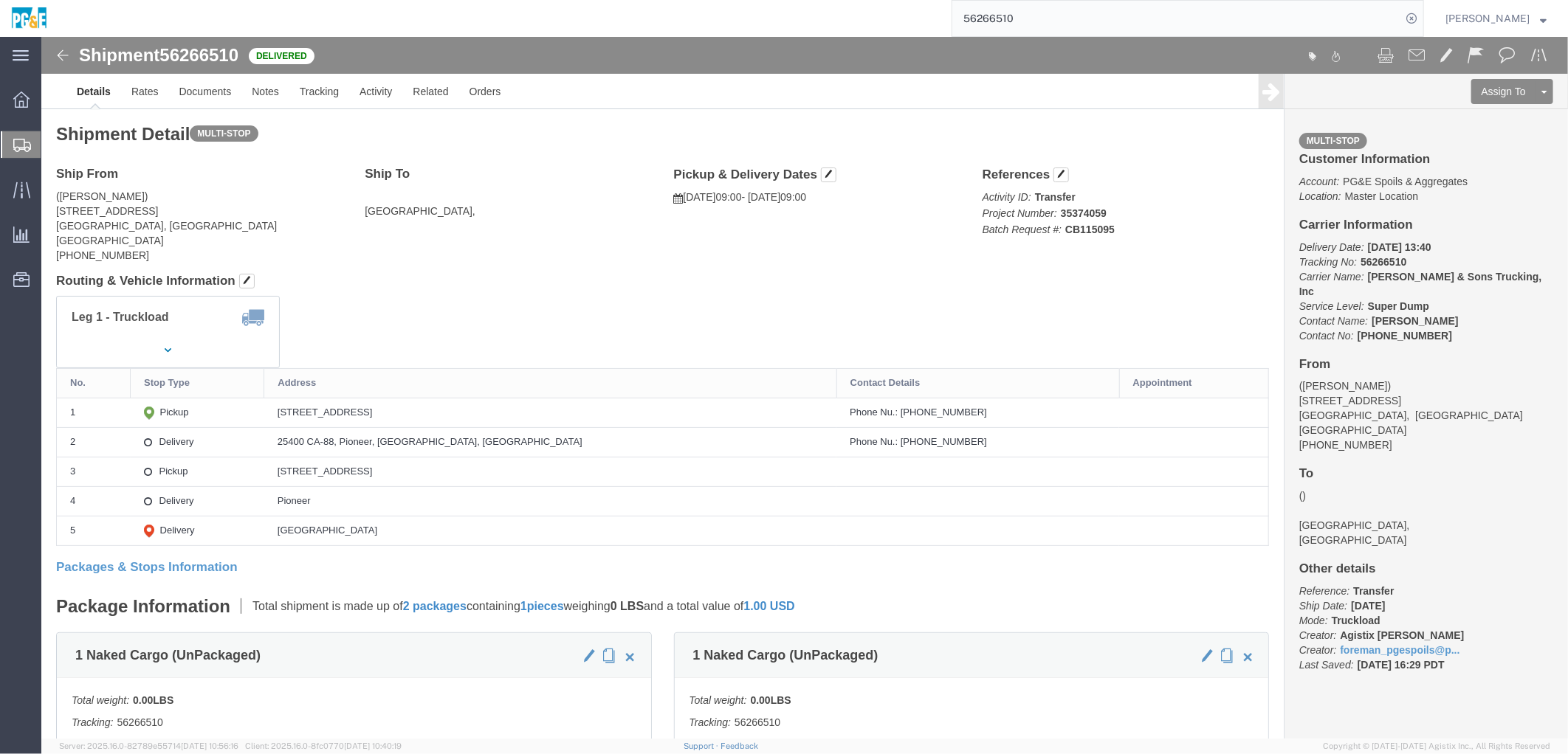
click div "Leg 1 - Truckload Vehicle 1: Super Dump Number of trucks: 1"
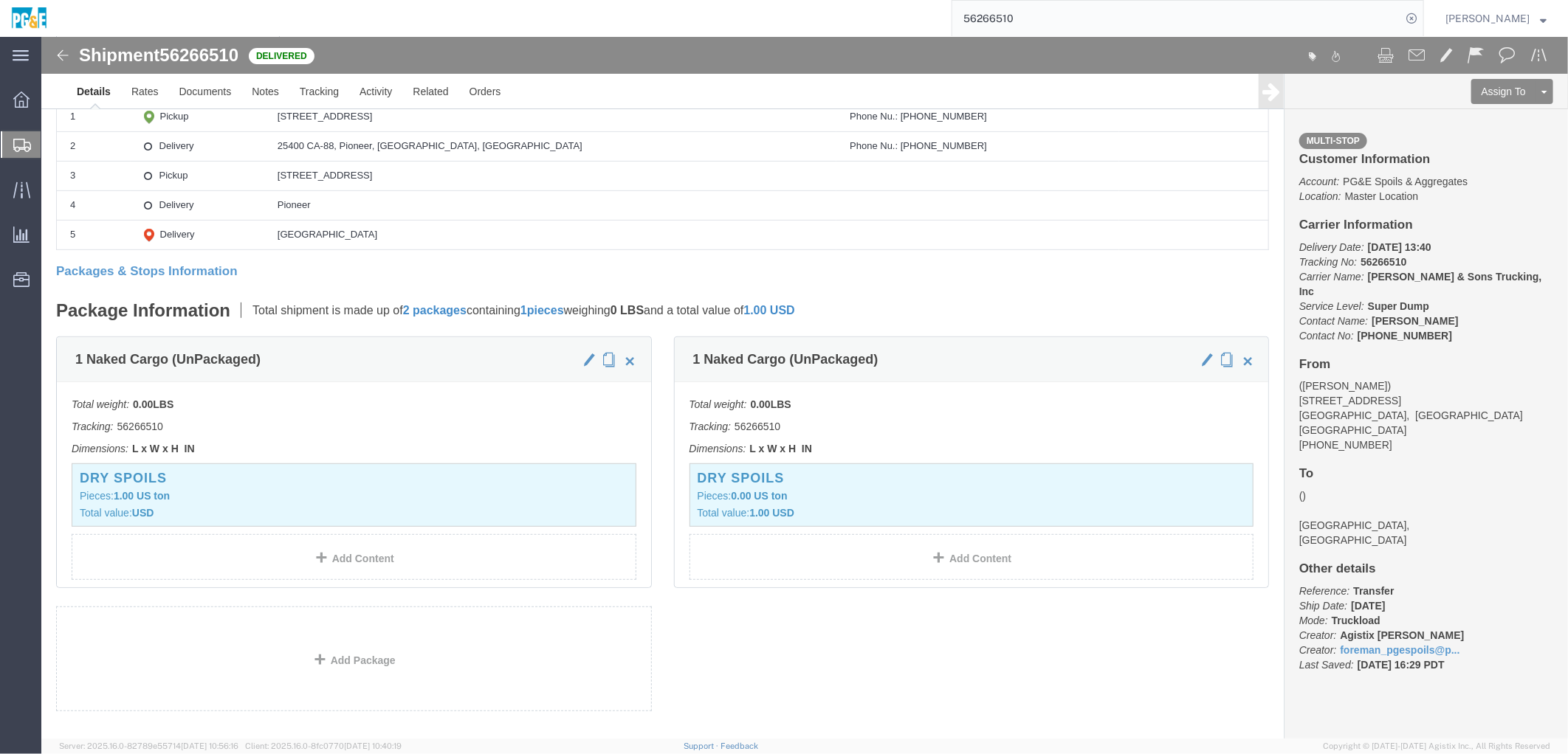
scroll to position [102, 0]
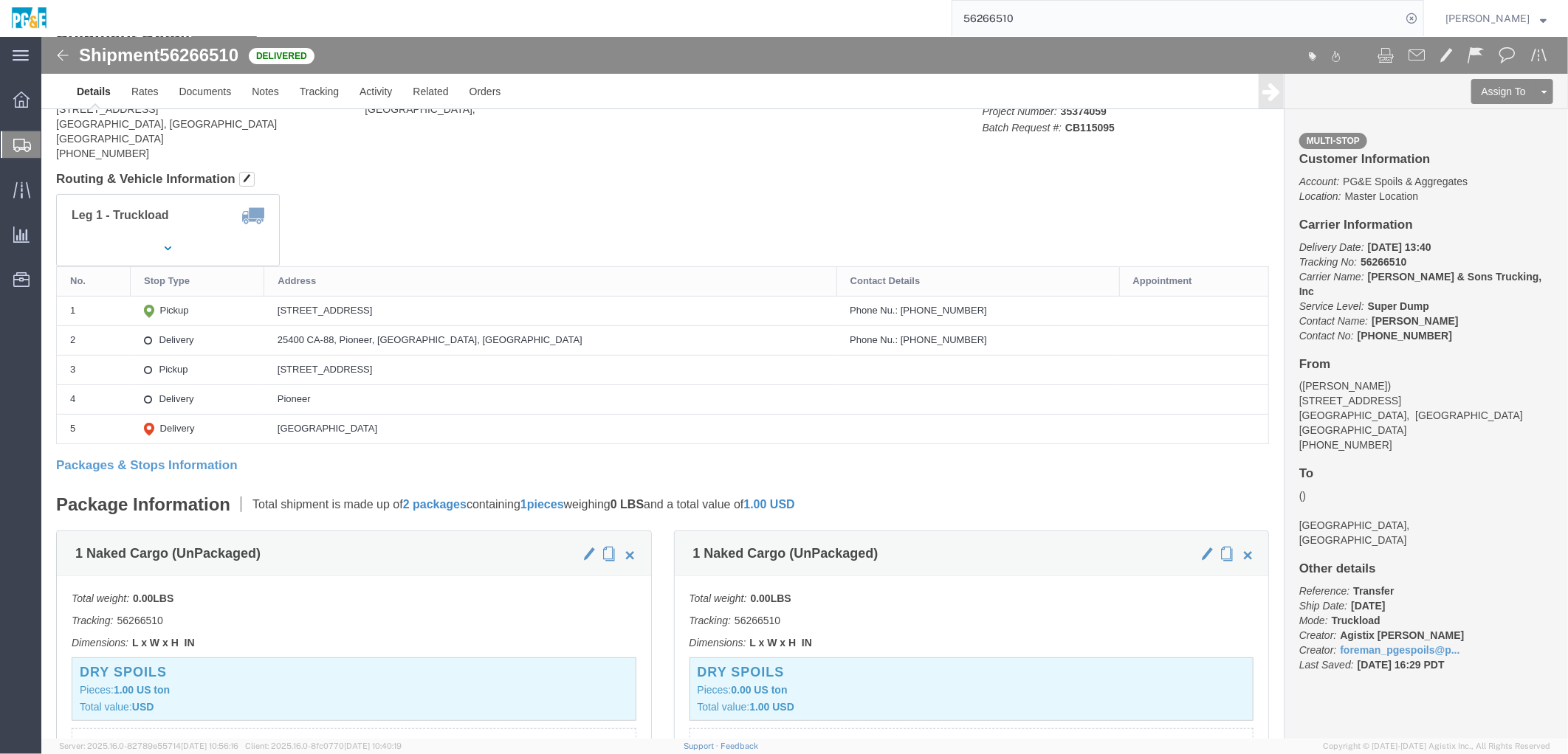
drag, startPoint x: 273, startPoint y: 273, endPoint x: 442, endPoint y: 273, distance: 169.0
click div "[STREET_ADDRESS]"
copy div "[STREET_ADDRESS]"
click div "25400 CA-88, Pioneer, [GEOGRAPHIC_DATA], [GEOGRAPHIC_DATA]"
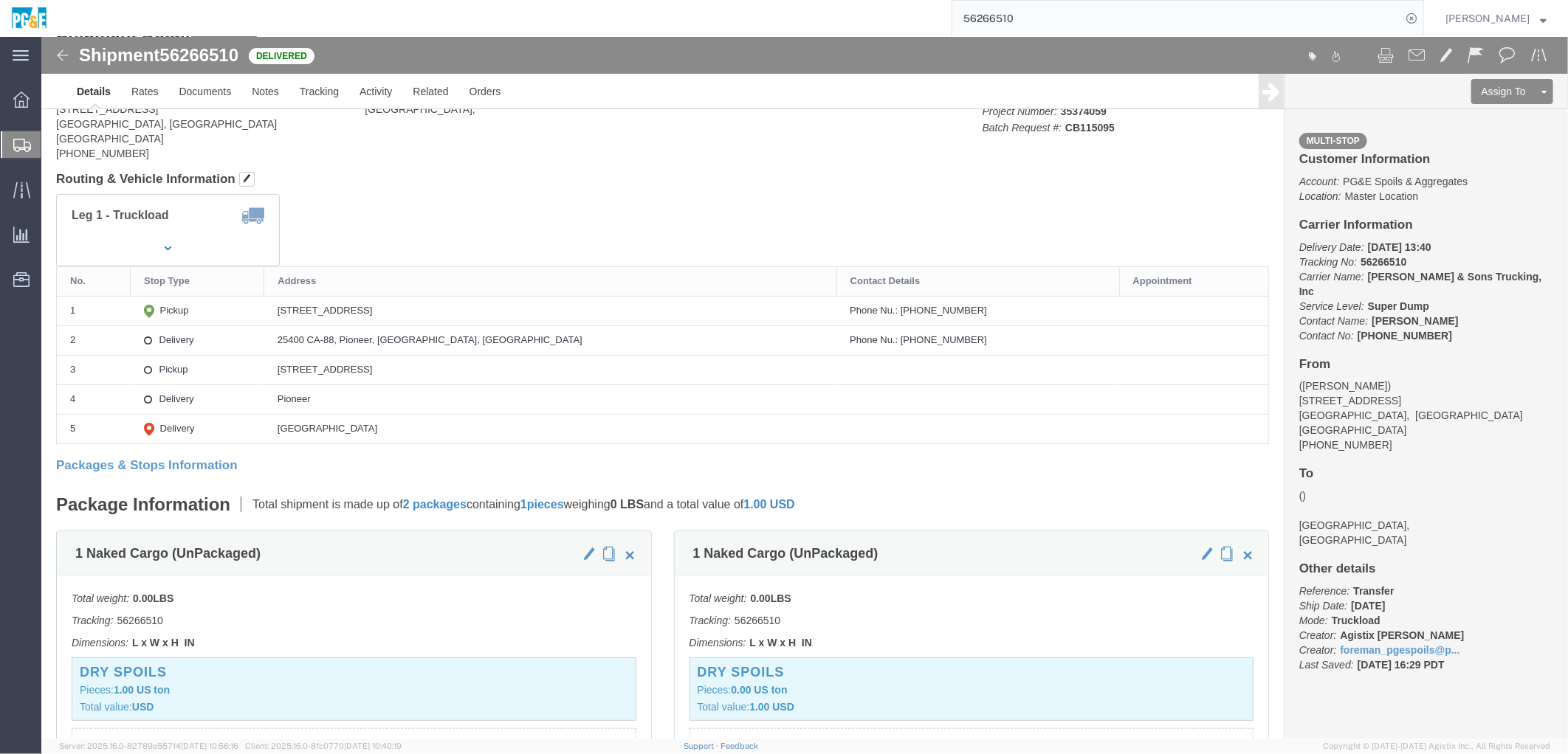
drag, startPoint x: 309, startPoint y: 301, endPoint x: 283, endPoint y: 301, distance: 26.0
click div "25400 CA-88, Pioneer, [GEOGRAPHIC_DATA], [GEOGRAPHIC_DATA]"
drag, startPoint x: 267, startPoint y: 300, endPoint x: 452, endPoint y: 304, distance: 185.0
click td "25400 CA-88, Pioneer, [GEOGRAPHIC_DATA], [GEOGRAPHIC_DATA]"
copy div "25400 CA-88, Pioneer, [GEOGRAPHIC_DATA], [GEOGRAPHIC_DATA]"
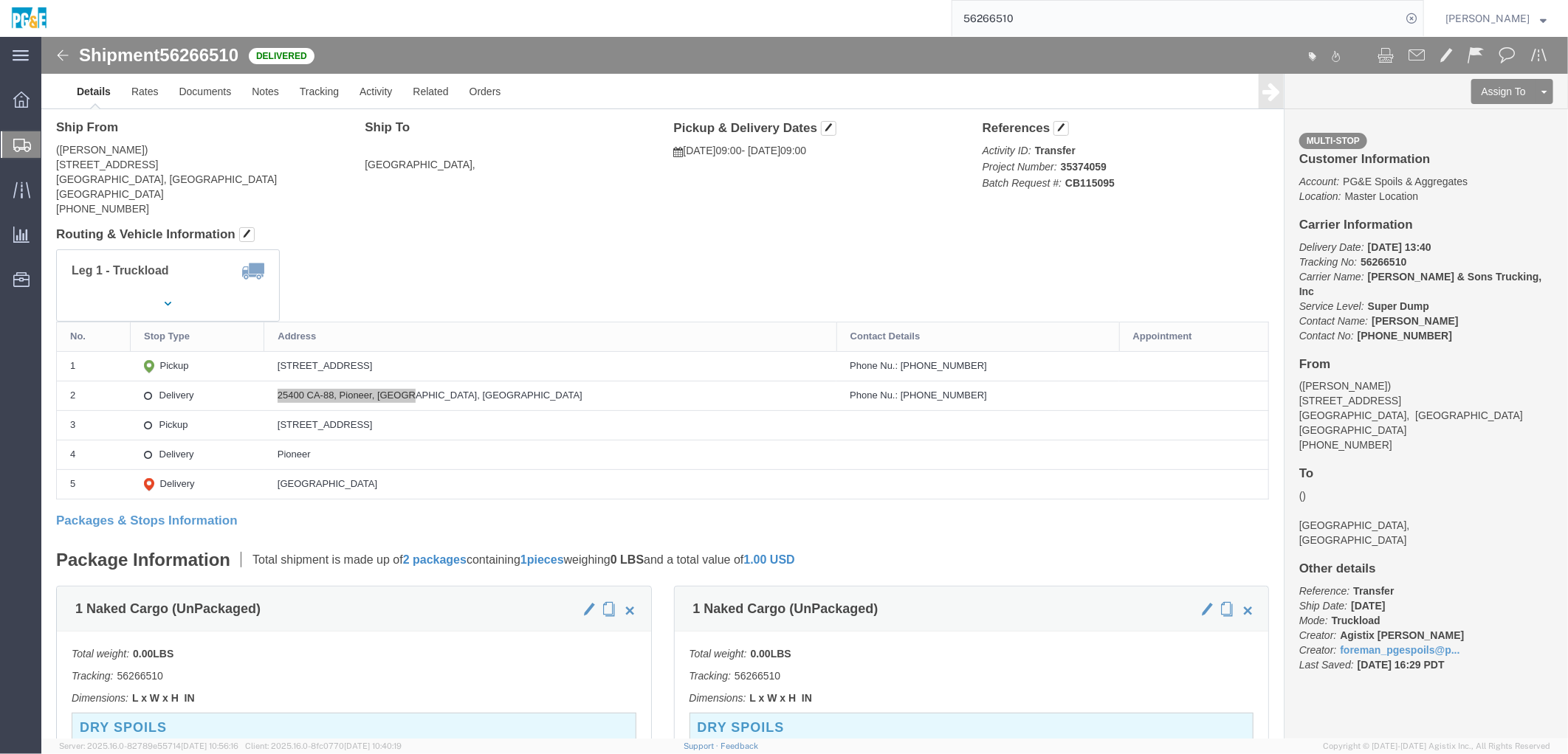
scroll to position [0, 0]
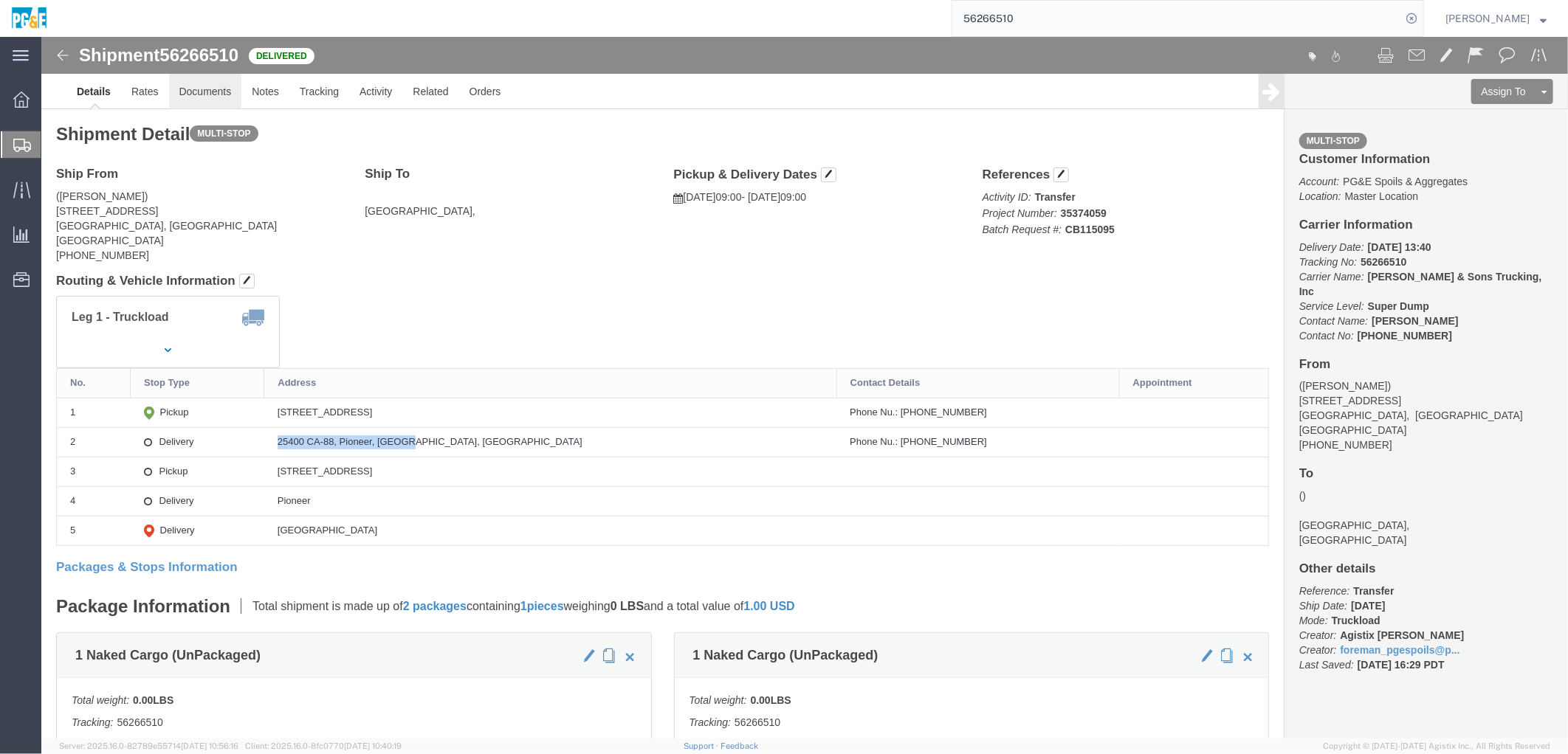
click link "Documents"
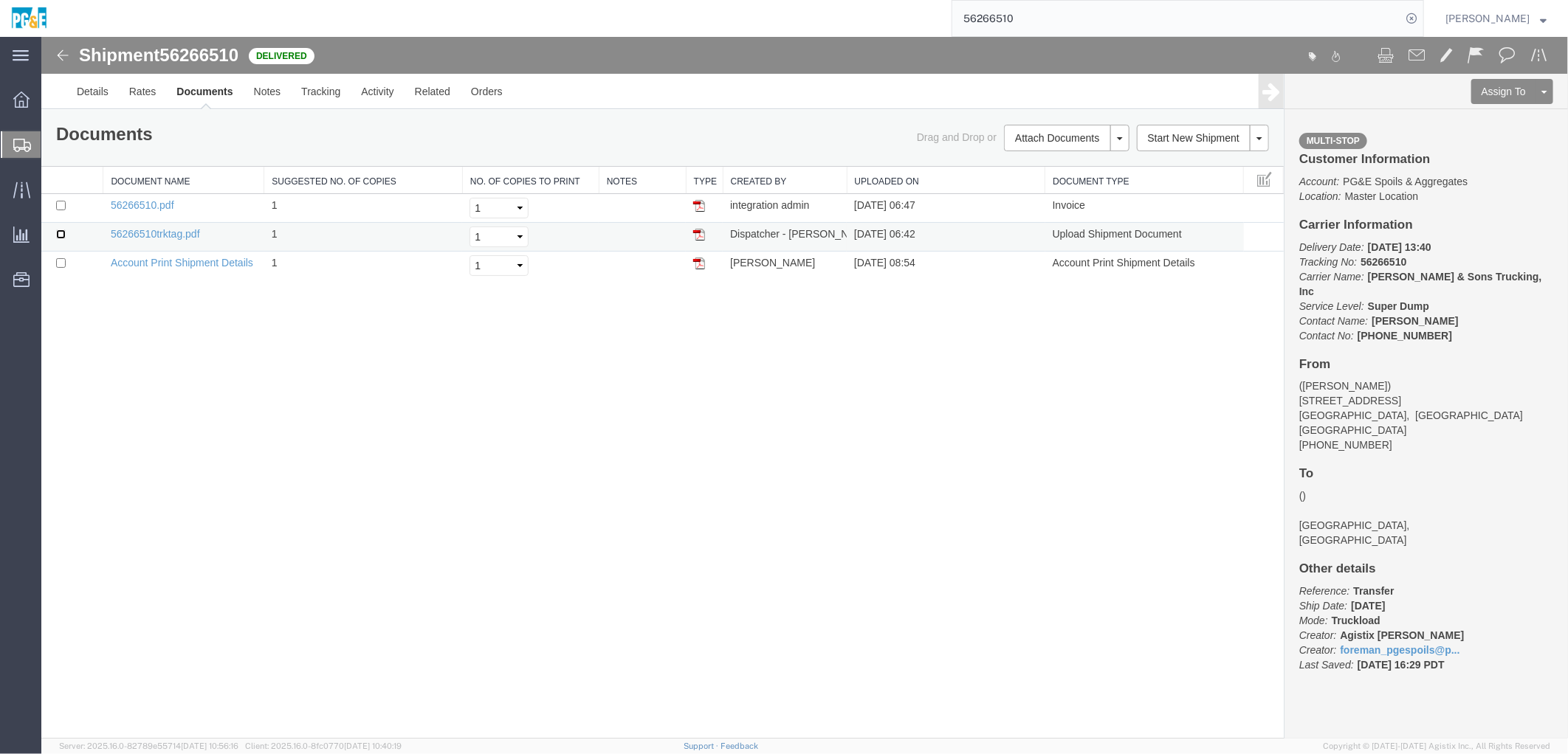
click at [60, 232] on input "checkbox" at bounding box center [60, 233] width 10 height 10
checkbox input "true"
click at [61, 206] on input "checkbox" at bounding box center [60, 204] width 10 height 10
checkbox input "true"
click at [1046, 164] on link "Print Documents" at bounding box center [1063, 163] width 128 height 22
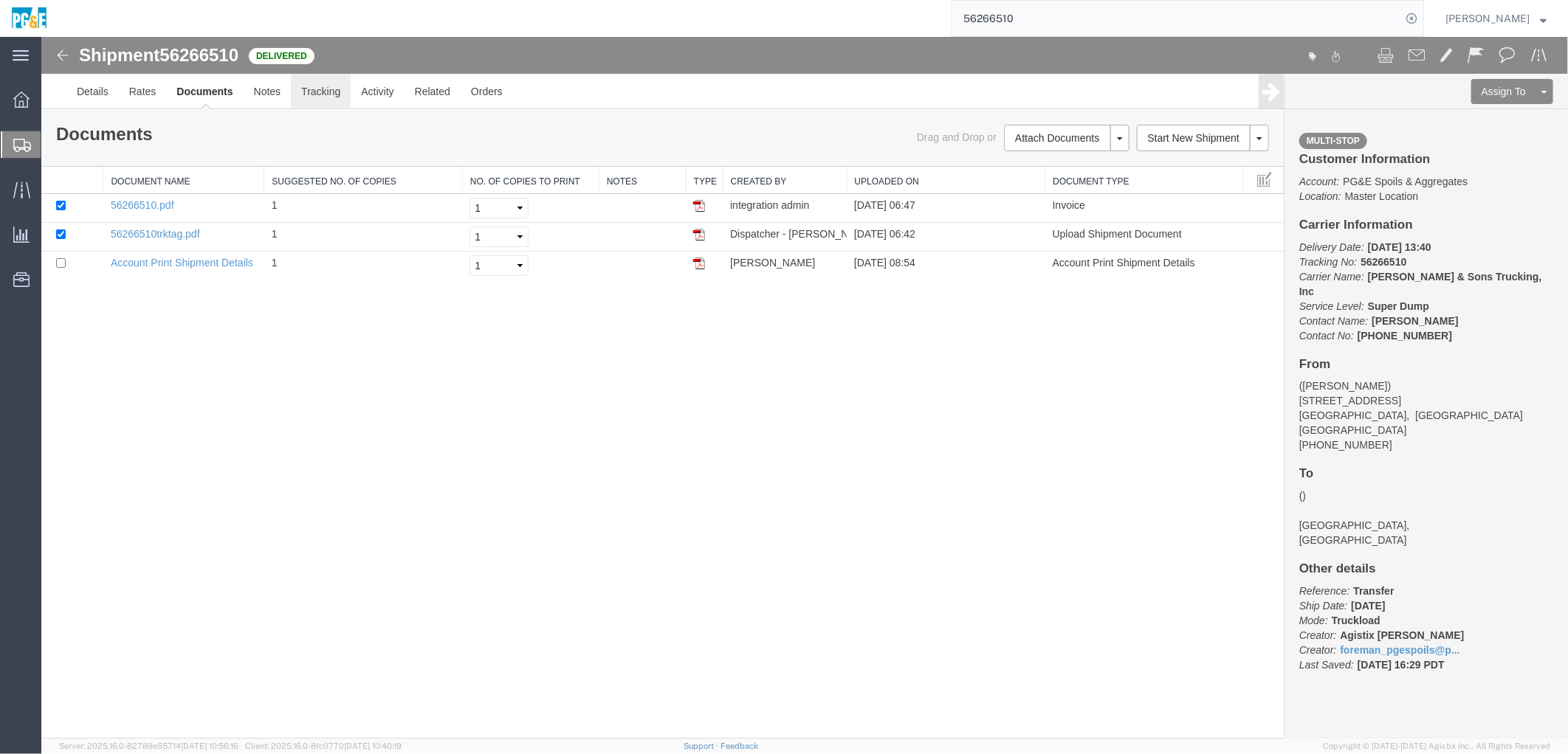
click at [332, 101] on link "Tracking" at bounding box center [320, 90] width 60 height 35
